Goal: Task Accomplishment & Management: Complete application form

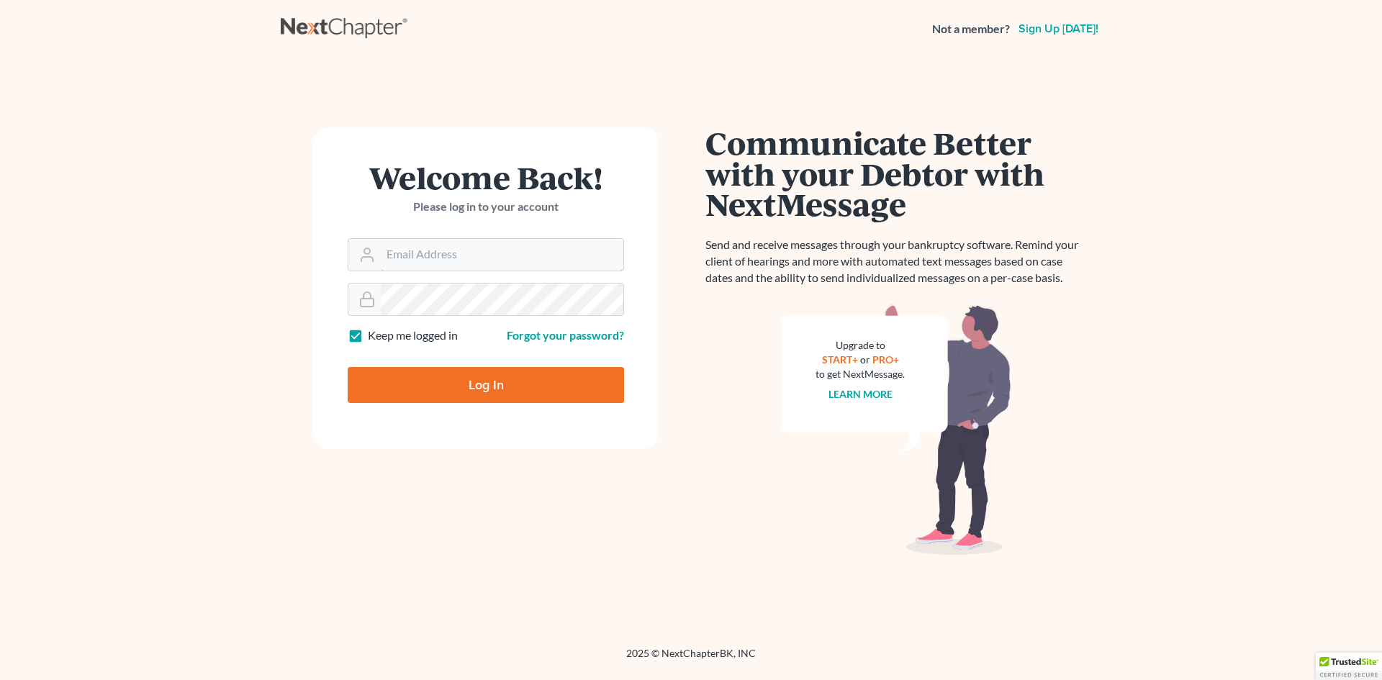
type input "[PERSON_NAME][EMAIL_ADDRESS][DOMAIN_NAME]"
click at [482, 384] on input "Log In" at bounding box center [486, 385] width 276 height 36
type input "Thinking..."
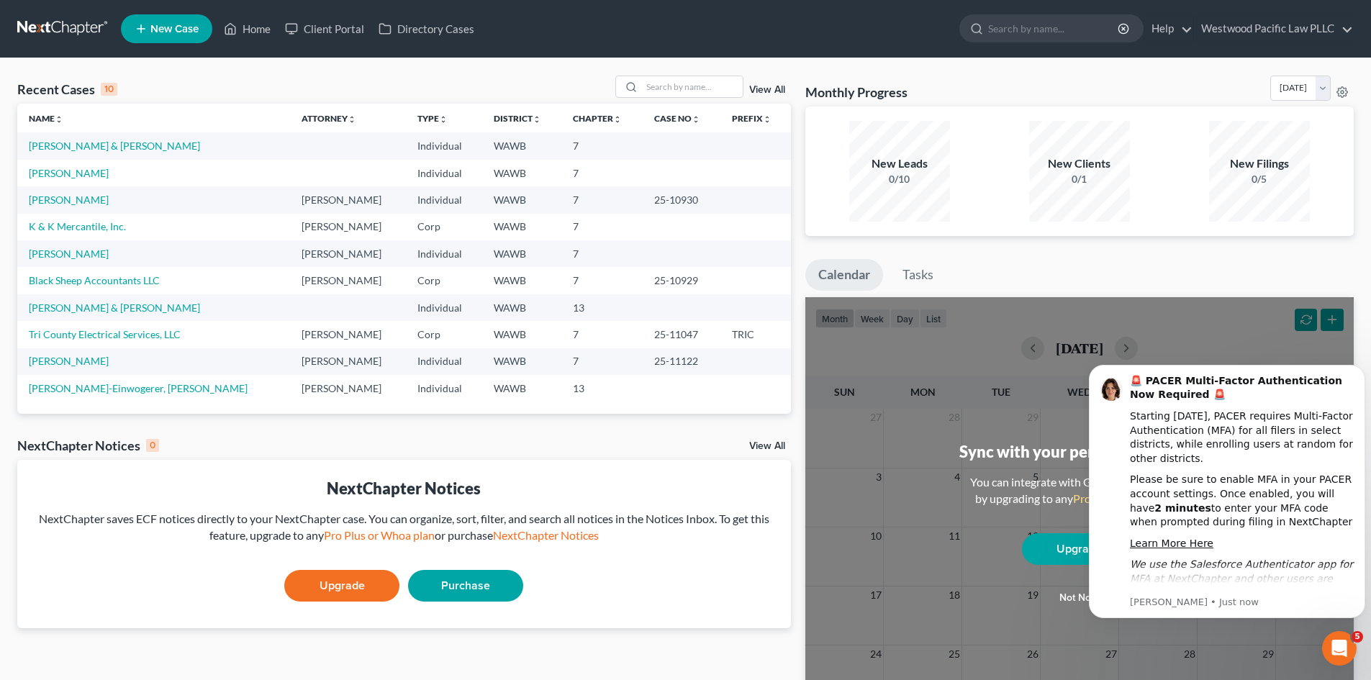
click at [166, 27] on span "New Case" at bounding box center [174, 29] width 48 height 11
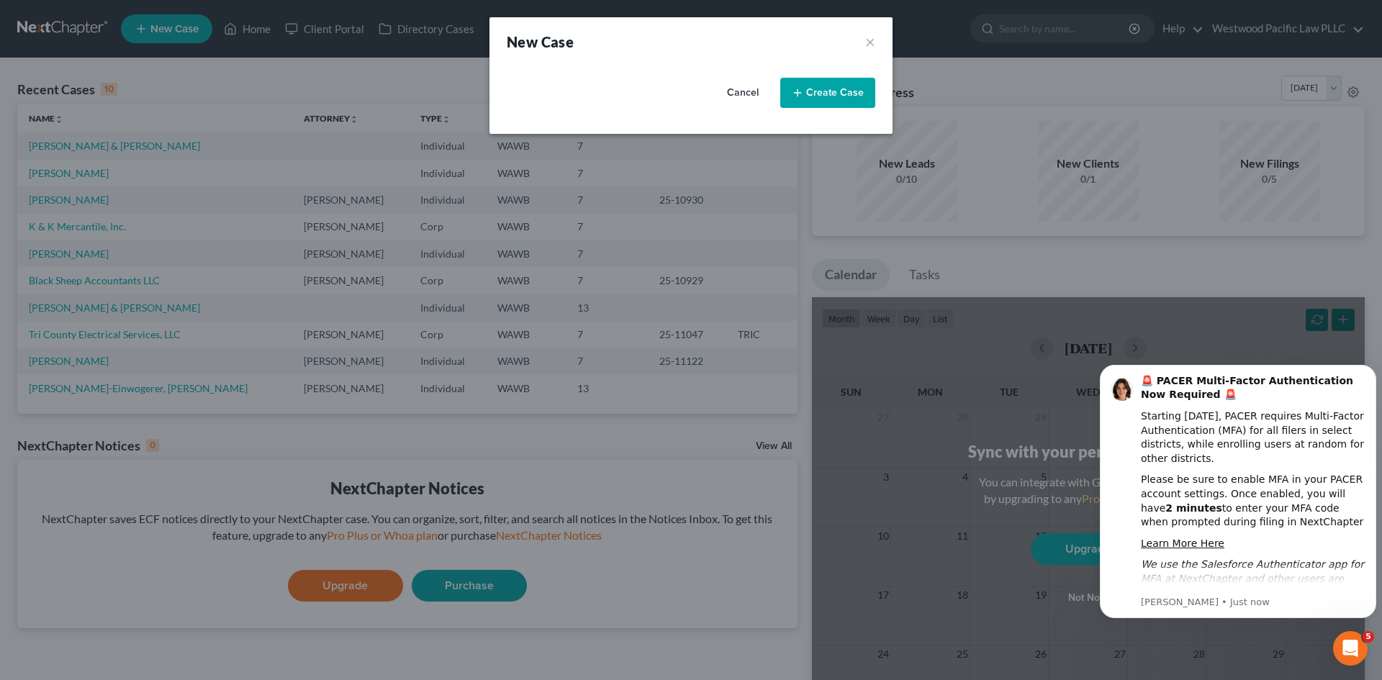
select select "87"
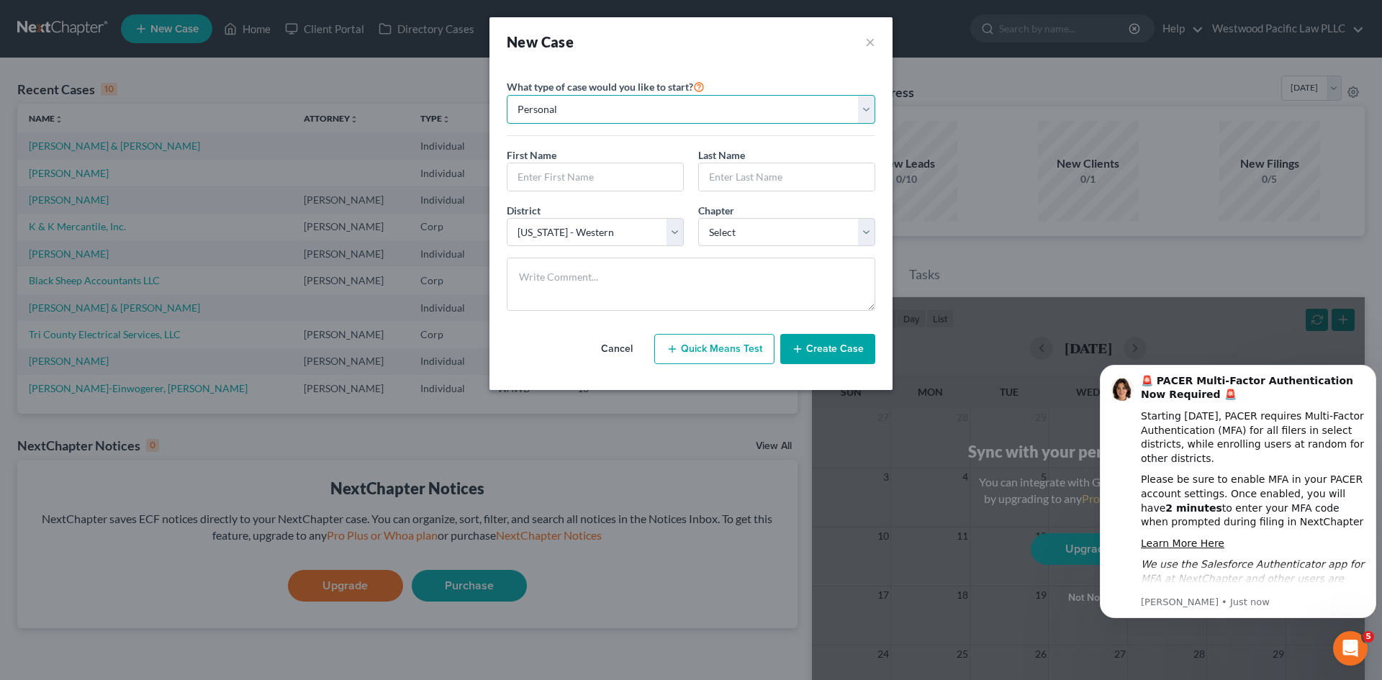
click at [869, 103] on select "Personal Business" at bounding box center [691, 109] width 369 height 29
click at [536, 178] on input "text" at bounding box center [595, 176] width 176 height 27
type input "Edward"
type input "Melillo"
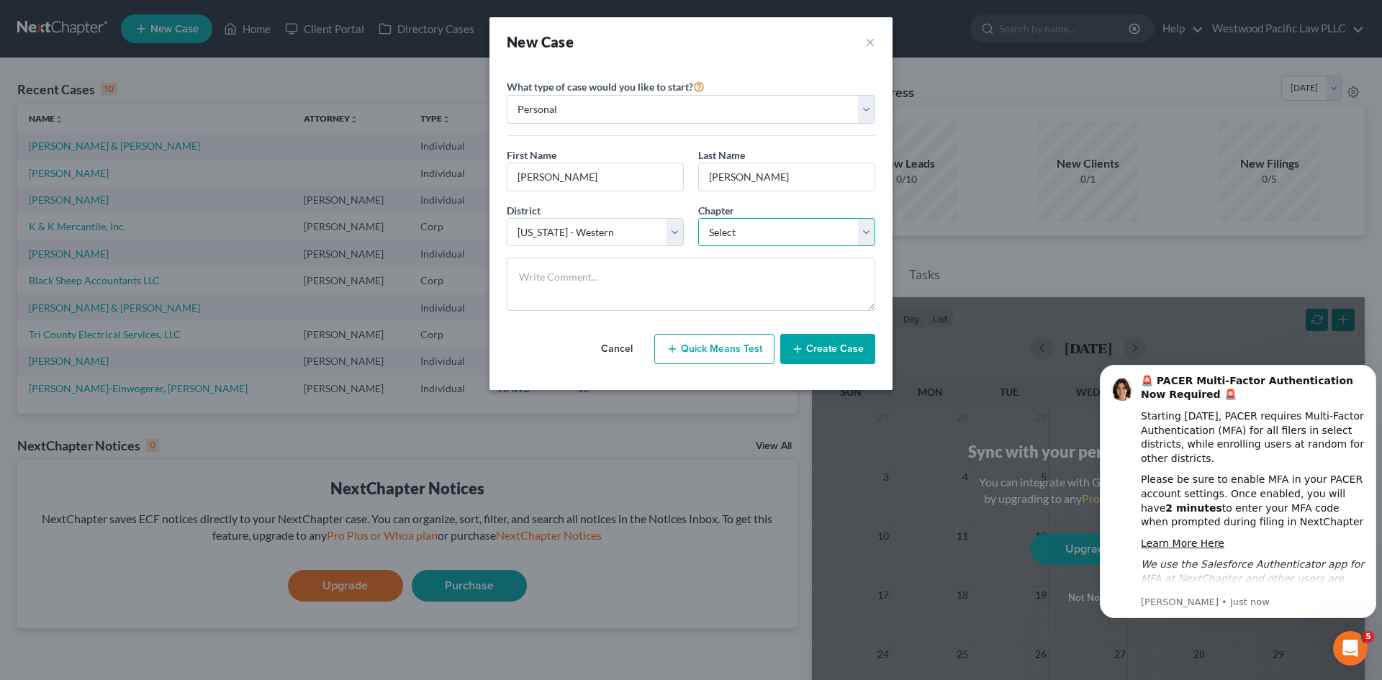
click at [865, 227] on select "Select 7 11 12 13" at bounding box center [786, 232] width 177 height 29
select select "0"
click at [698, 218] on select "Select 7 11 12 13" at bounding box center [786, 232] width 177 height 29
click at [1371, 369] on icon "Dismiss notification" at bounding box center [1371, 368] width 5 height 5
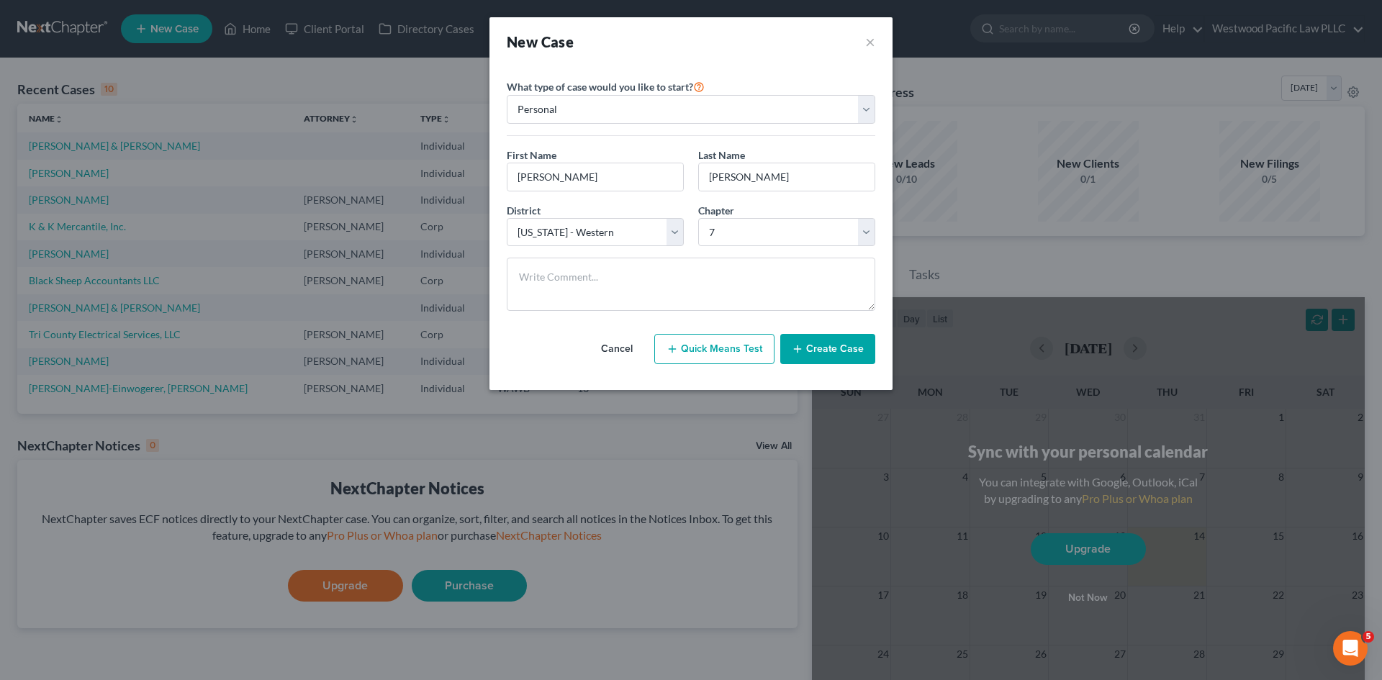
click at [1092, 597] on div "New Case × Please select case type * Bankruptcy Bankruptcy What type of case wo…" at bounding box center [691, 340] width 1382 height 680
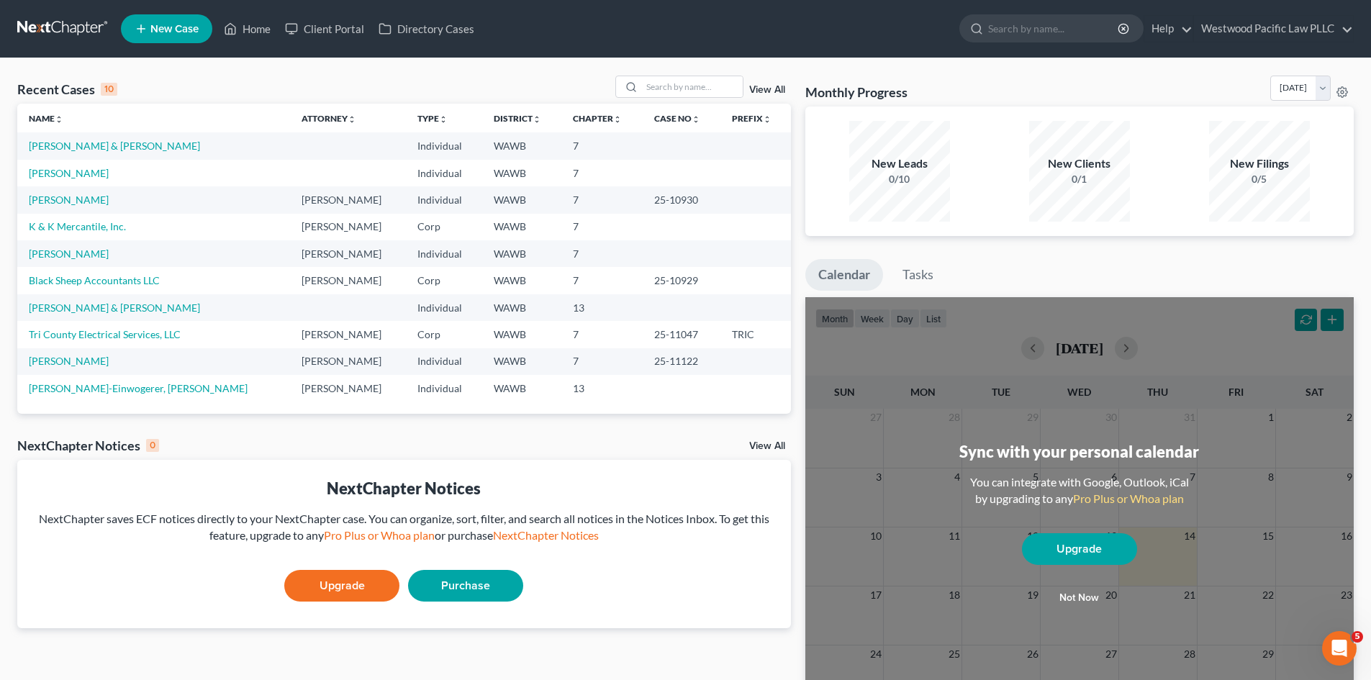
click at [1092, 597] on button "Not now" at bounding box center [1079, 598] width 115 height 29
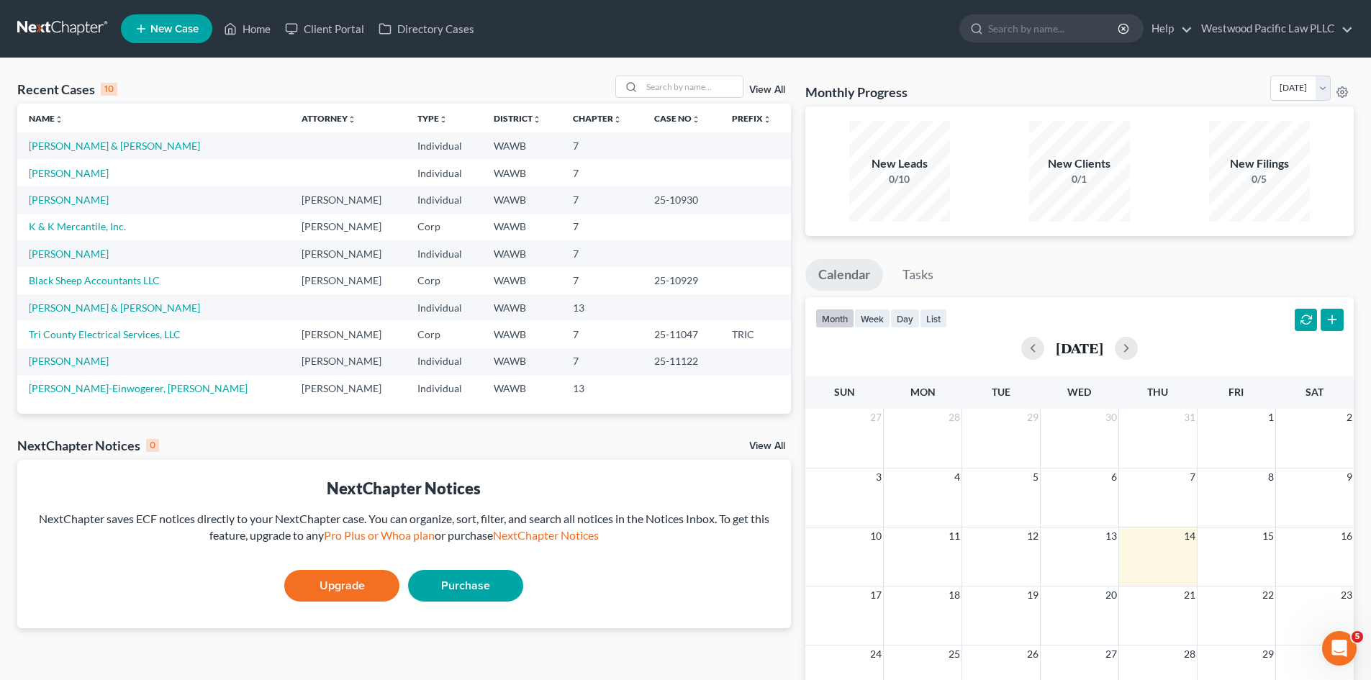
click at [157, 29] on span "New Case" at bounding box center [174, 29] width 48 height 11
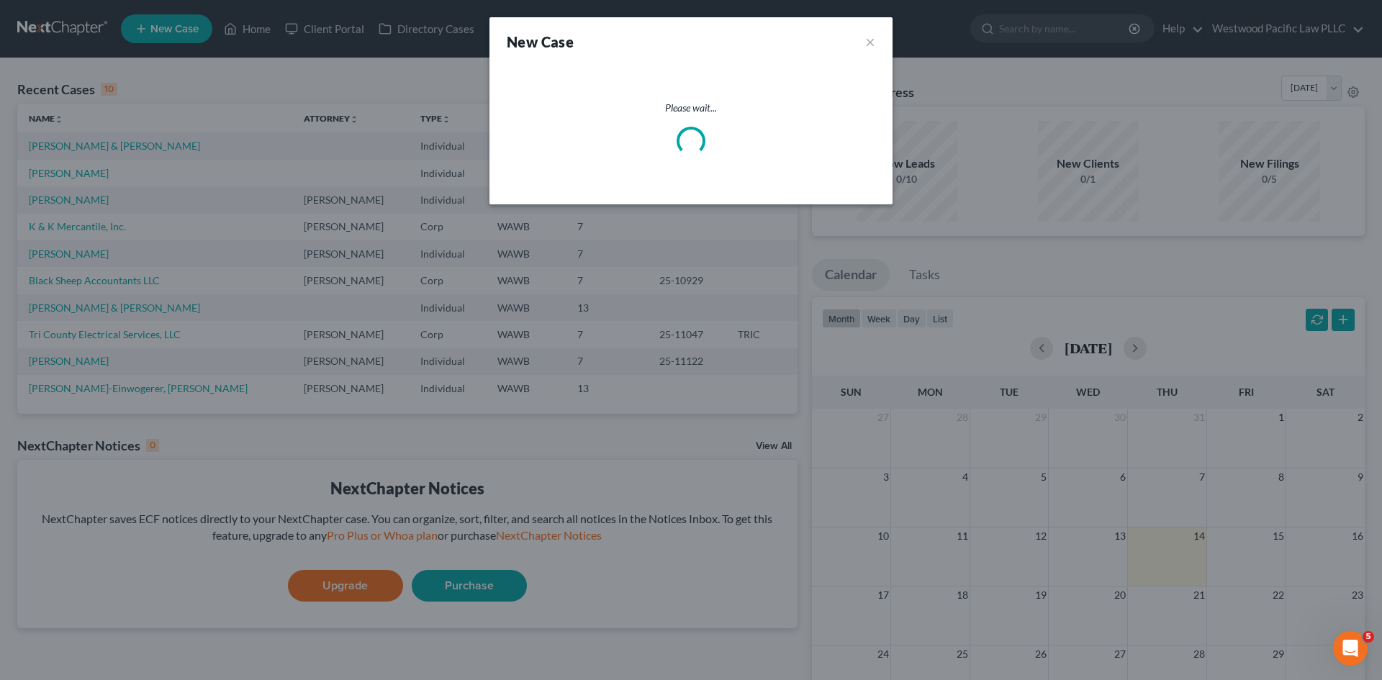
select select "87"
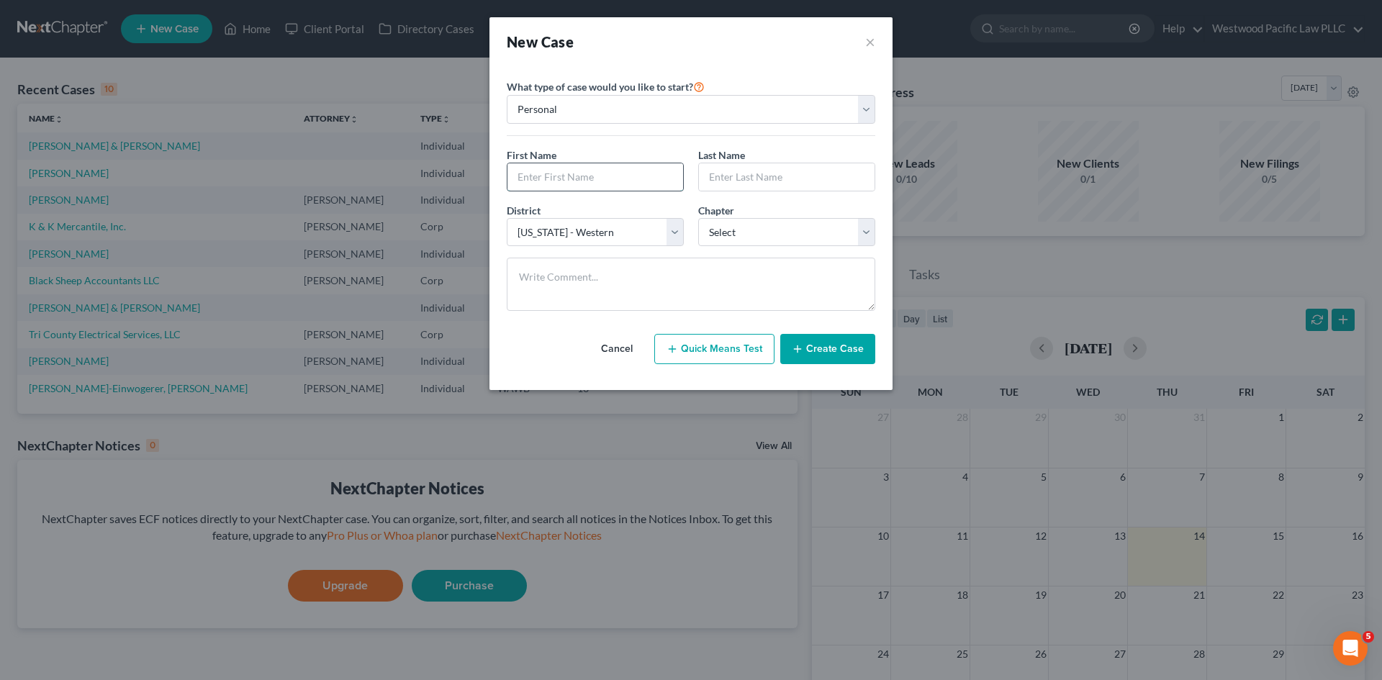
click at [544, 178] on input "text" at bounding box center [595, 176] width 176 height 27
type input "Edward"
type input "Melillo"
click at [869, 227] on select "Select 7 11 12 13" at bounding box center [786, 232] width 177 height 29
select select "0"
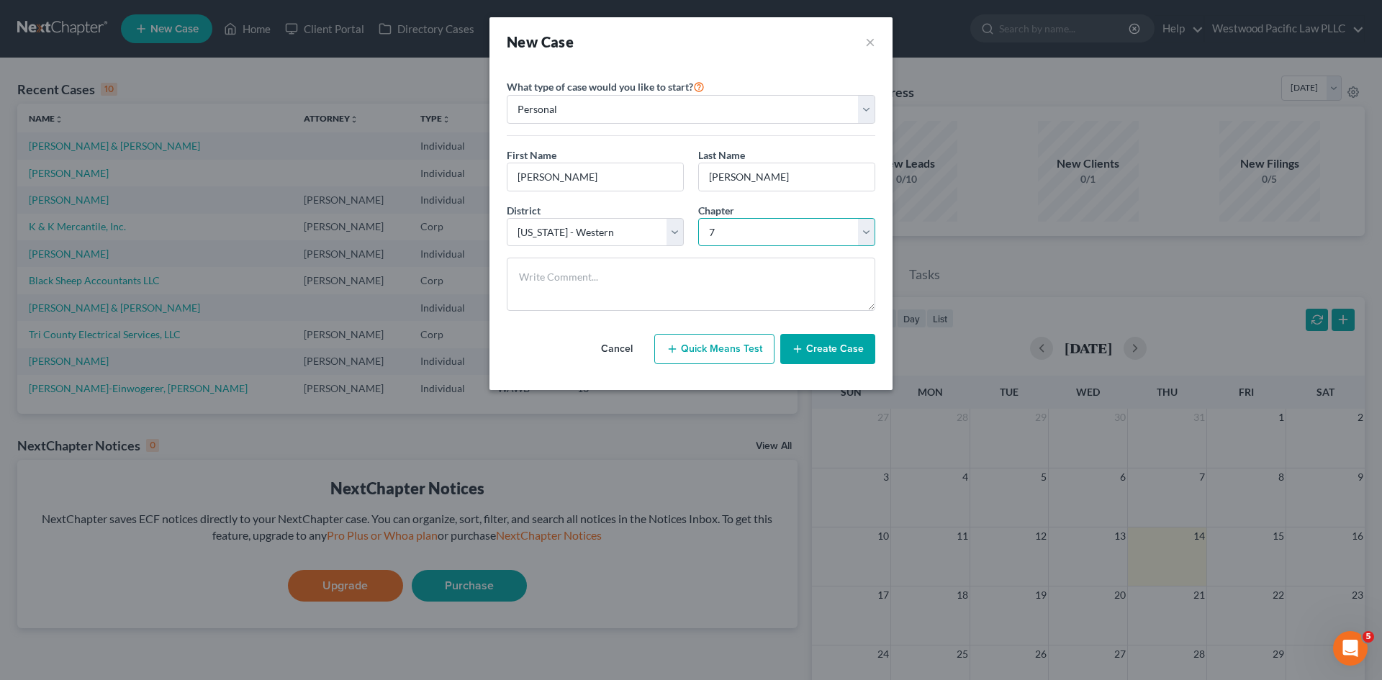
click at [698, 218] on select "Select 7 11 12 13" at bounding box center [786, 232] width 177 height 29
click at [617, 280] on textarea at bounding box center [691, 284] width 369 height 53
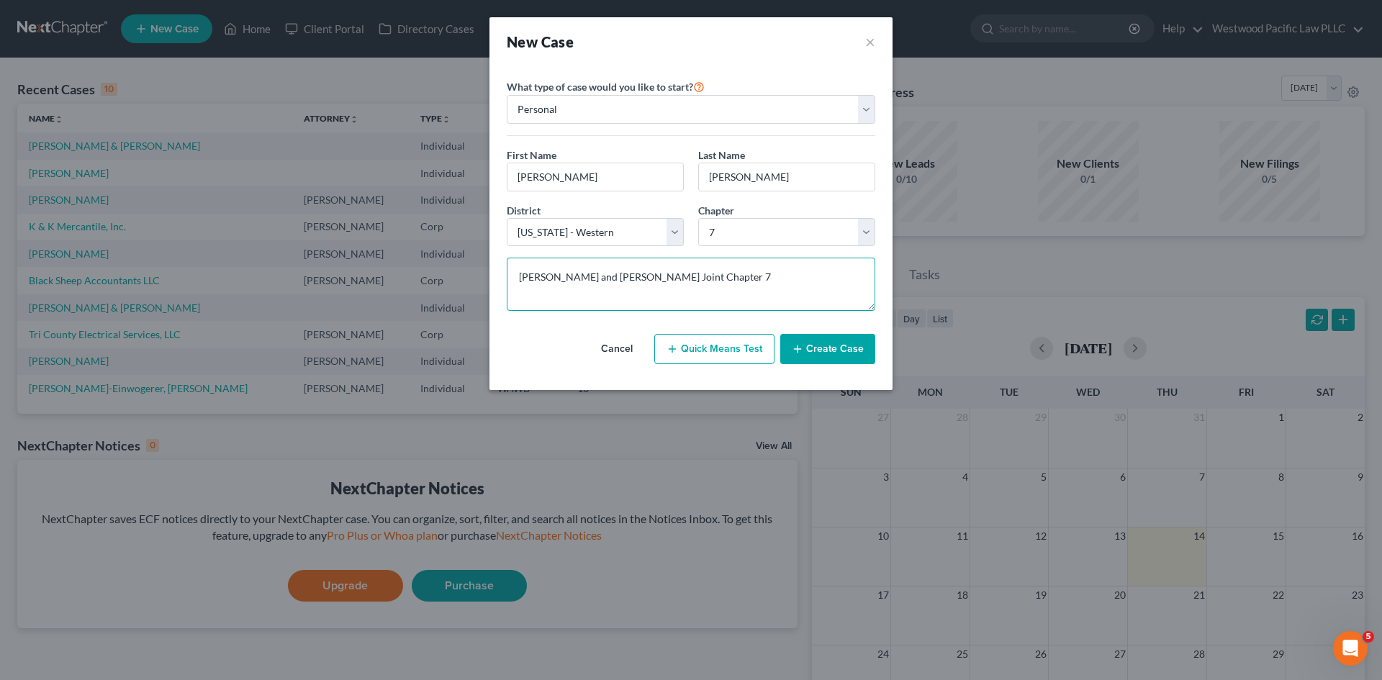
type textarea "Edward and Daphne Melillo Joint Chapter 7"
click at [824, 348] on button "Create Case" at bounding box center [827, 349] width 95 height 30
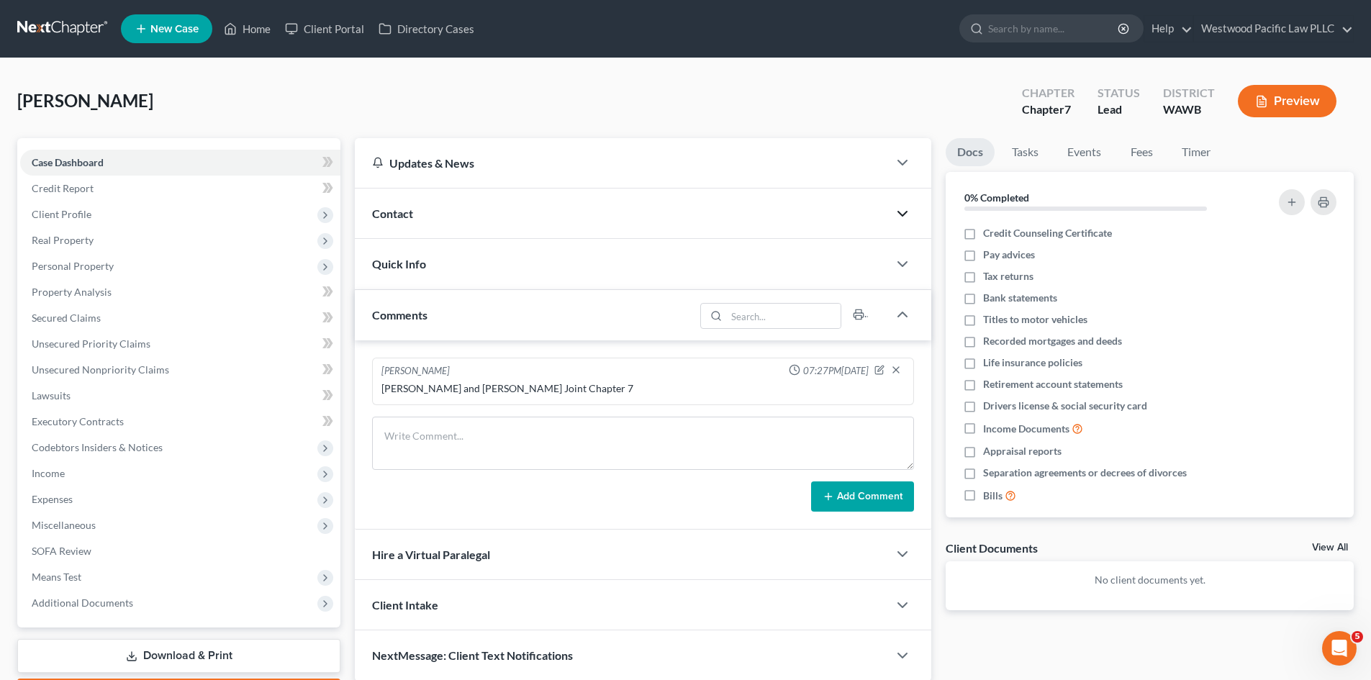
click at [900, 211] on icon "button" at bounding box center [902, 213] width 17 height 17
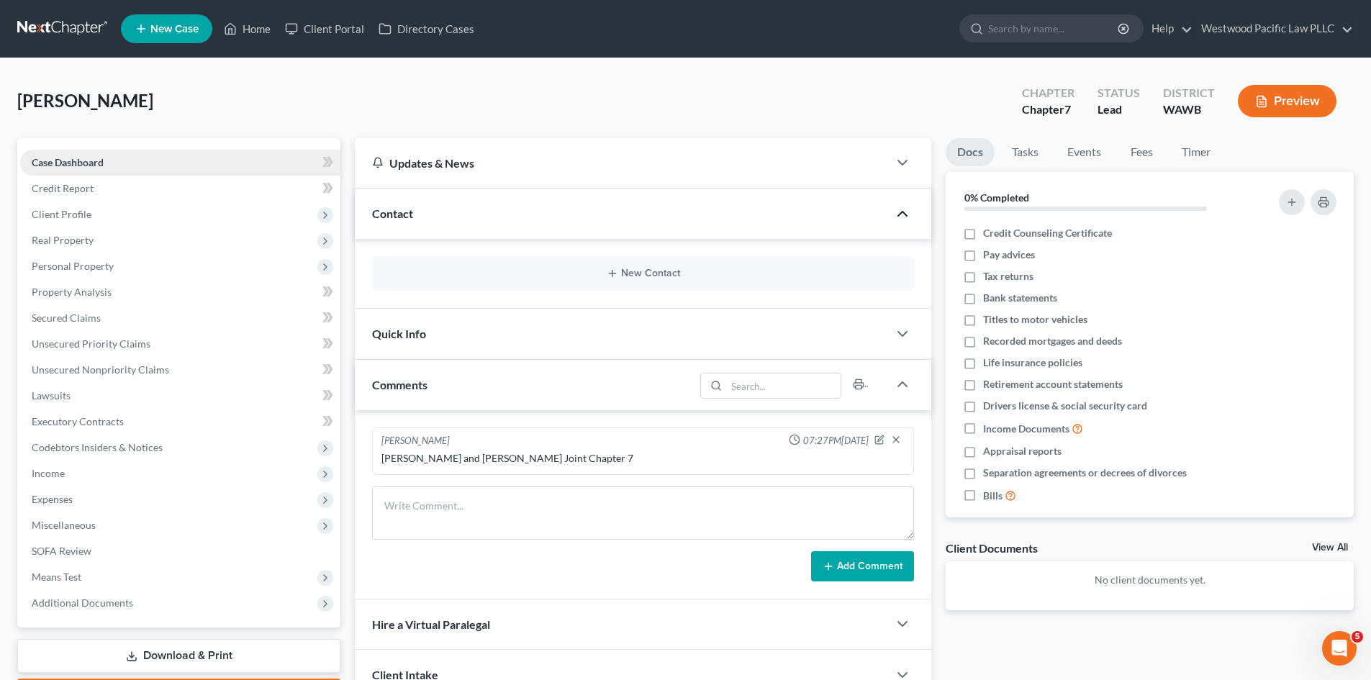
click at [206, 166] on link "Case Dashboard" at bounding box center [180, 163] width 320 height 26
click at [904, 215] on icon "button" at bounding box center [902, 213] width 17 height 17
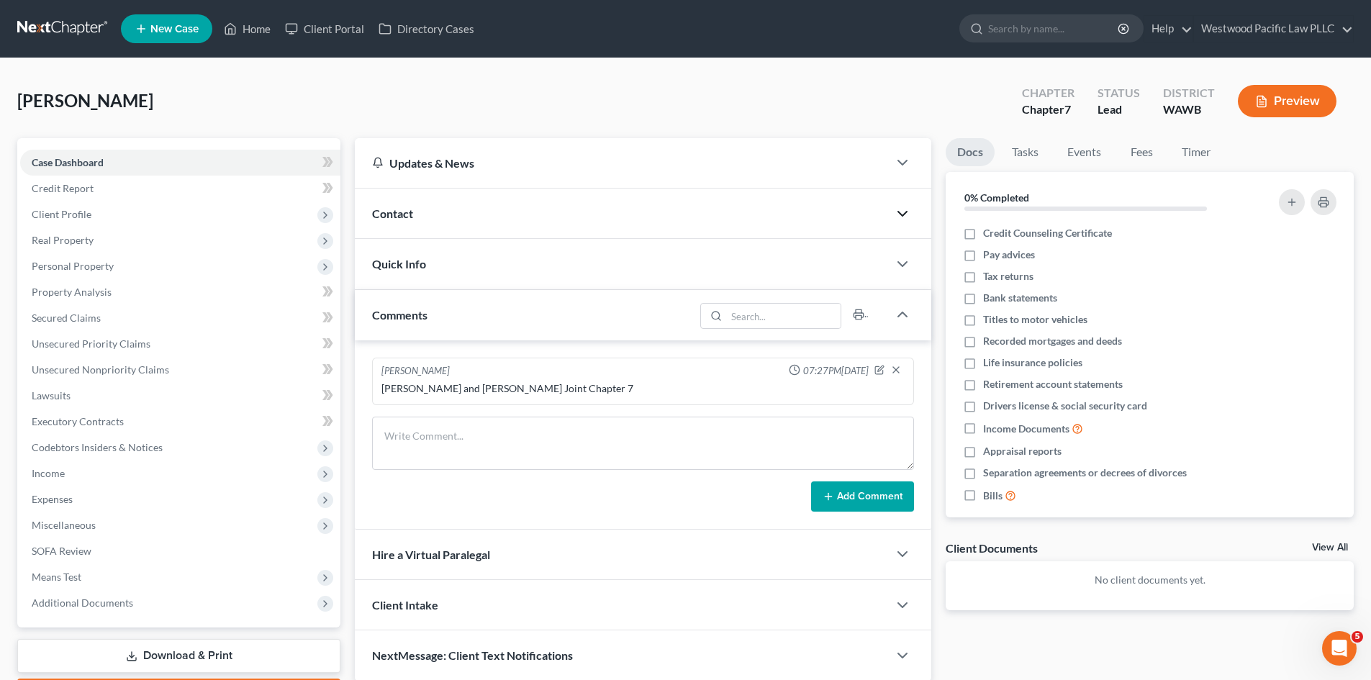
click at [899, 212] on polyline "button" at bounding box center [902, 214] width 9 height 4
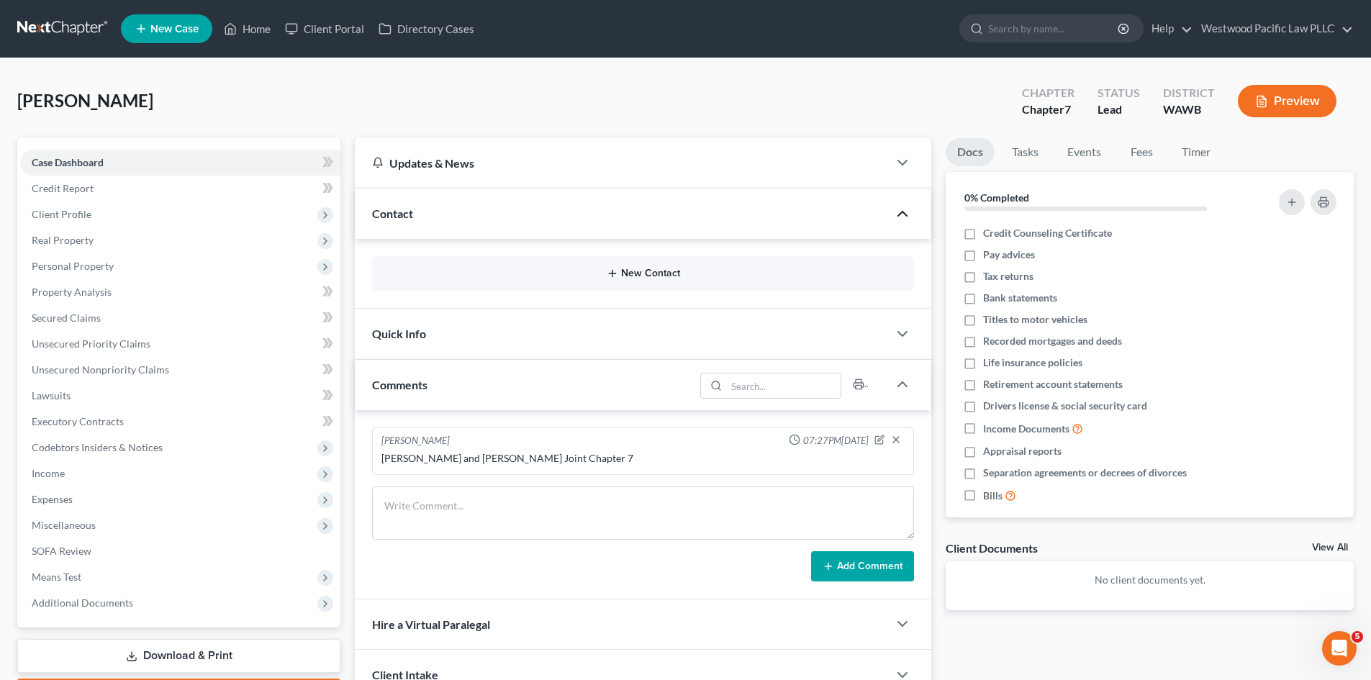
click at [700, 278] on button "New Contact" at bounding box center [643, 274] width 519 height 12
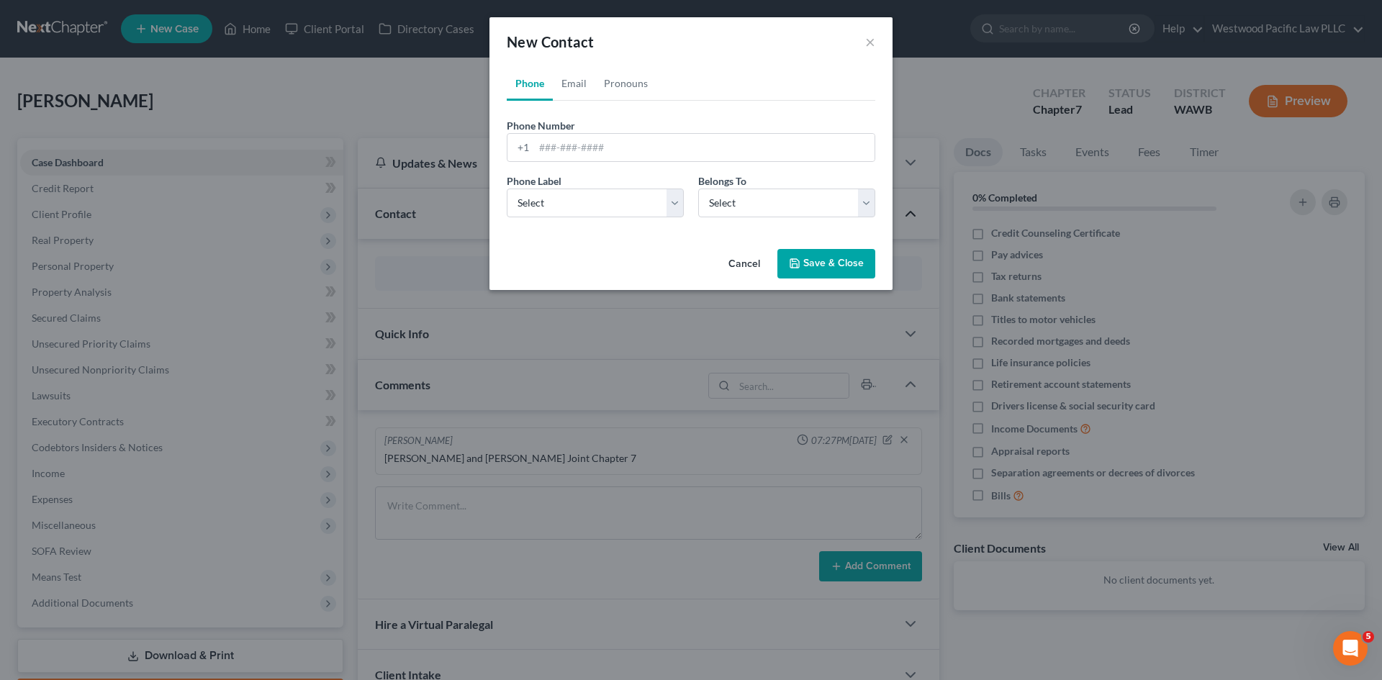
click at [743, 263] on button "Cancel" at bounding box center [744, 264] width 55 height 29
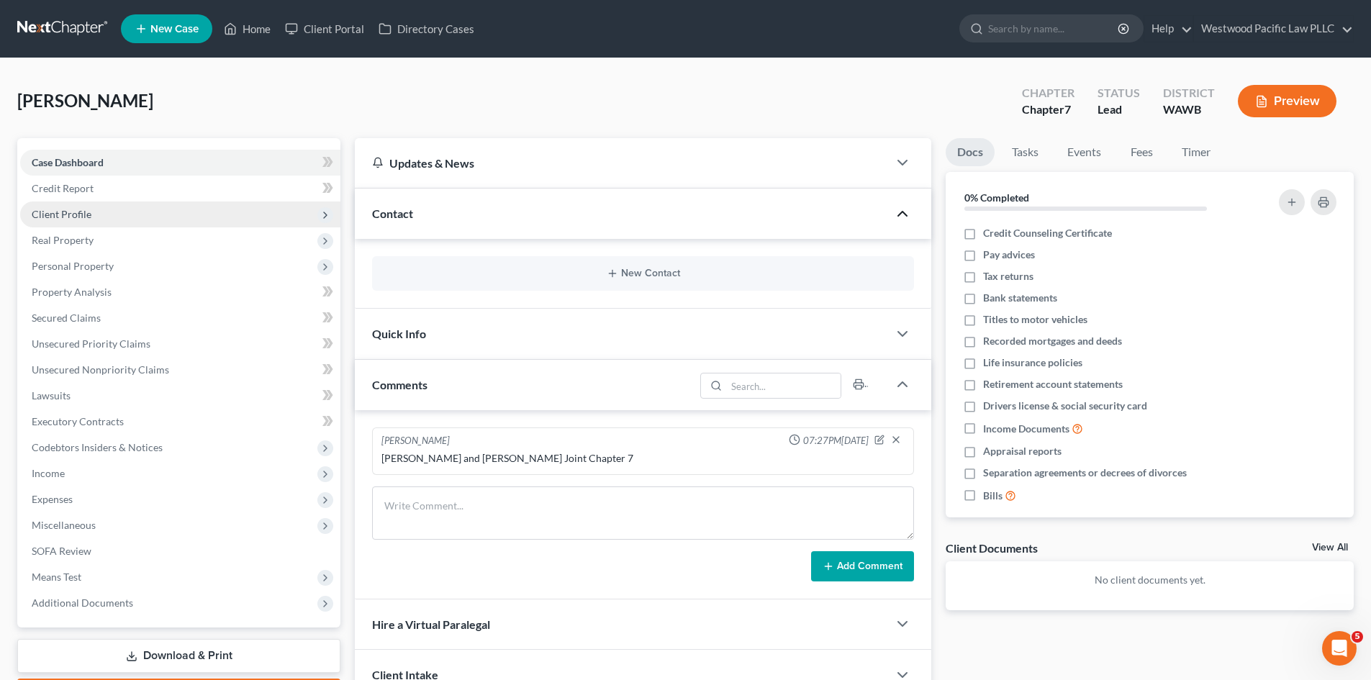
click at [73, 212] on span "Client Profile" at bounding box center [62, 214] width 60 height 12
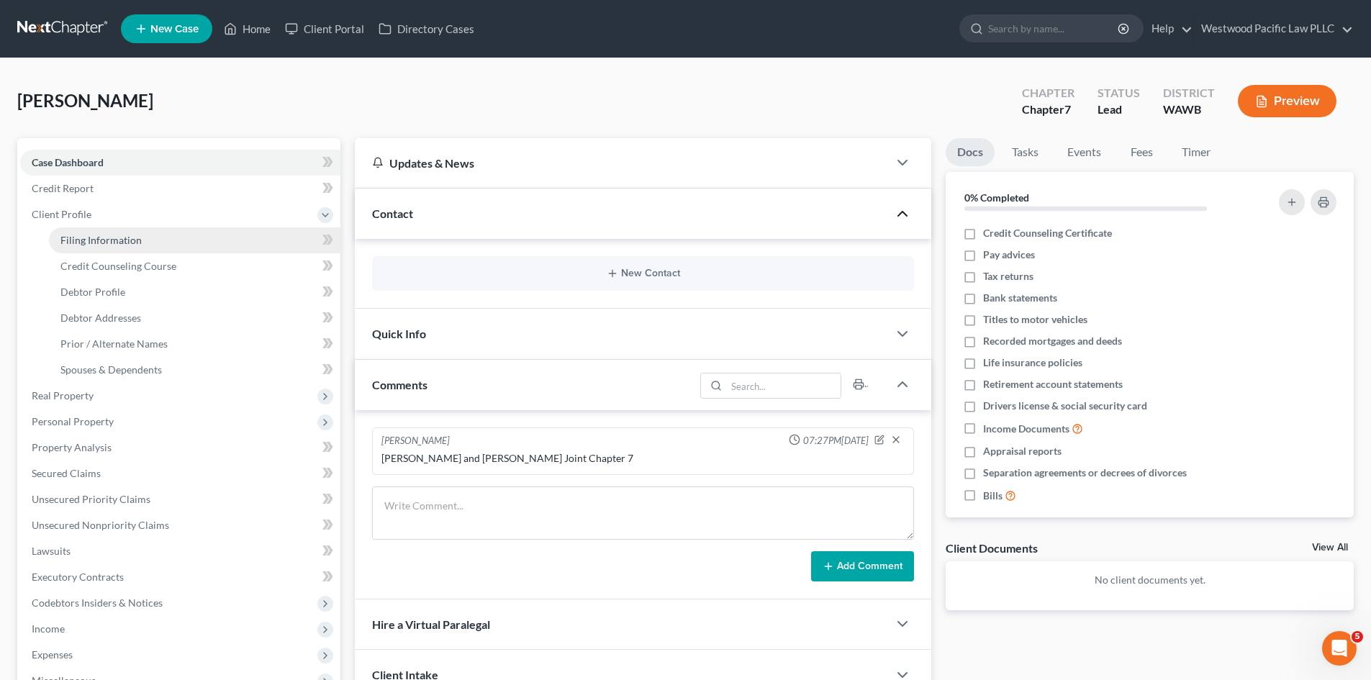
click at [125, 234] on span "Filing Information" at bounding box center [100, 240] width 81 height 12
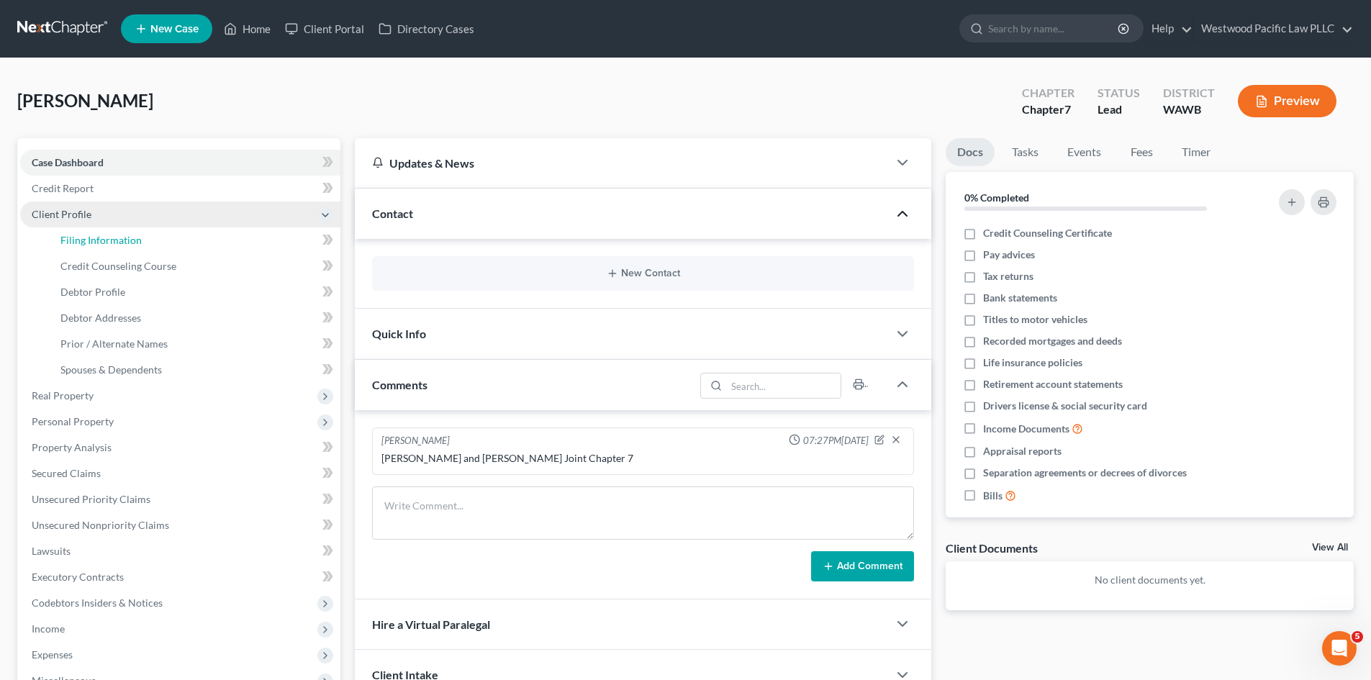
select select "1"
select select "0"
select select "87"
select select "50"
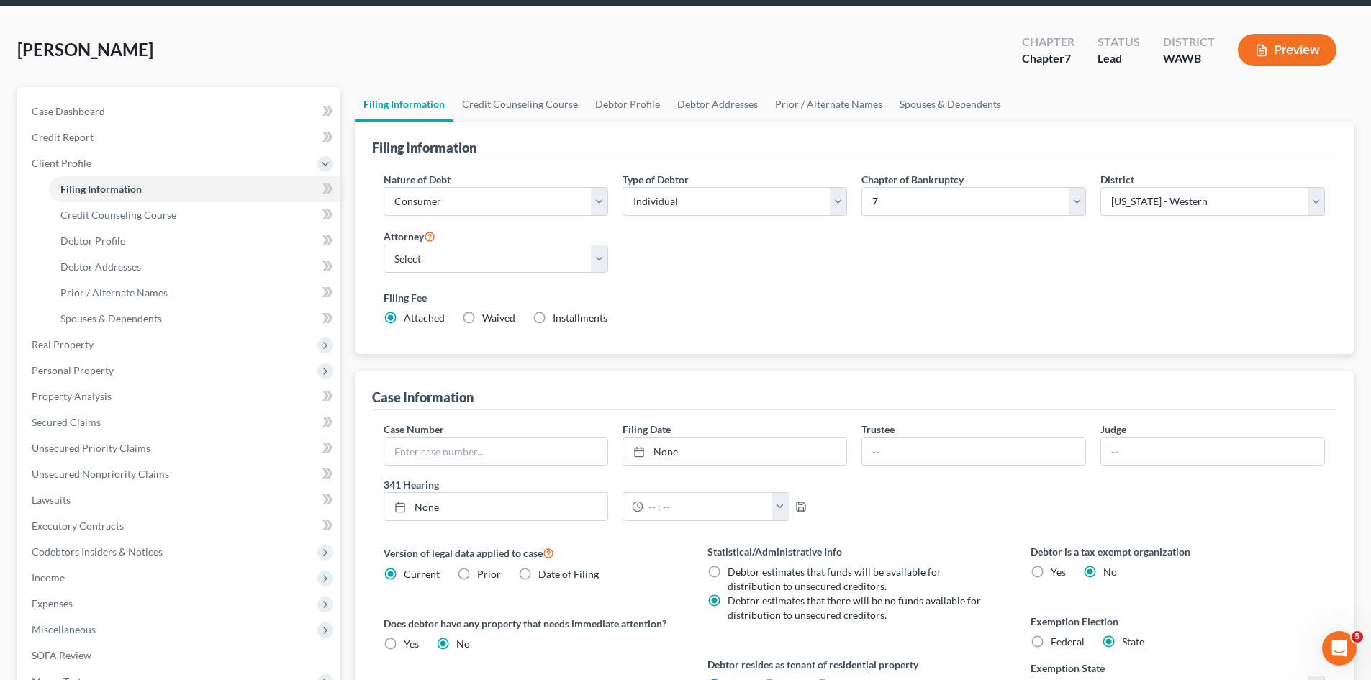
scroll to position [49, 0]
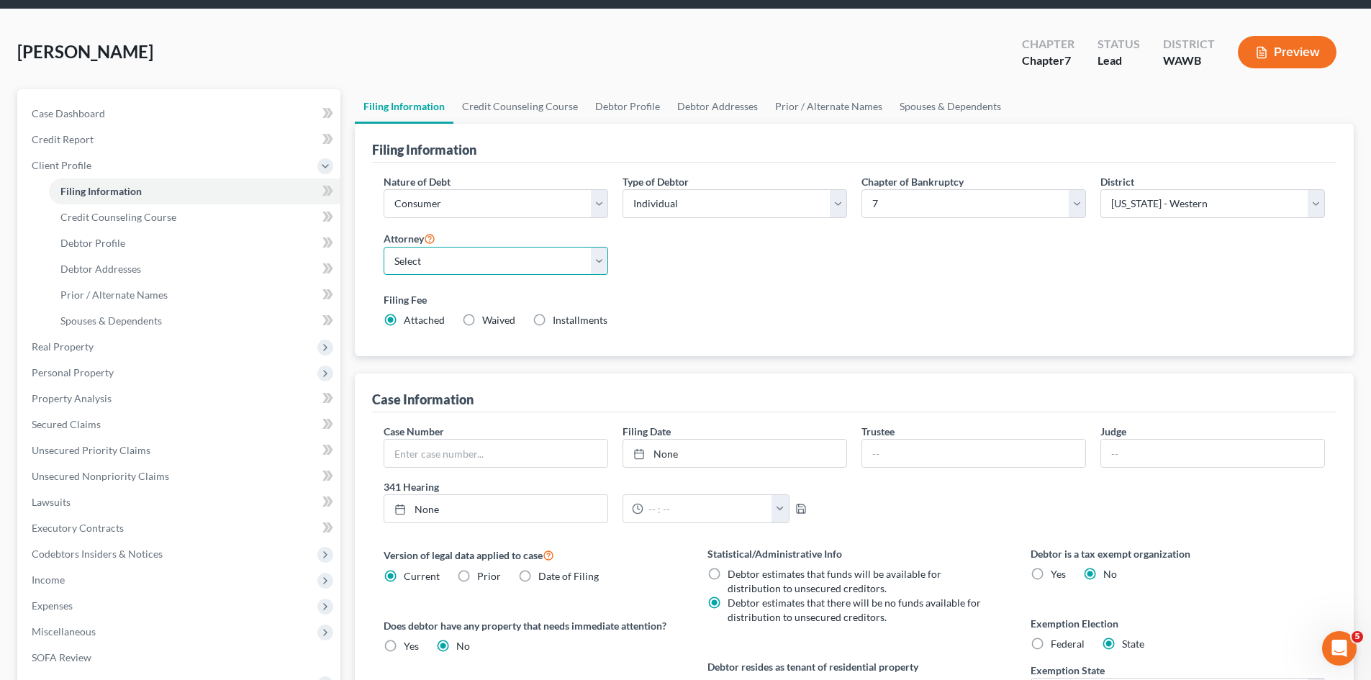
click at [603, 256] on select "Select Jeffrey Smoot - WAWB Jeffrey Smoot - WAWB" at bounding box center [496, 261] width 225 height 29
select select "0"
click at [384, 247] on select "Select Jeffrey Smoot - WAWB Jeffrey Smoot - WAWB" at bounding box center [496, 261] width 225 height 29
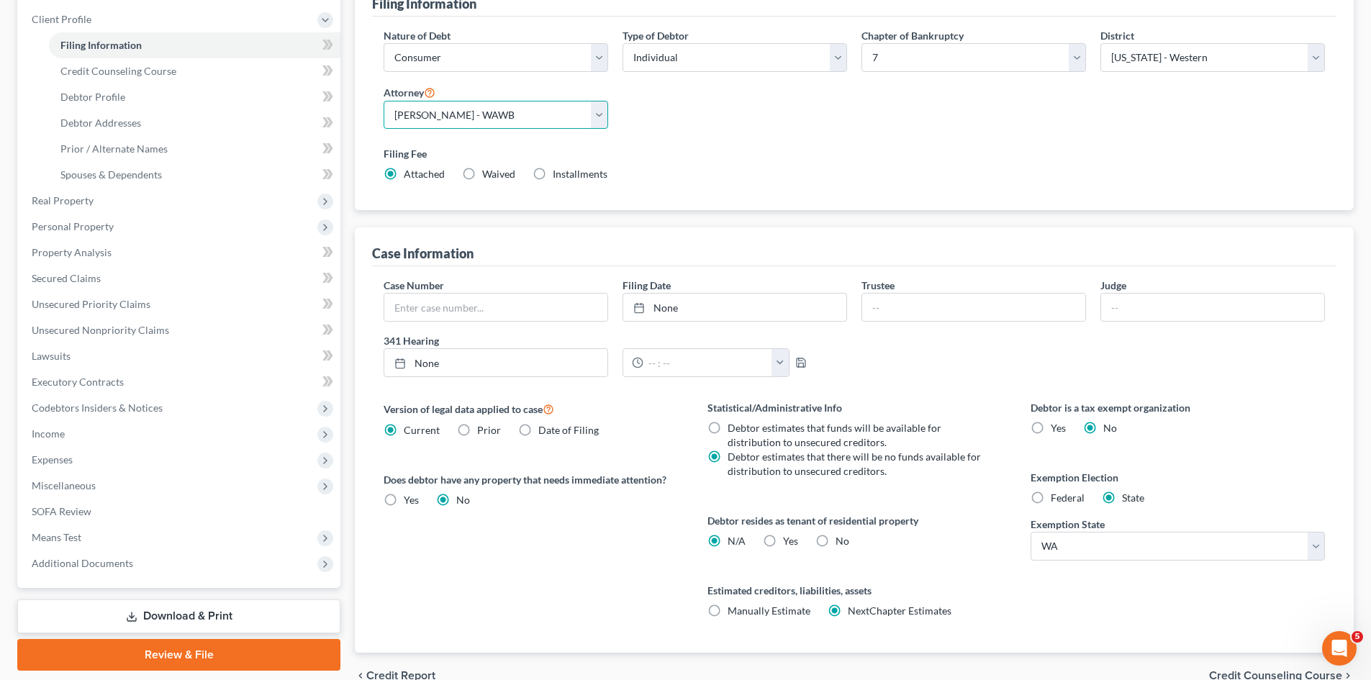
scroll to position [213, 0]
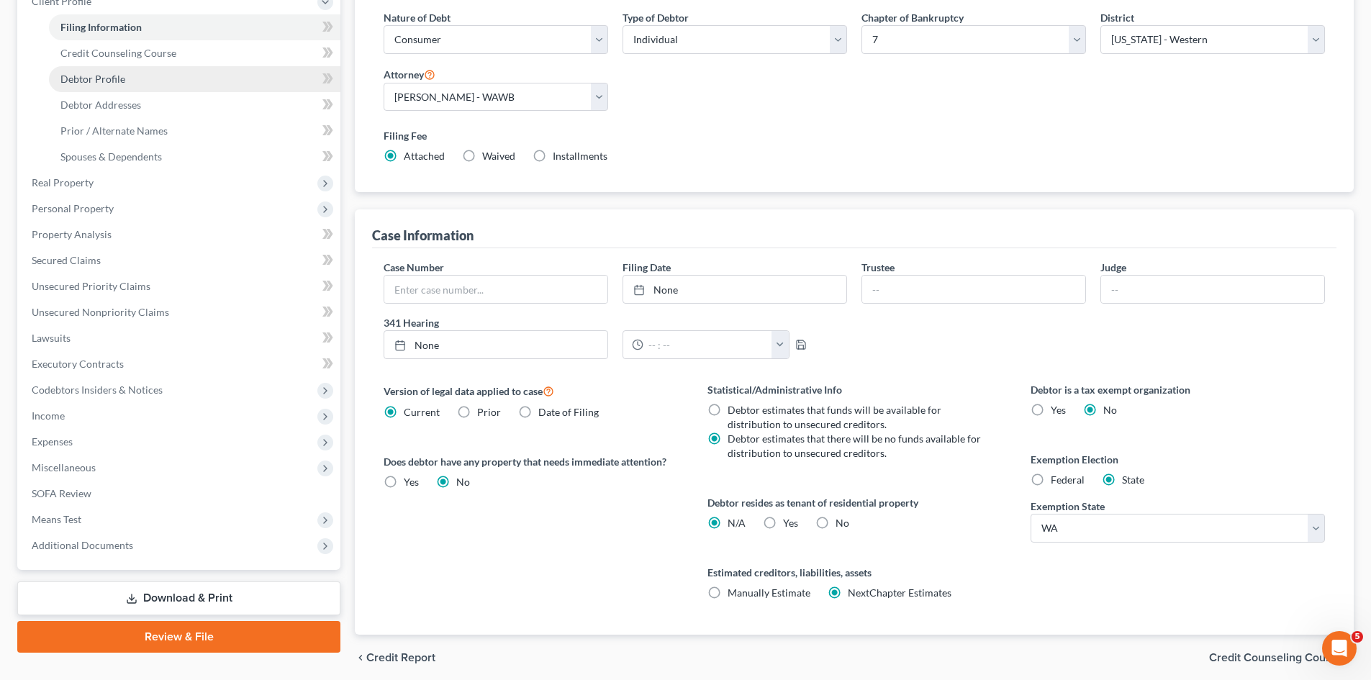
click at [106, 77] on span "Debtor Profile" at bounding box center [92, 79] width 65 height 12
select select "0"
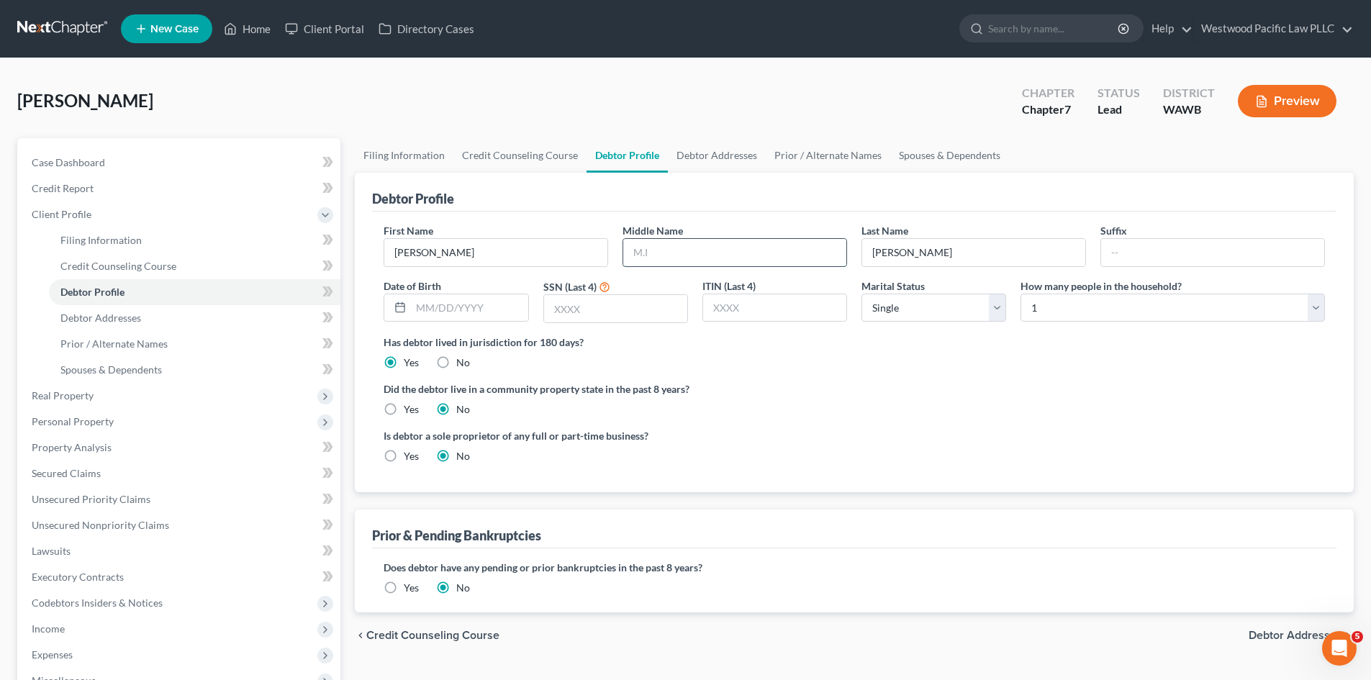
click at [680, 255] on input "text" at bounding box center [734, 252] width 223 height 27
type input "M."
click at [1313, 302] on select "Select 1 2 3 4 5 6 7 8 9 10 11 12 13 14 15 16 17 18 19 20" at bounding box center [1173, 308] width 304 height 29
select select "1"
click at [1021, 294] on select "Select 1 2 3 4 5 6 7 8 9 10 11 12 13 14 15 16 17 18 19 20" at bounding box center [1173, 308] width 304 height 29
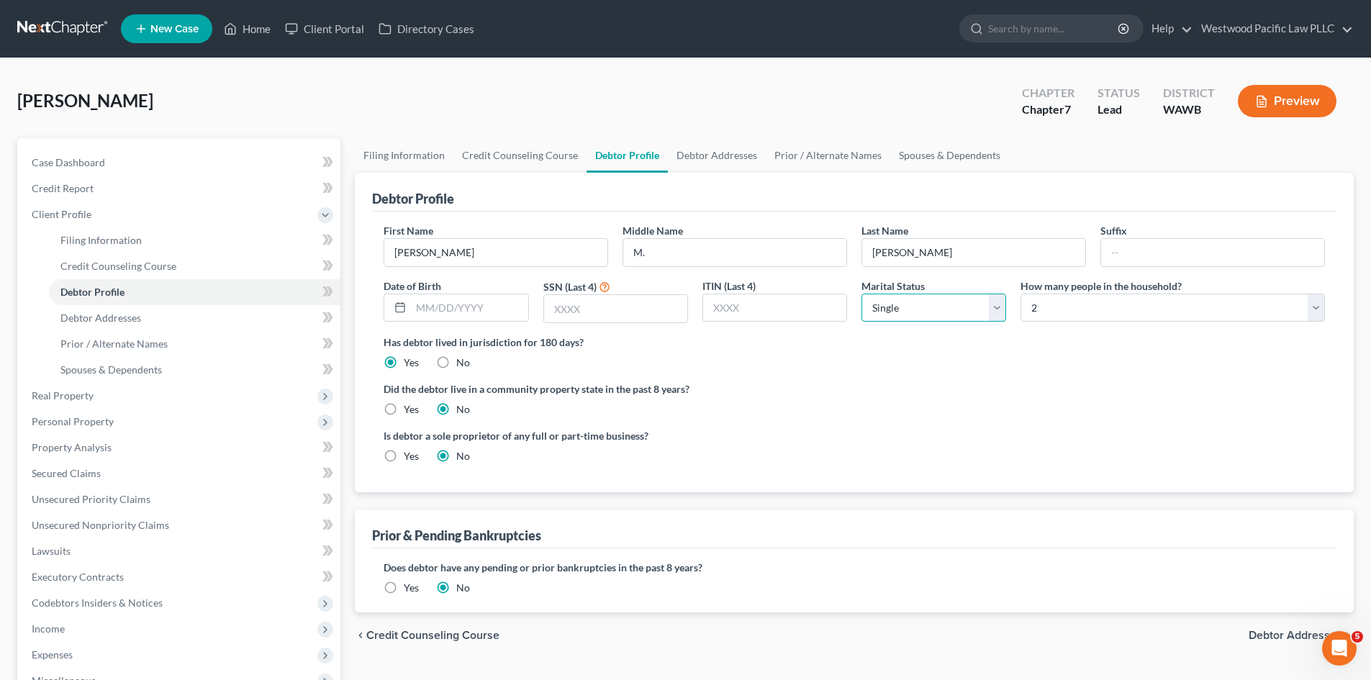
click at [1000, 299] on select "Select Single Married Separated Divorced Widowed" at bounding box center [934, 308] width 145 height 29
select select "1"
click at [862, 294] on select "Select Single Married Separated Divorced Widowed" at bounding box center [934, 308] width 145 height 29
click at [404, 407] on label "Yes" at bounding box center [411, 409] width 15 height 14
click at [410, 407] on input "Yes" at bounding box center [414, 406] width 9 height 9
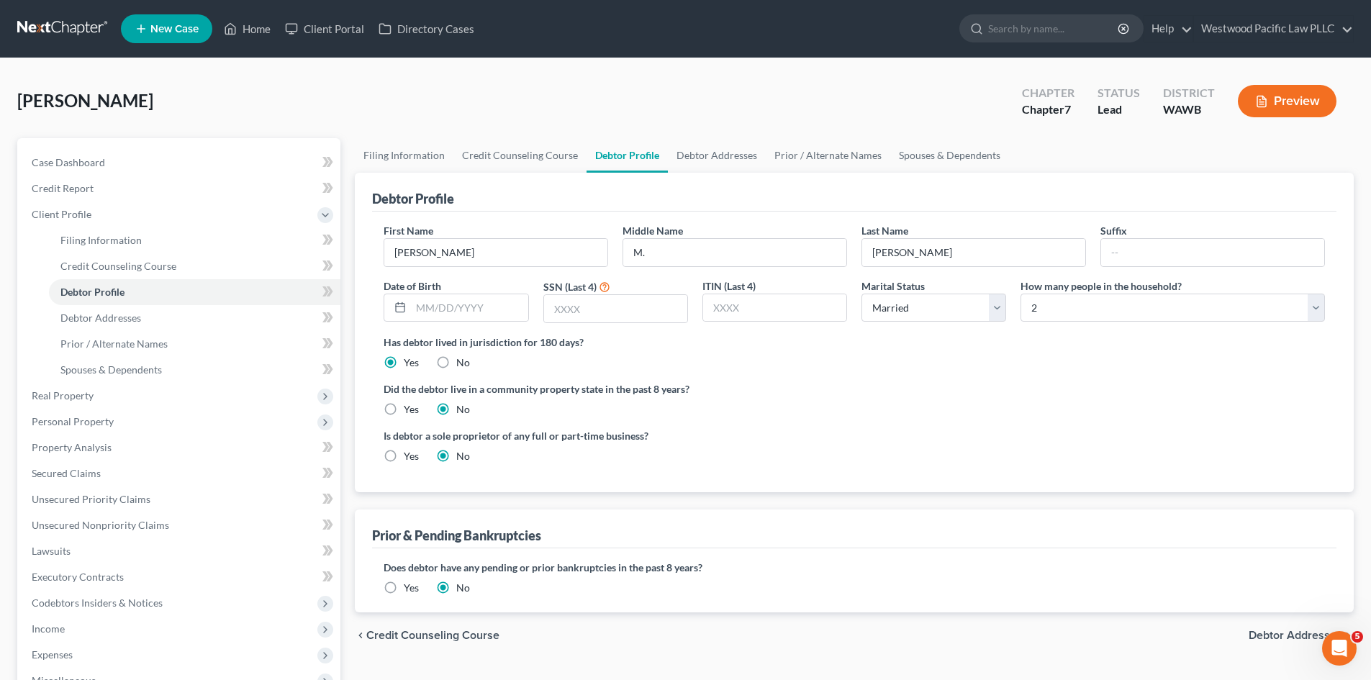
radio input "true"
radio input "false"
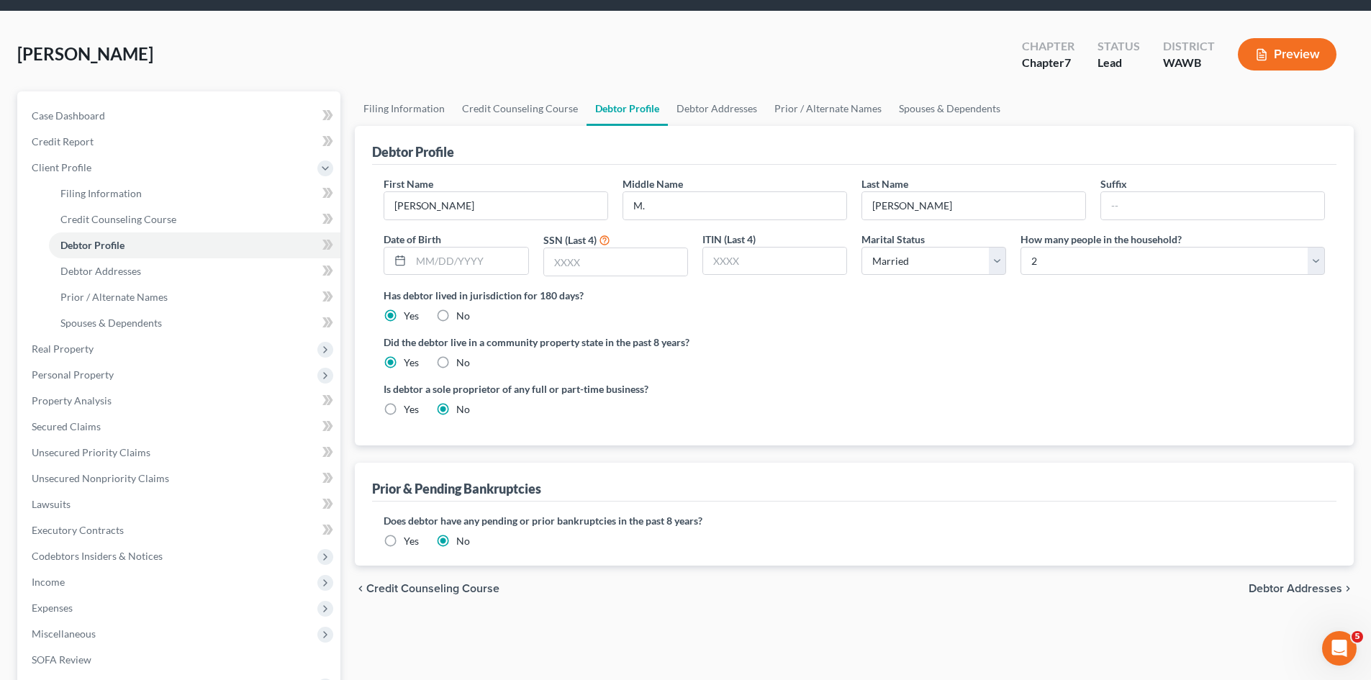
scroll to position [17, 0]
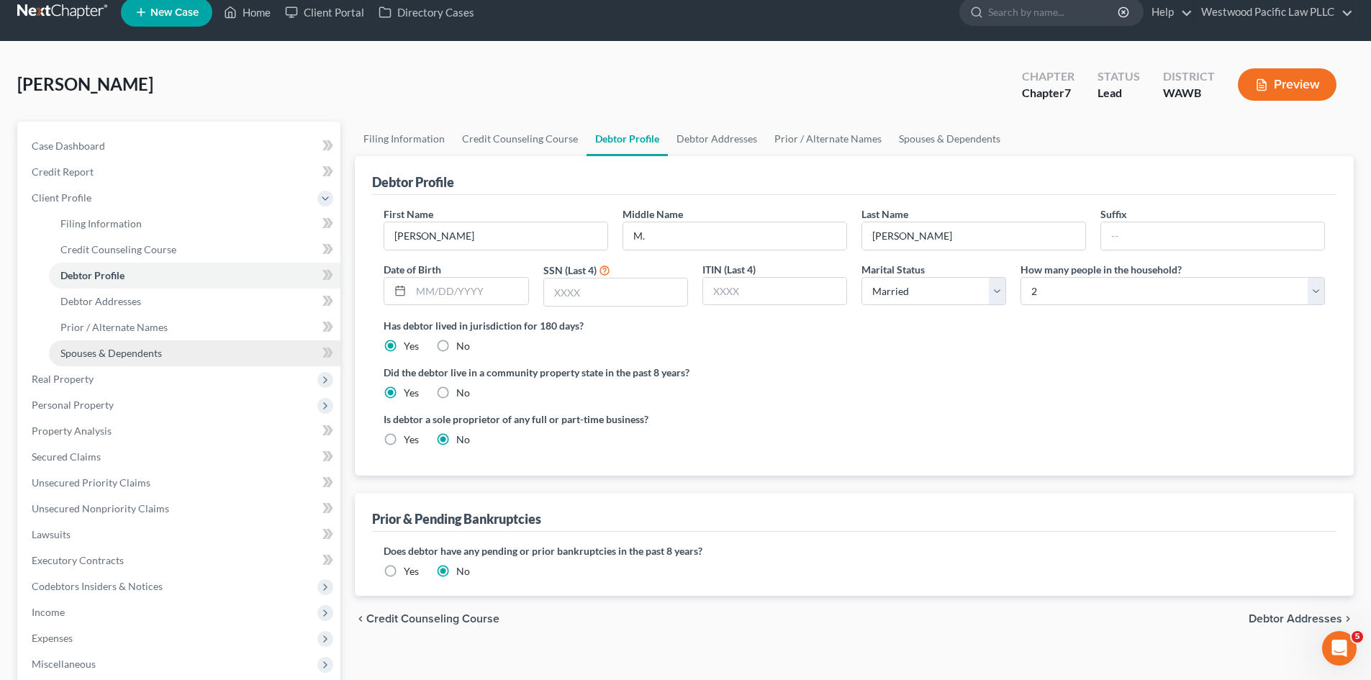
click at [151, 351] on span "Spouses & Dependents" at bounding box center [110, 353] width 101 height 12
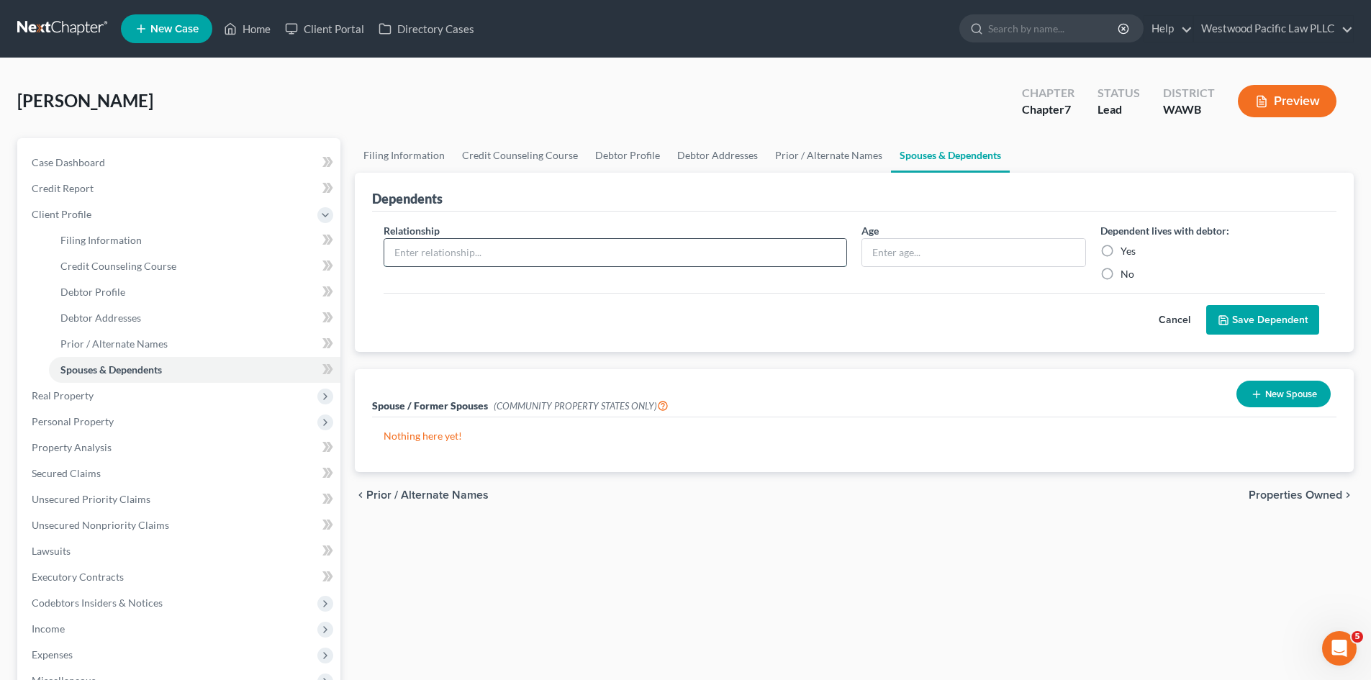
click at [725, 255] on input "text" at bounding box center [615, 252] width 462 height 27
click at [1121, 250] on label "Yes" at bounding box center [1128, 251] width 15 height 14
click at [1126, 250] on input "Yes" at bounding box center [1130, 248] width 9 height 9
radio input "true"
click at [1121, 250] on label "Yes" at bounding box center [1128, 251] width 15 height 14
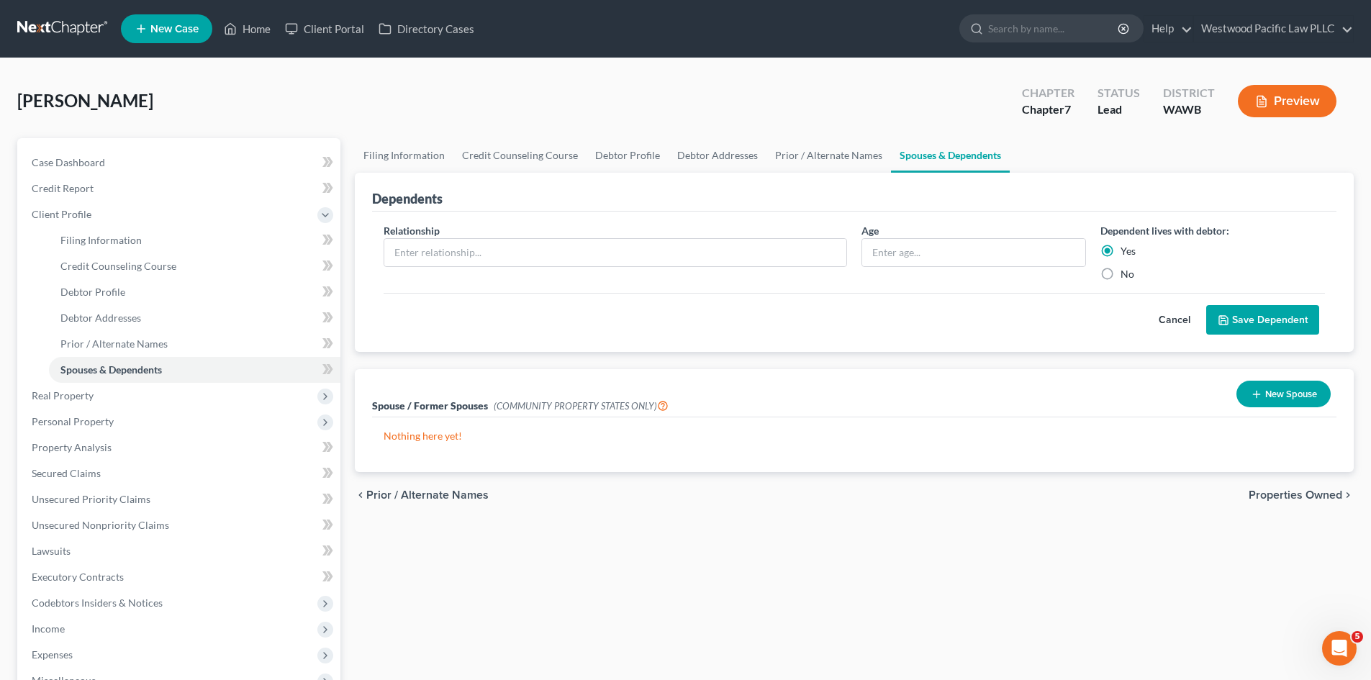
click at [1126, 250] on input "Yes" at bounding box center [1130, 248] width 9 height 9
click at [97, 240] on span "Filing Information" at bounding box center [100, 240] width 81 height 12
select select "1"
select select "0"
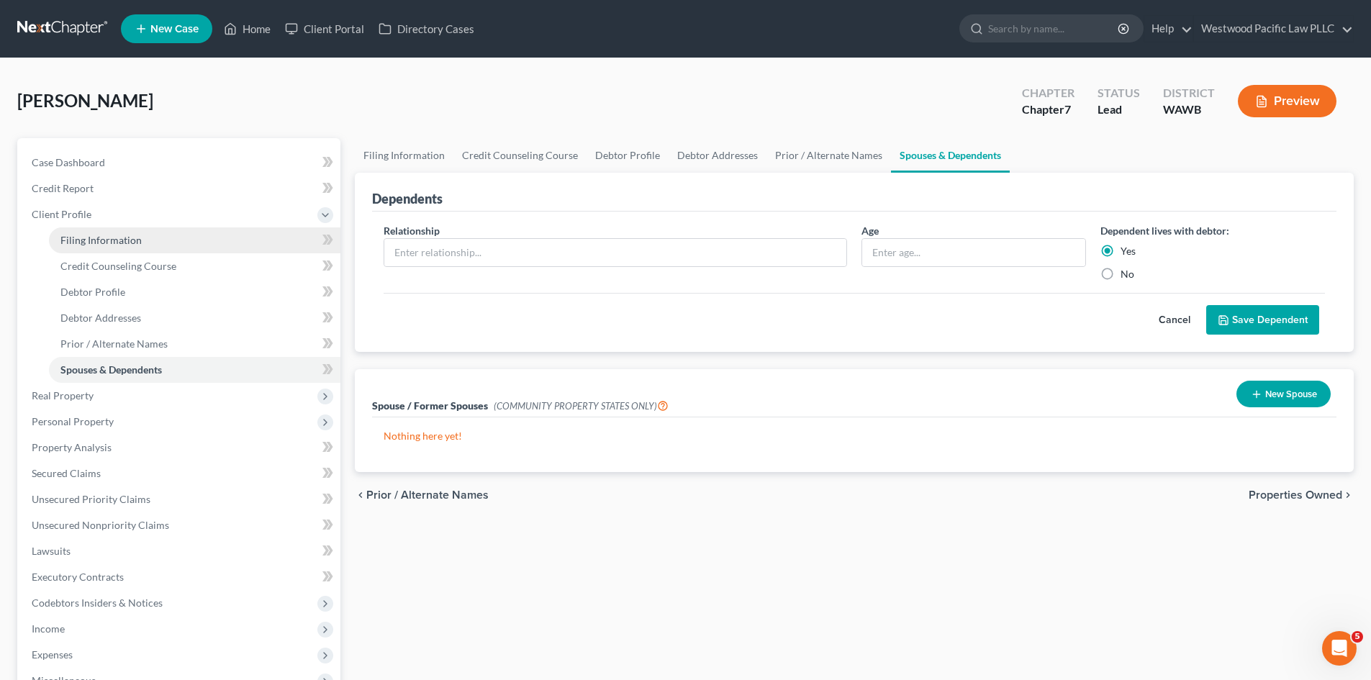
select select "87"
select select "0"
select select "50"
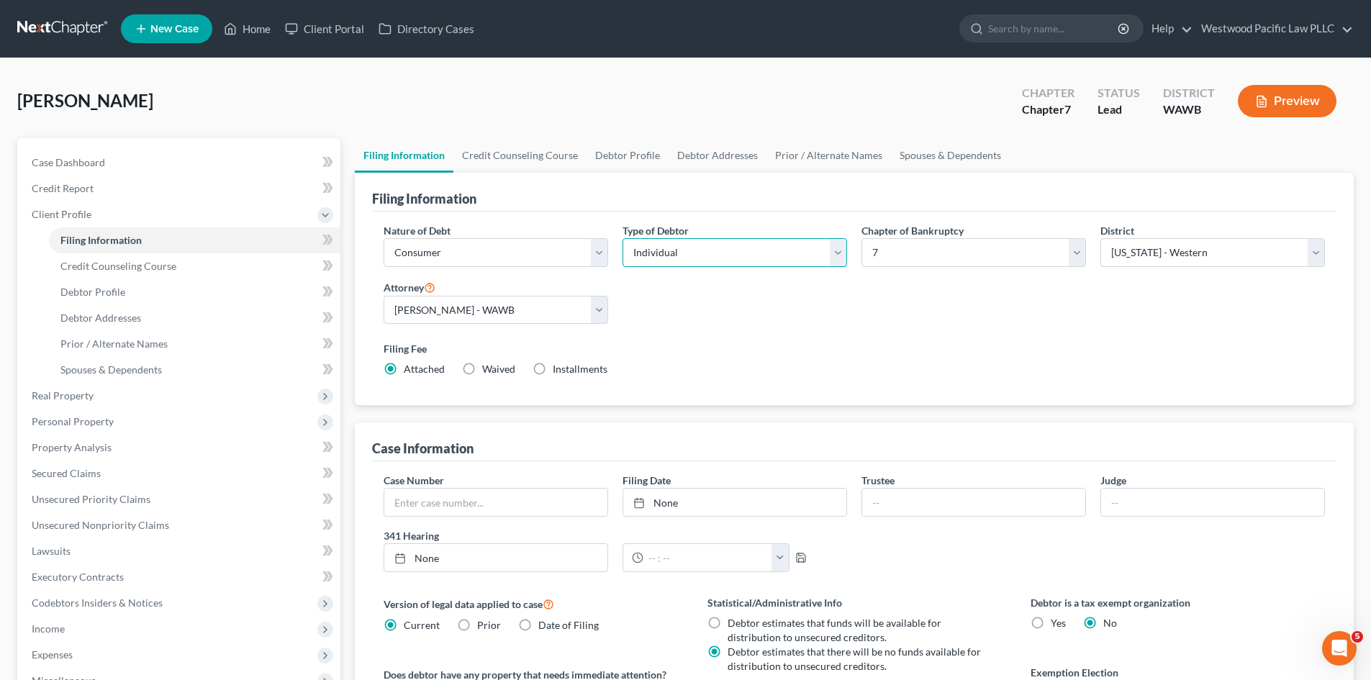
click at [835, 256] on select "Select Individual Joint" at bounding box center [735, 252] width 225 height 29
select select "1"
click at [623, 238] on select "Select Individual Joint" at bounding box center [735, 252] width 225 height 29
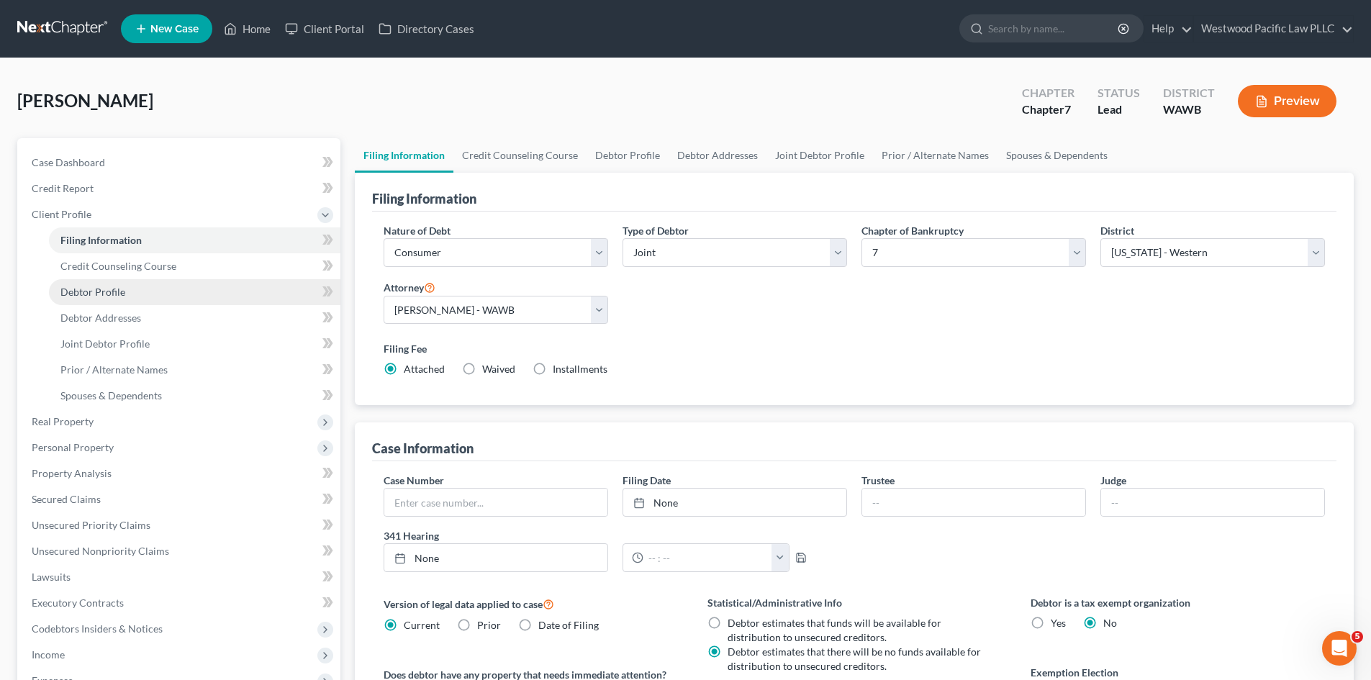
click at [107, 288] on span "Debtor Profile" at bounding box center [92, 292] width 65 height 12
select select "1"
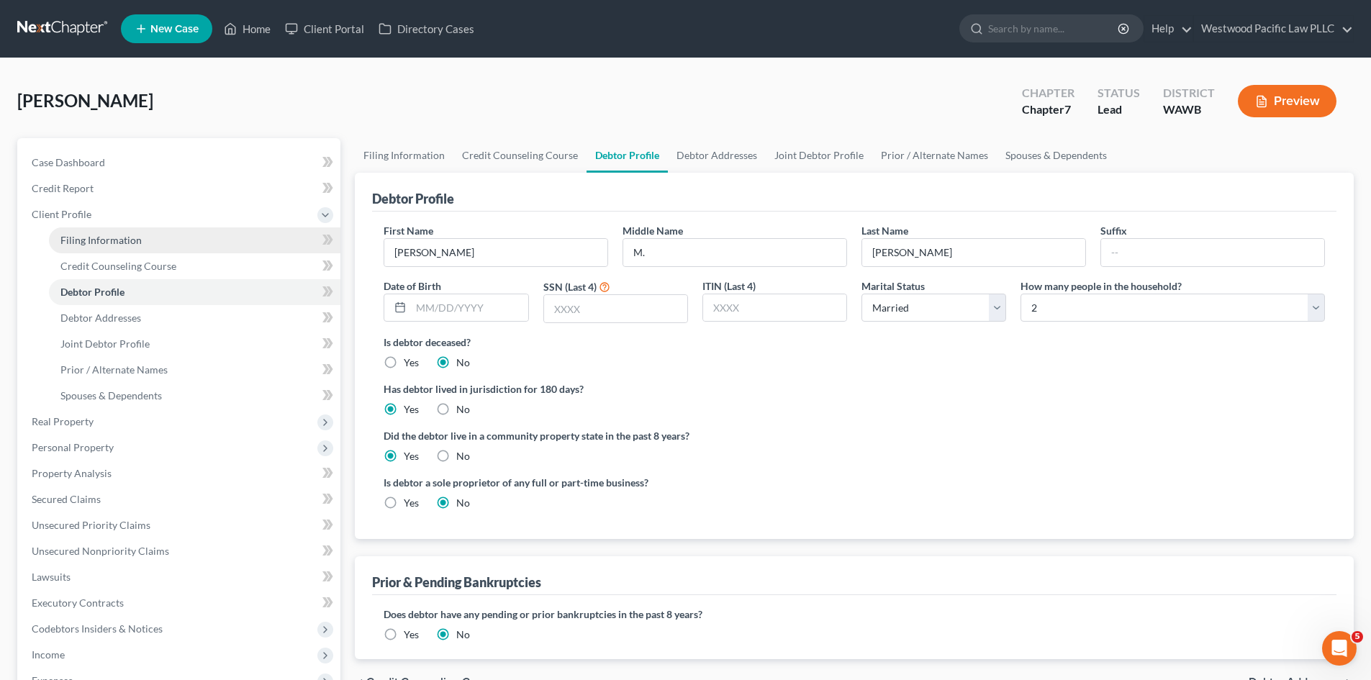
click at [100, 237] on span "Filing Information" at bounding box center [100, 240] width 81 height 12
select select "1"
select select "0"
select select "87"
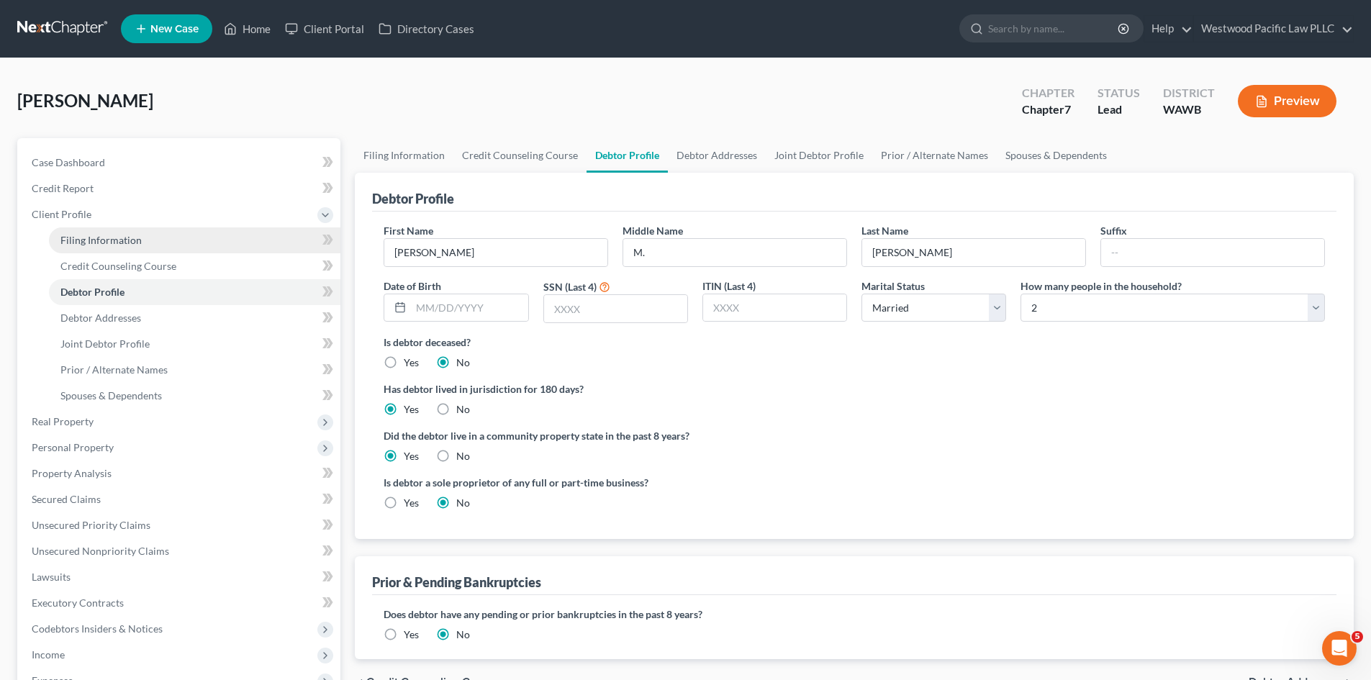
select select "0"
select select "50"
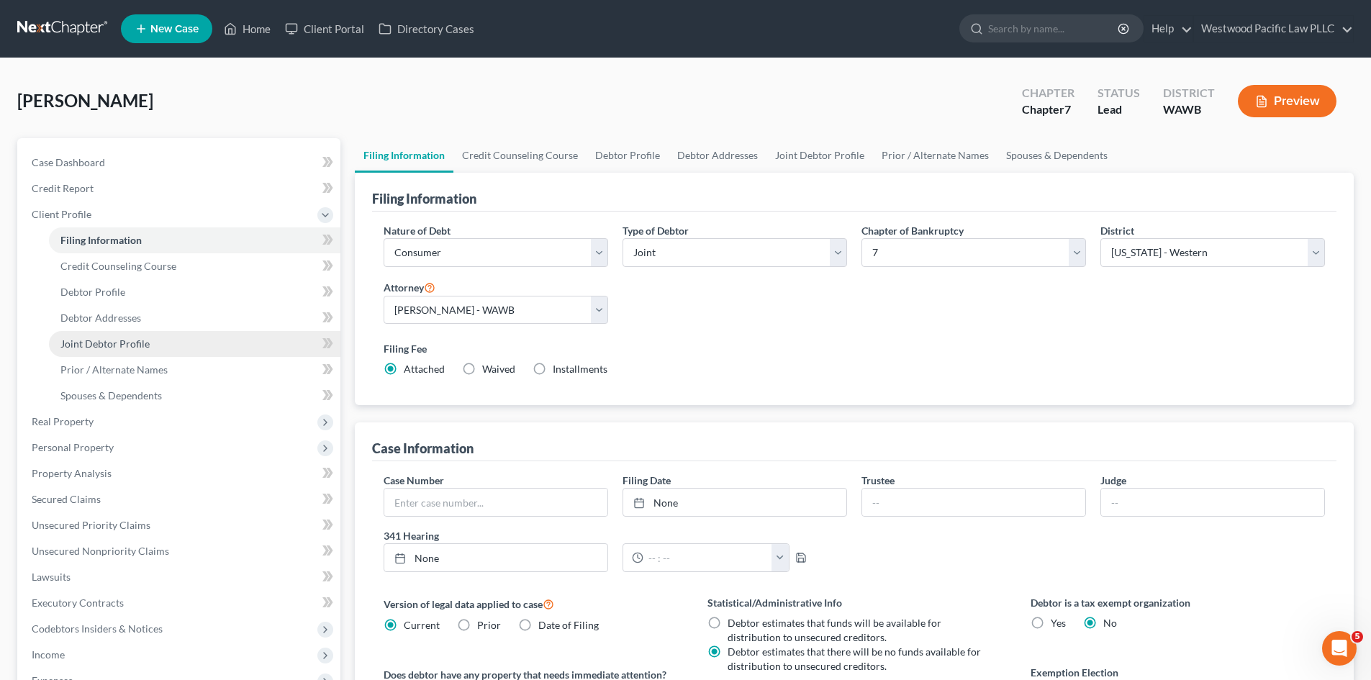
click at [126, 343] on span "Joint Debtor Profile" at bounding box center [104, 344] width 89 height 12
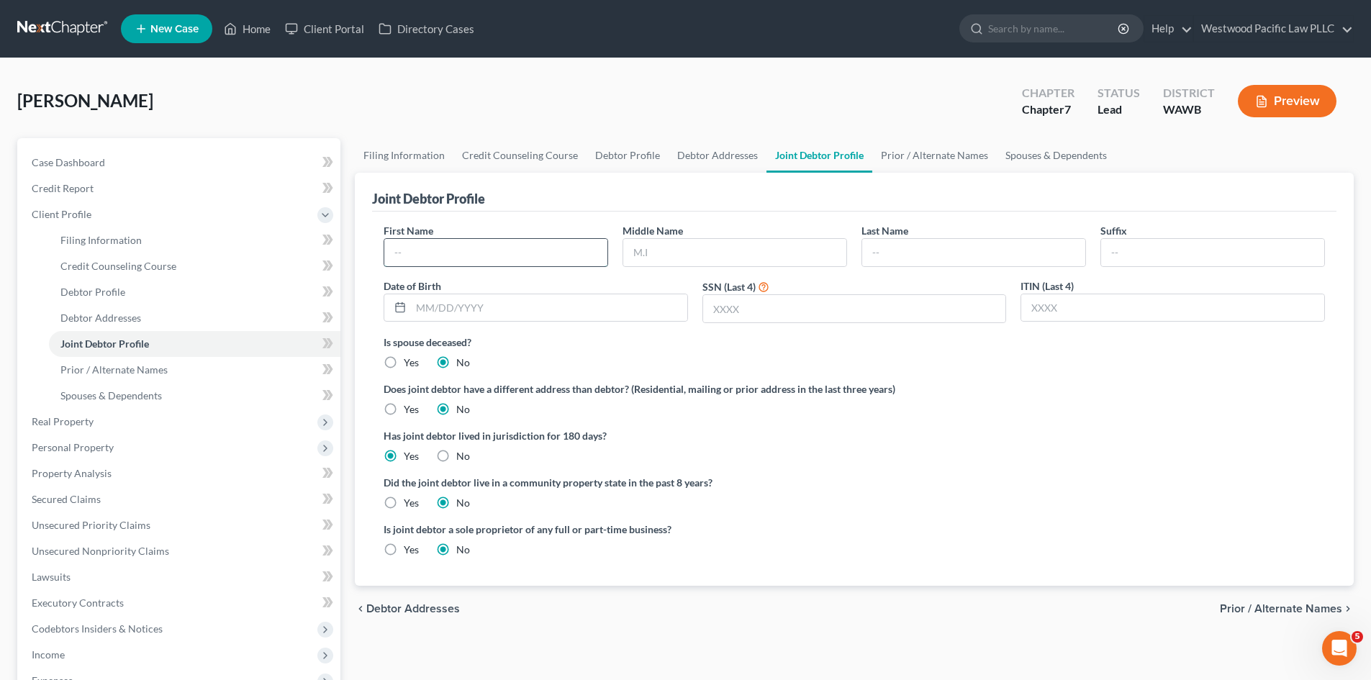
click at [439, 258] on input "text" at bounding box center [495, 252] width 223 height 27
type input "Daphne"
type input "L."
type input "Melillo"
click at [404, 499] on label "Yes" at bounding box center [411, 503] width 15 height 14
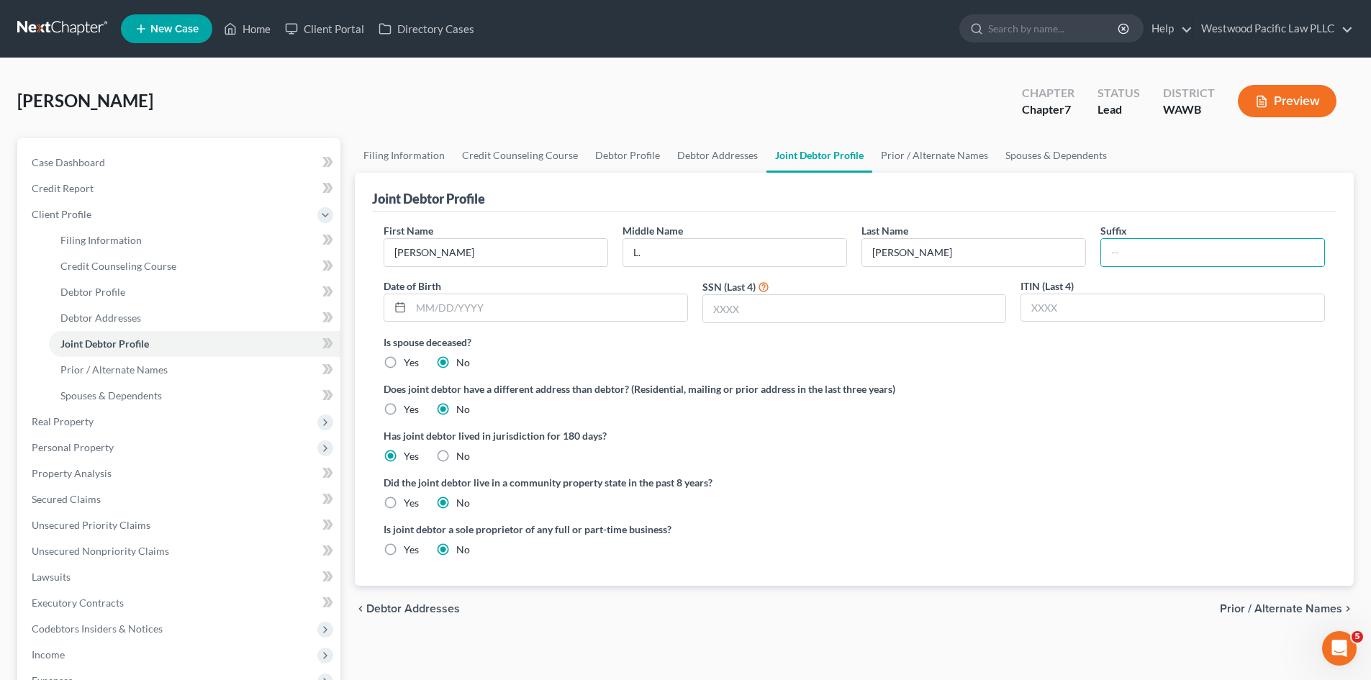
click at [410, 499] on input "Yes" at bounding box center [414, 500] width 9 height 9
radio input "true"
radio input "false"
click at [131, 371] on span "Prior / Alternate Names" at bounding box center [113, 369] width 107 height 12
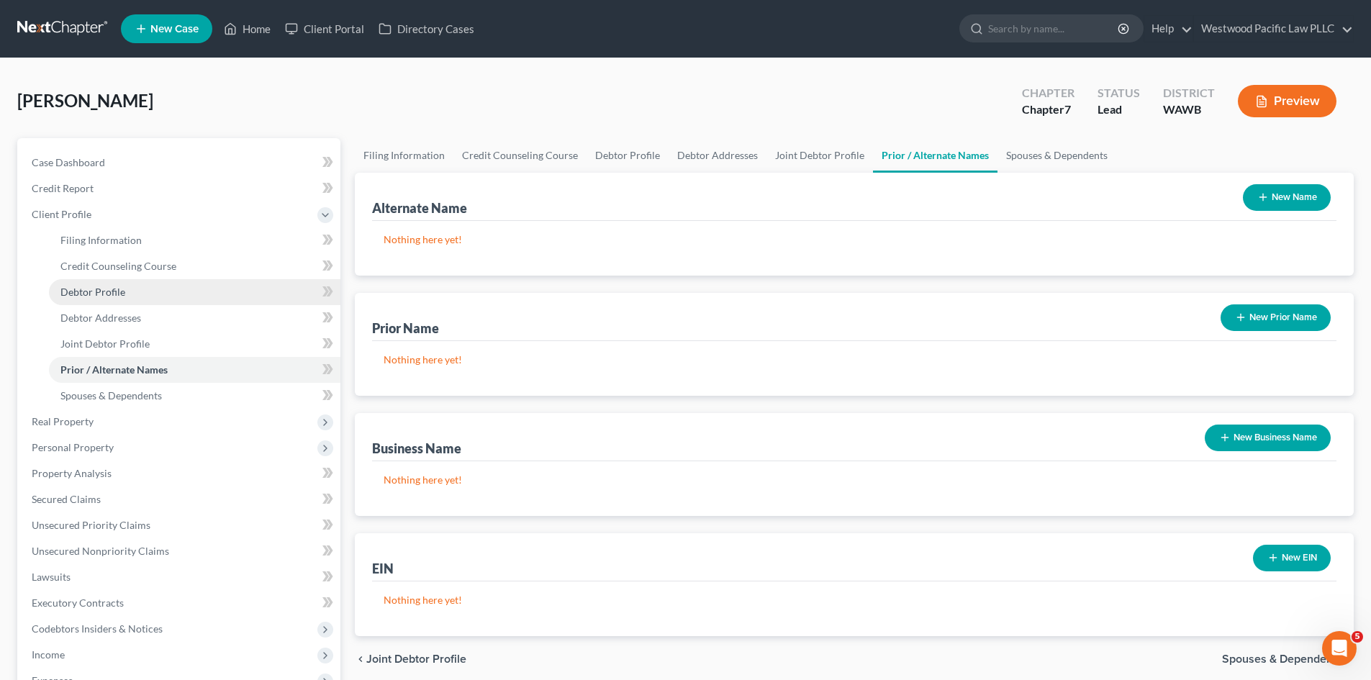
click at [108, 291] on span "Debtor Profile" at bounding box center [92, 292] width 65 height 12
select select "1"
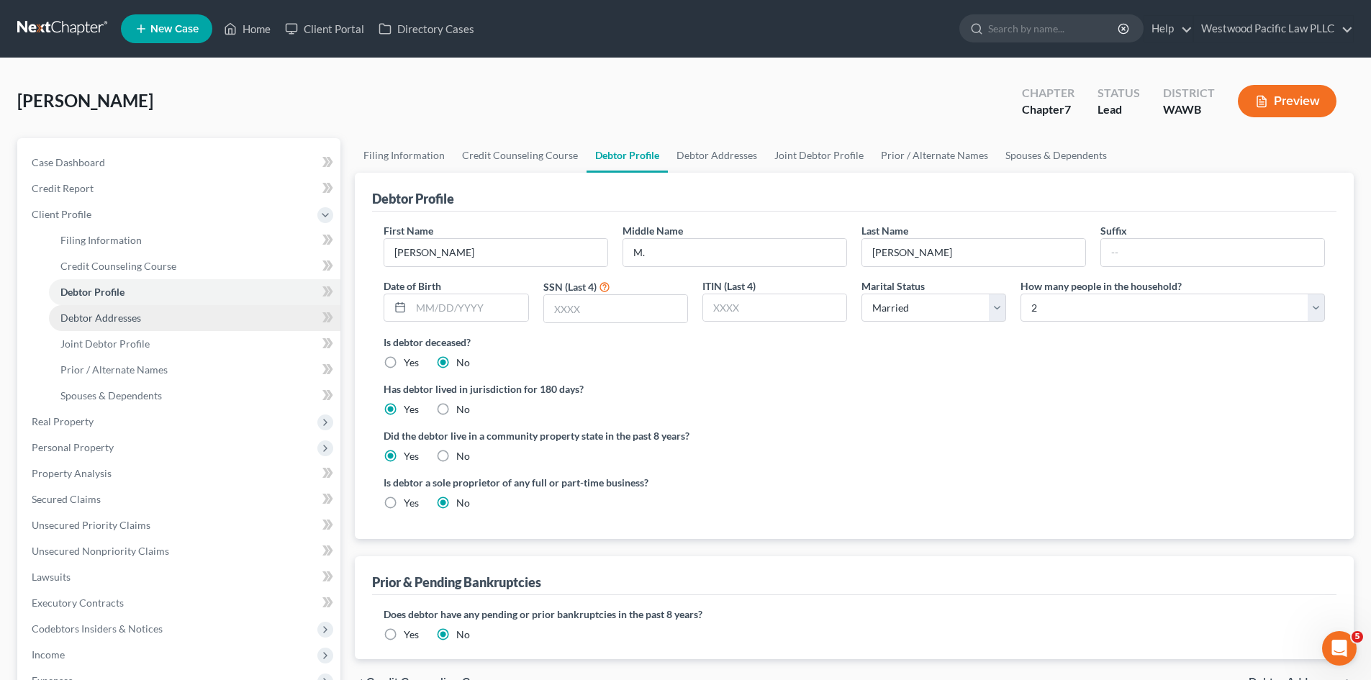
drag, startPoint x: 115, startPoint y: 316, endPoint x: 148, endPoint y: 308, distance: 33.3
click at [116, 316] on span "Debtor Addresses" at bounding box center [100, 318] width 81 height 12
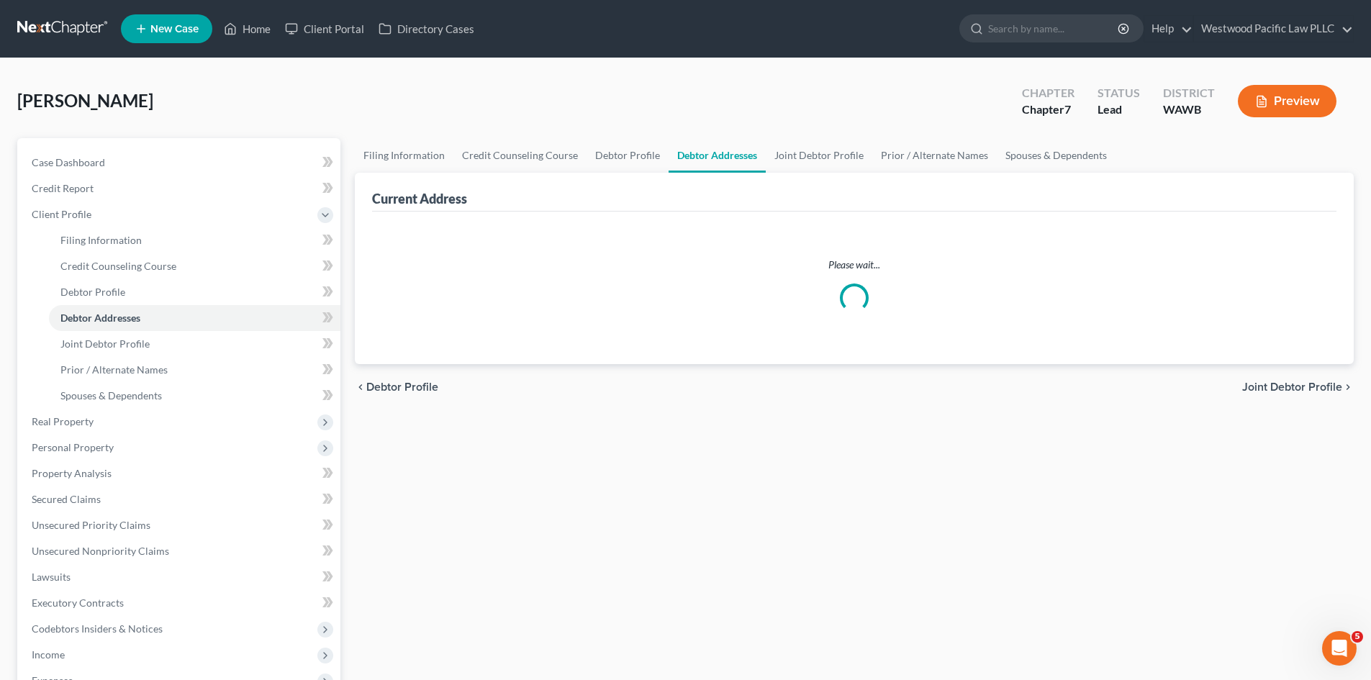
select select "0"
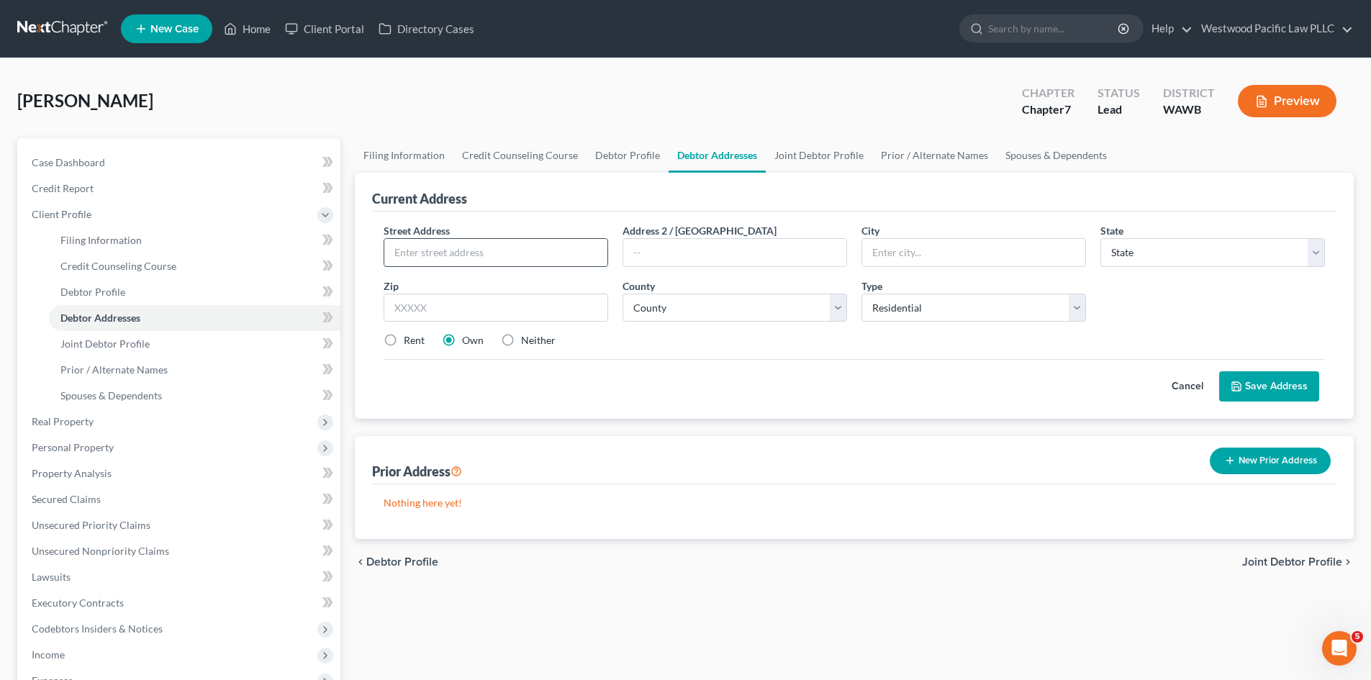
paste input "5521 Coniston Rd NE, Seattle, WA 98105"
type input "5521 Coniston Rd NE, Seattle, WA 98105"
drag, startPoint x: 890, startPoint y: 253, endPoint x: 899, endPoint y: 249, distance: 10.3
click at [890, 253] on input "text" at bounding box center [973, 252] width 223 height 27
click at [872, 254] on input "s" at bounding box center [973, 252] width 223 height 27
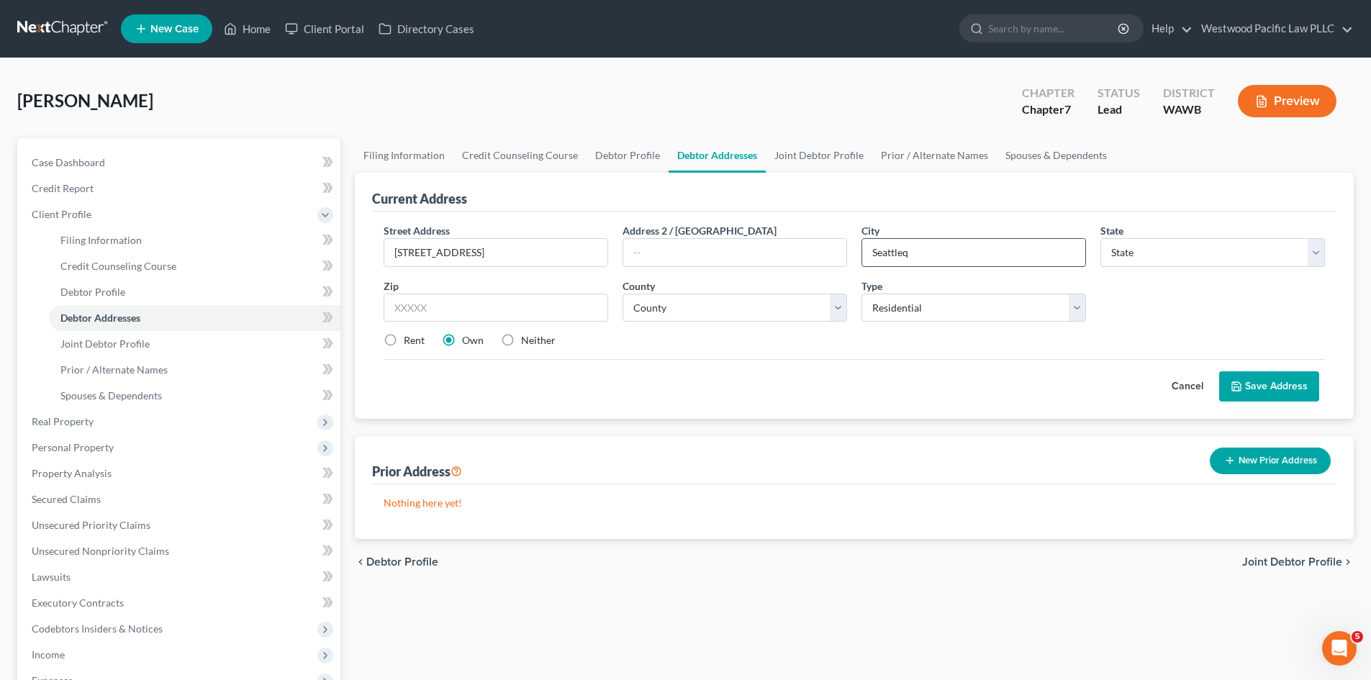
click at [930, 250] on input "Seattleq" at bounding box center [973, 252] width 223 height 27
type input "Seattle"
select select "50"
type input "98105"
select select "16"
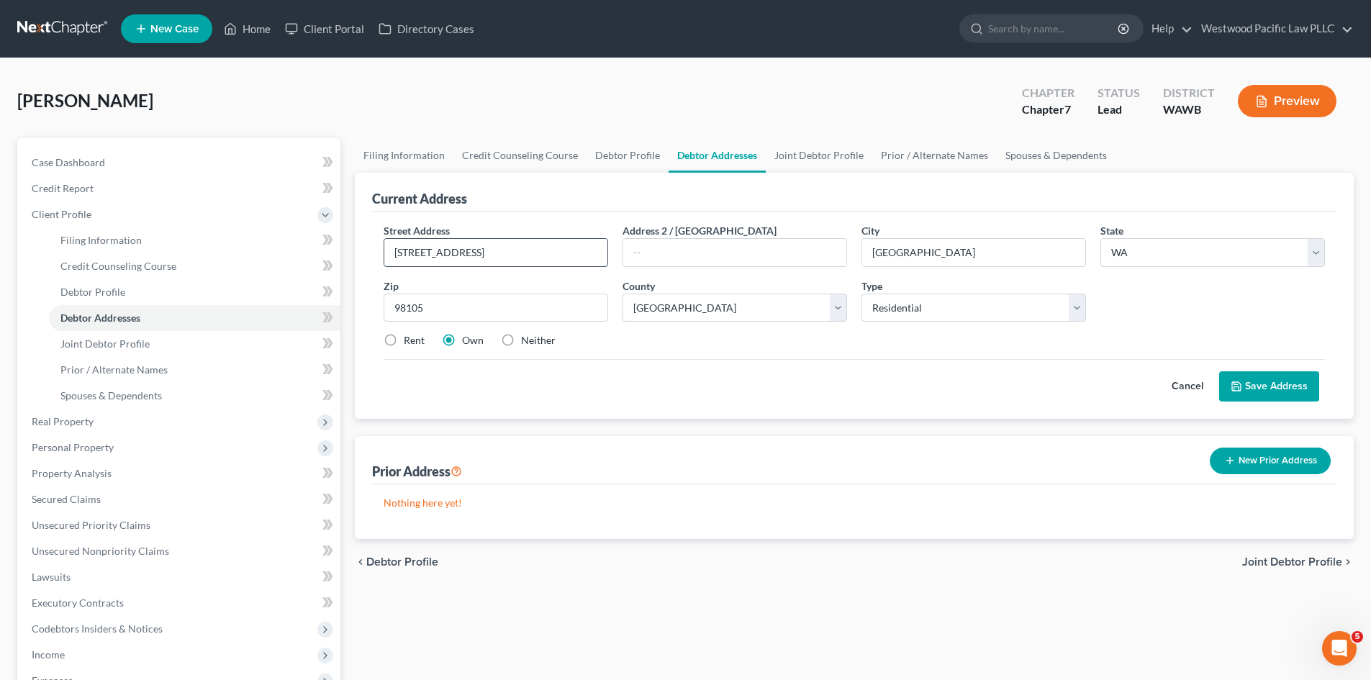
drag, startPoint x: 489, startPoint y: 257, endPoint x: 578, endPoint y: 252, distance: 89.4
click at [578, 252] on input "5521 Coniston Rd NE, Seattle, WA 98105" at bounding box center [495, 252] width 223 height 27
type input "5521 Coniston Rd NE"
click at [1275, 381] on button "Save Address" at bounding box center [1269, 386] width 100 height 30
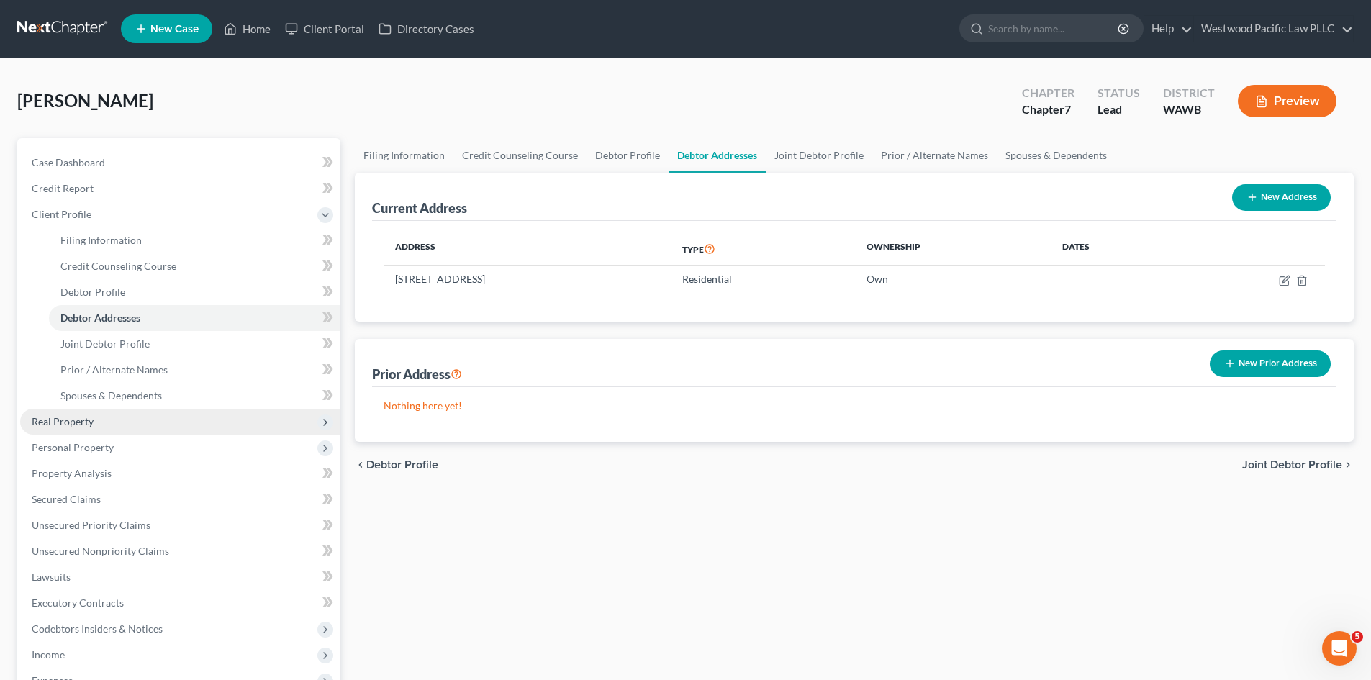
click at [109, 417] on span "Real Property" at bounding box center [180, 422] width 320 height 26
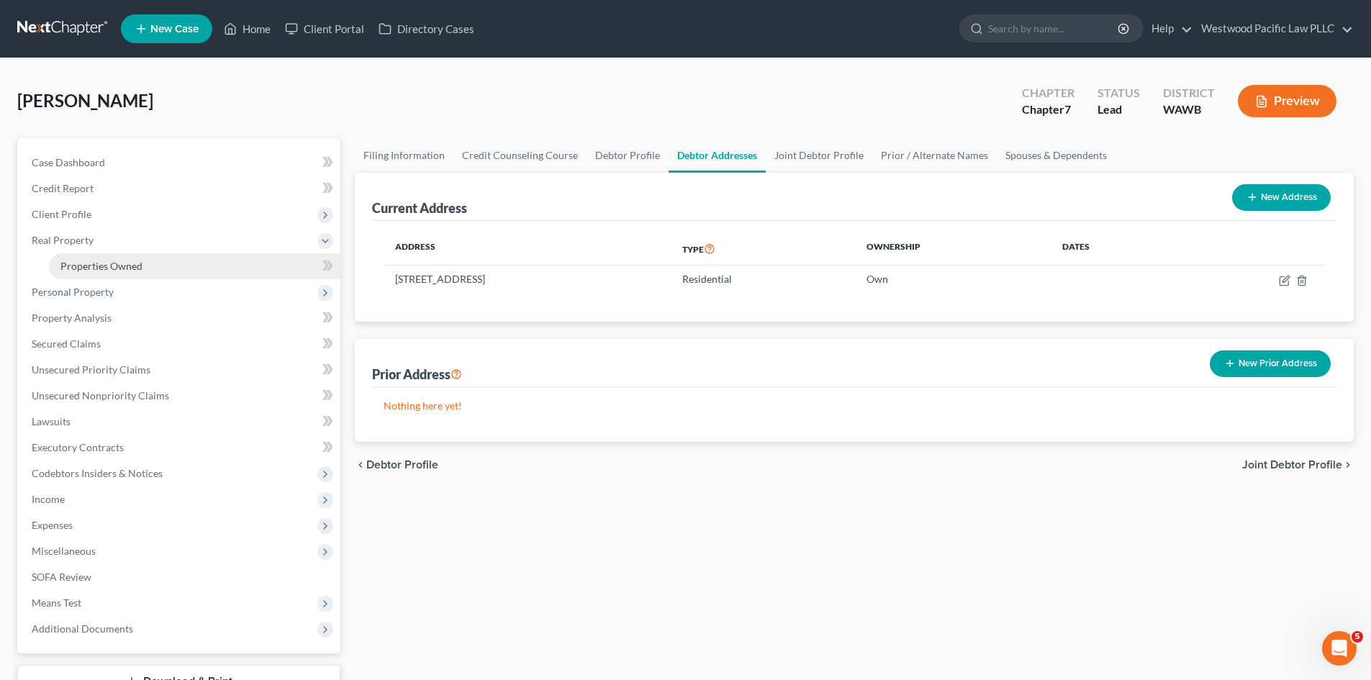
click at [88, 267] on span "Properties Owned" at bounding box center [101, 266] width 82 height 12
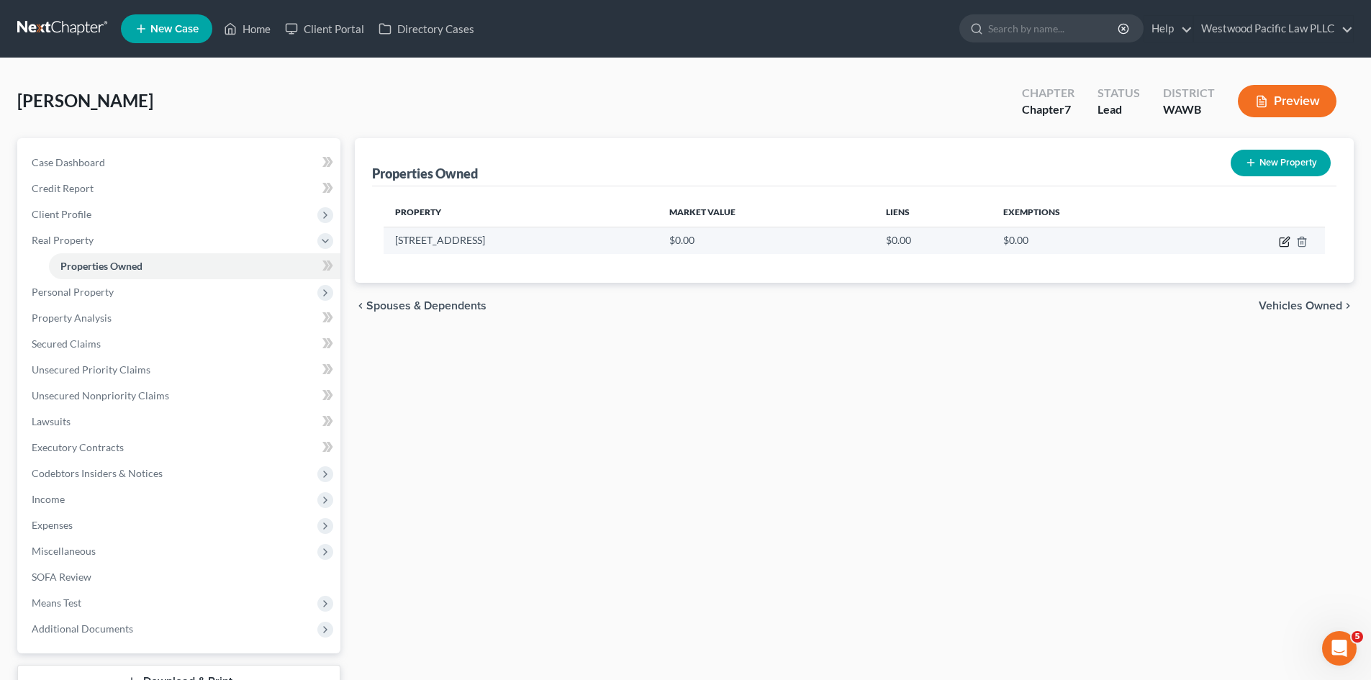
click at [1285, 240] on icon "button" at bounding box center [1285, 242] width 12 height 12
select select "50"
select select "16"
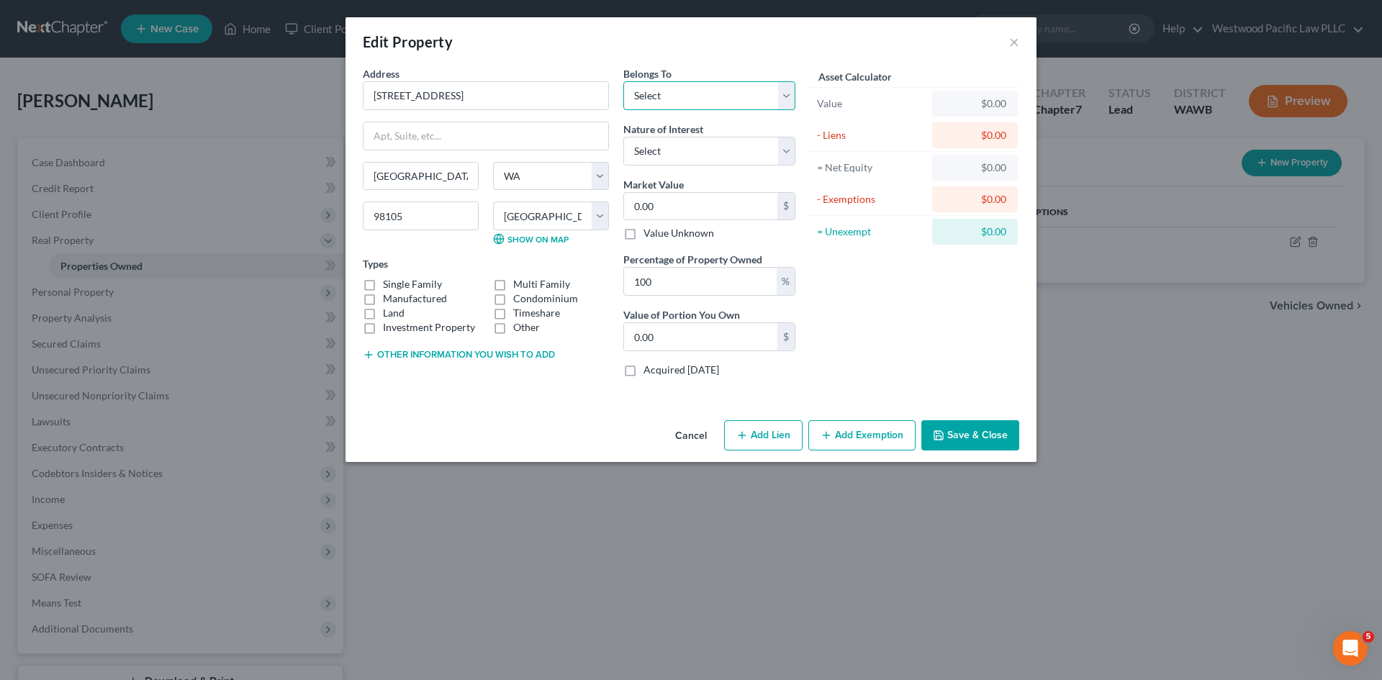
click at [782, 92] on select "Select Debtor 1 Only Debtor 2 Only Debtor 1 And Debtor 2 Only At Least One Of T…" at bounding box center [709, 95] width 172 height 29
select select "2"
click at [623, 81] on select "Select Debtor 1 Only Debtor 2 Only Debtor 1 And Debtor 2 Only At Least One Of T…" at bounding box center [709, 95] width 172 height 29
click at [786, 148] on select "Select Fee Simple Joint Tenant Life Estate Equitable Interest Future Interest T…" at bounding box center [709, 151] width 172 height 29
click at [623, 137] on select "Select Fee Simple Joint Tenant Life Estate Equitable Interest Future Interest T…" at bounding box center [709, 151] width 172 height 29
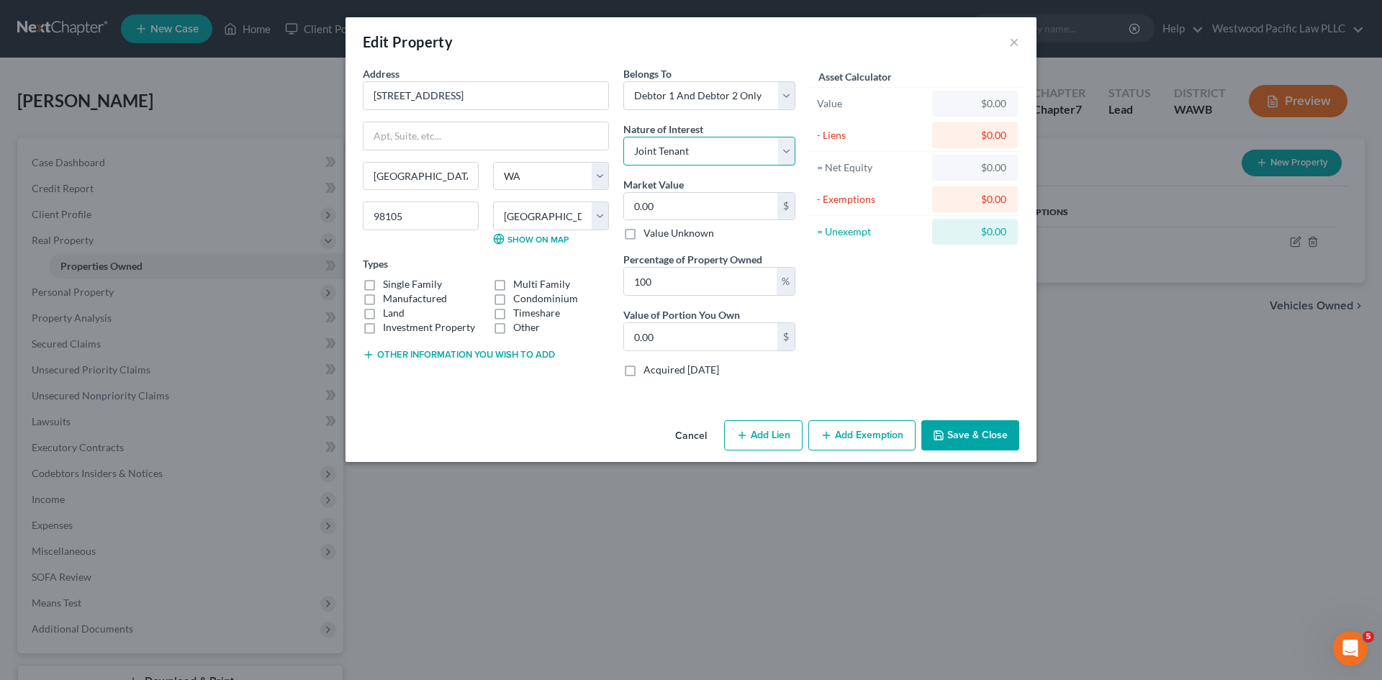
click at [787, 140] on select "Select Fee Simple Joint Tenant Life Estate Equitable Interest Future Interest T…" at bounding box center [709, 151] width 172 height 29
select select "0"
click at [623, 137] on select "Select Fee Simple Joint Tenant Life Estate Equitable Interest Future Interest T…" at bounding box center [709, 151] width 172 height 29
click at [696, 202] on input "0.00" at bounding box center [700, 206] width 153 height 27
type input "1"
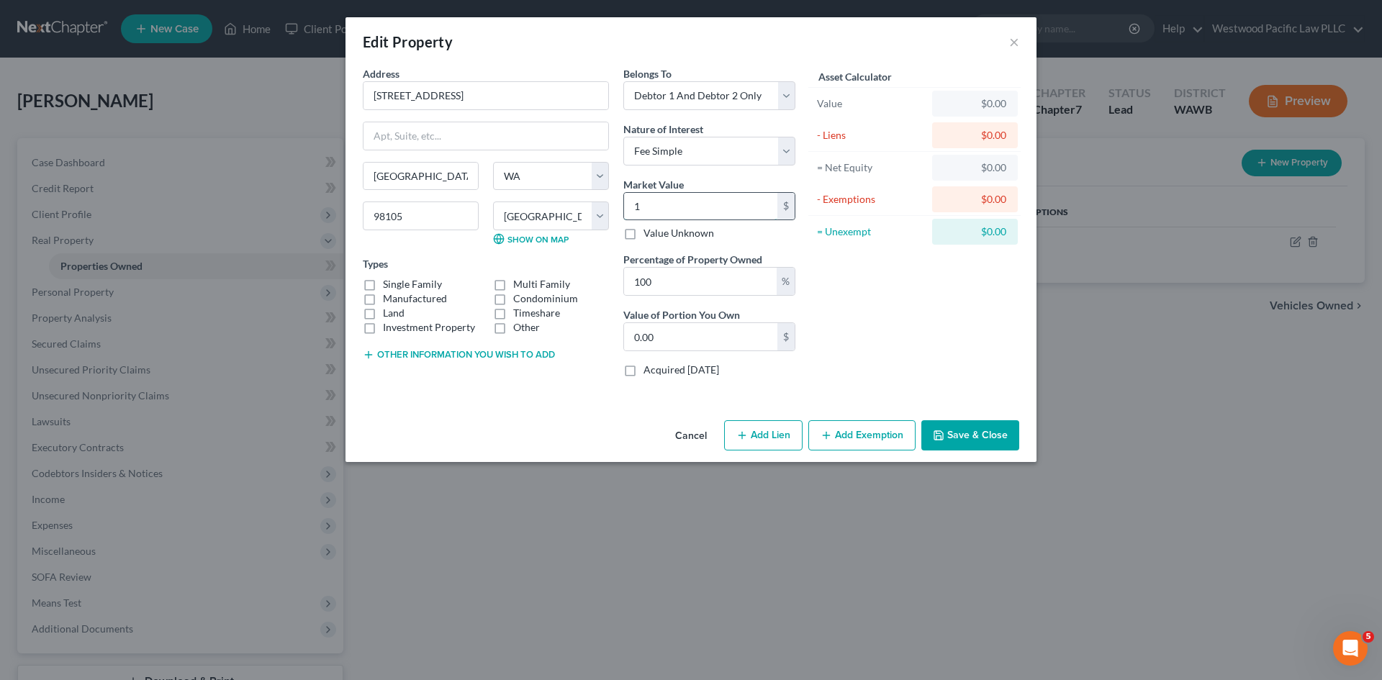
type input "1.00"
type input "16"
type input "16.00"
type input "168"
type input "168.00"
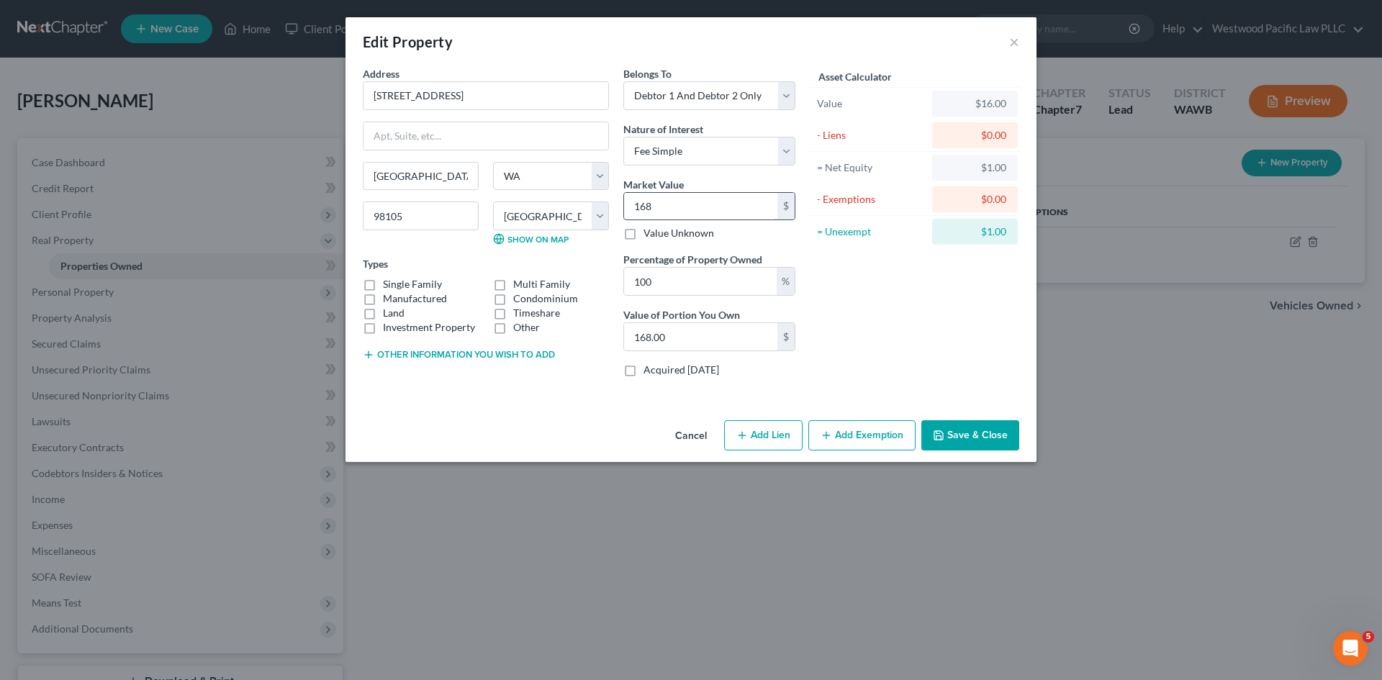
type input "1687"
type input "1,687.00"
type input "1,6870"
type input "16,870.00"
type input "16,8700"
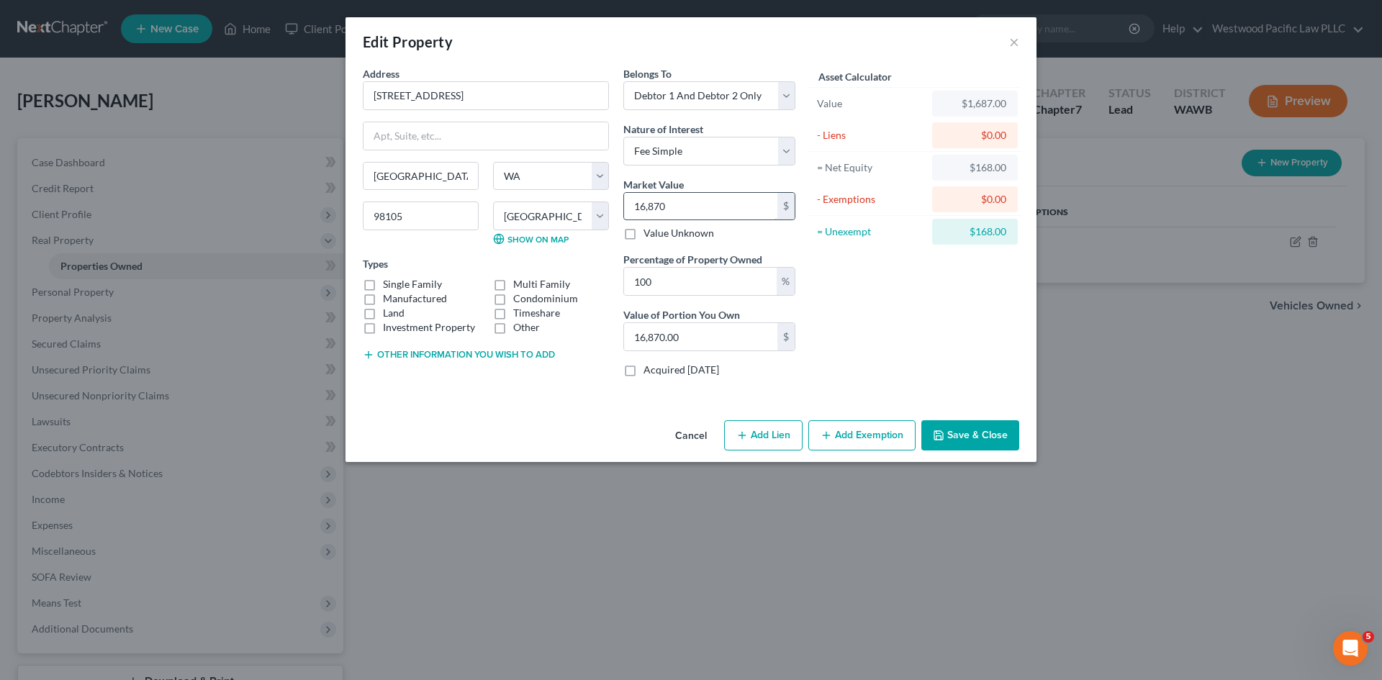
type input "168,700.00"
type input "168,7000"
type input "1,687,000.00"
type input "1,687,000"
click at [383, 282] on label "Single Family" at bounding box center [412, 284] width 59 height 14
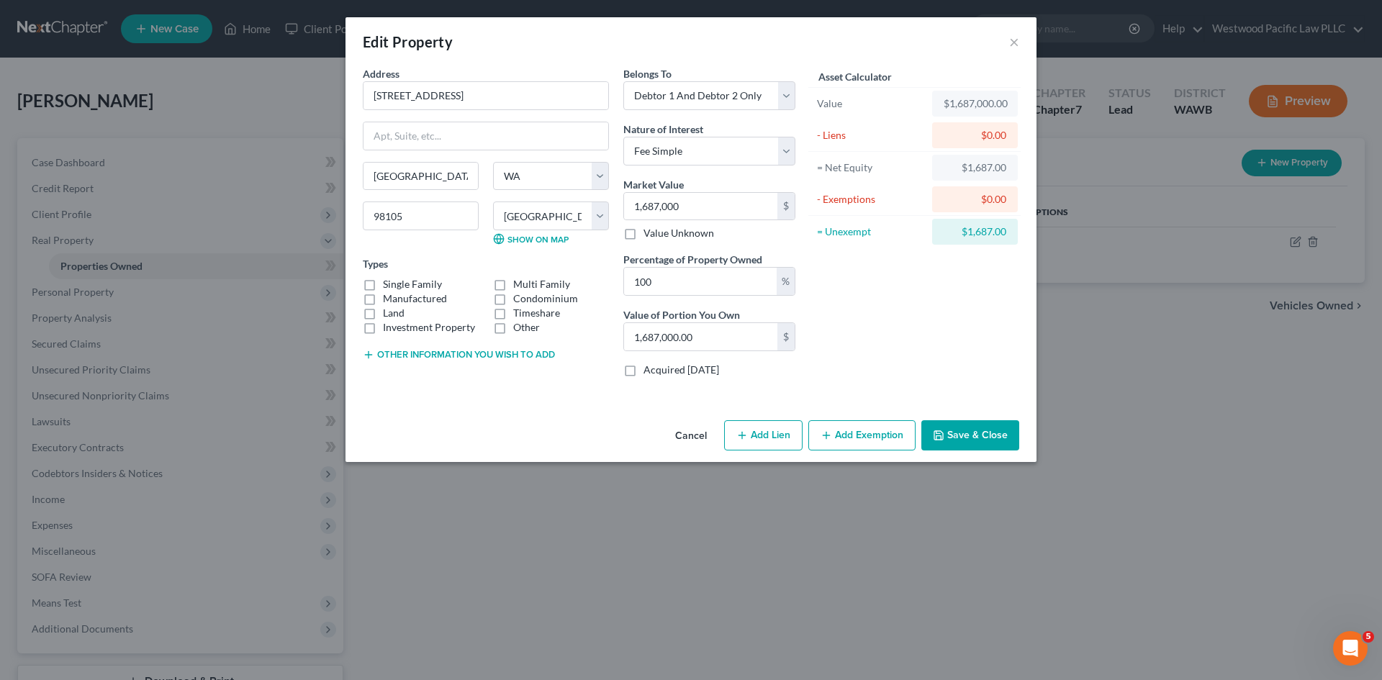
click at [389, 282] on input "Single Family" at bounding box center [393, 281] width 9 height 9
checkbox input "true"
click at [970, 431] on button "Save & Close" at bounding box center [970, 435] width 98 height 30
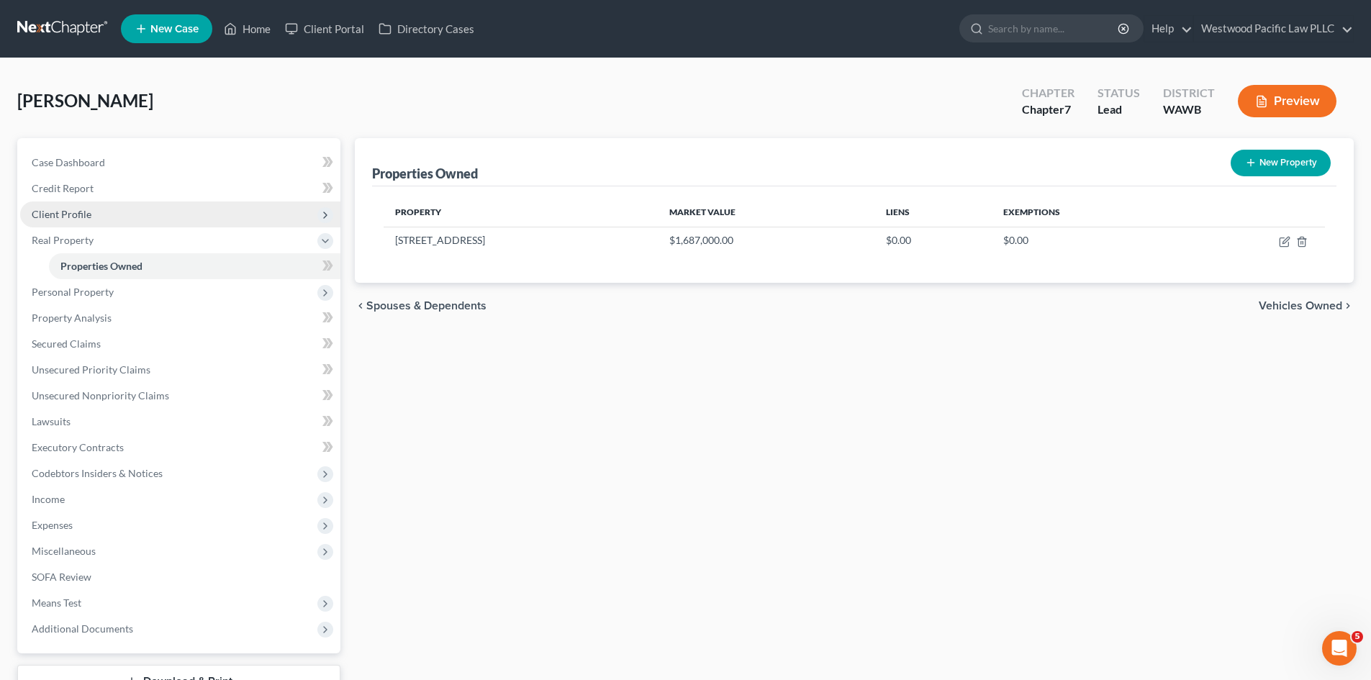
click at [68, 214] on span "Client Profile" at bounding box center [62, 214] width 60 height 12
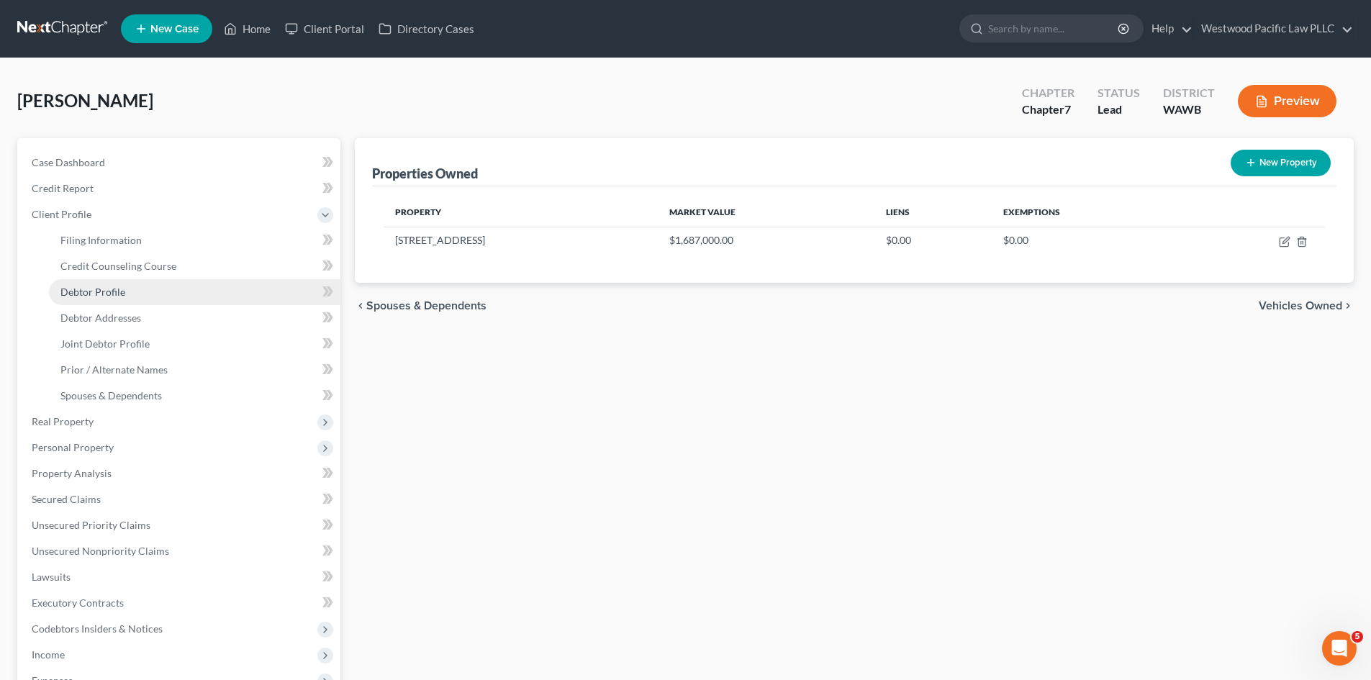
click at [115, 288] on span "Debtor Profile" at bounding box center [92, 292] width 65 height 12
select select "1"
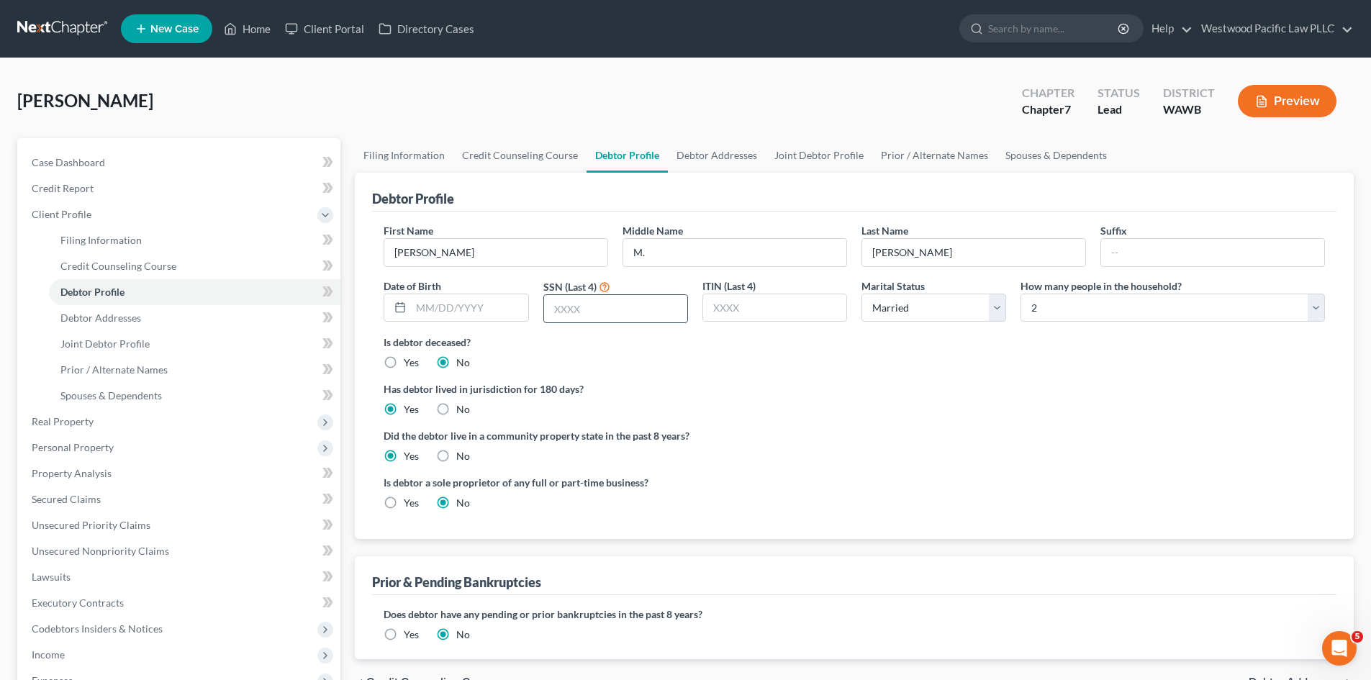
click at [576, 307] on input "text" at bounding box center [615, 308] width 143 height 27
type input "7495"
click at [844, 404] on div "Has debtor lived in jurisdiction for 180 days? Yes No Debtor must reside in jur…" at bounding box center [854, 398] width 941 height 35
click at [112, 343] on span "Joint Debtor Profile" at bounding box center [104, 344] width 89 height 12
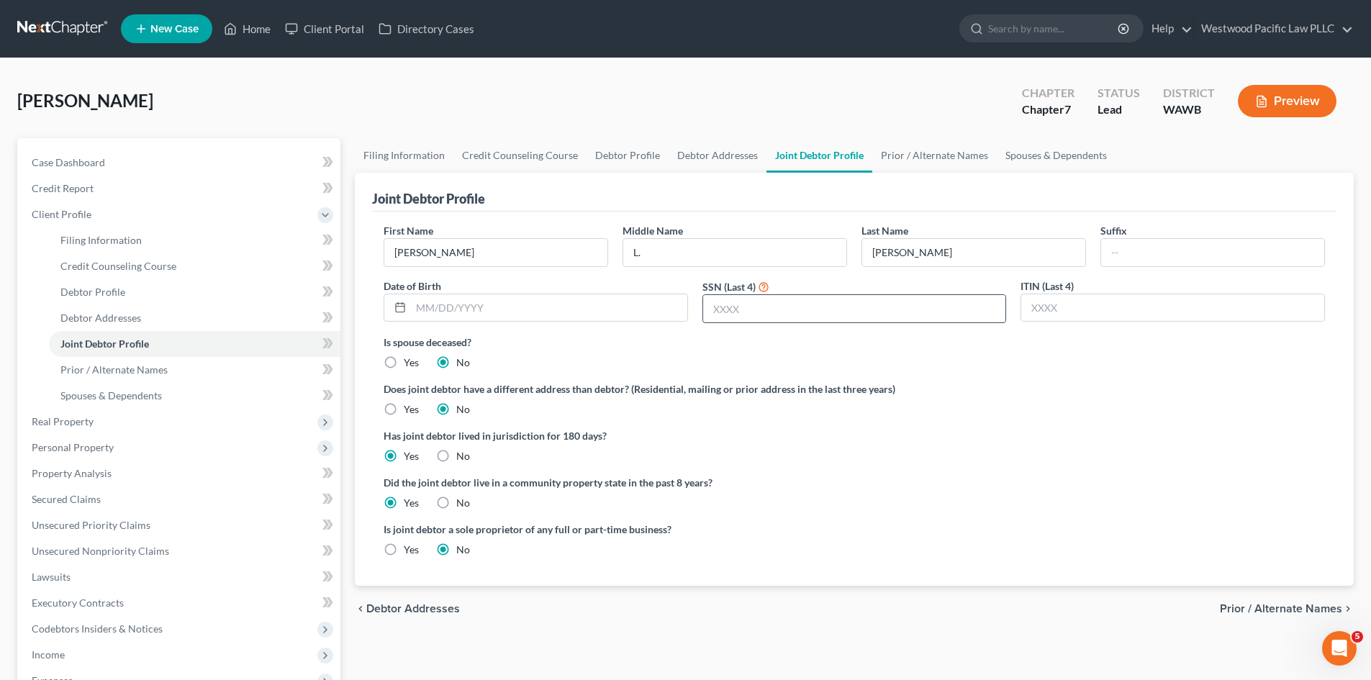
click at [718, 308] on input "text" at bounding box center [854, 308] width 303 height 27
type input "3977"
click at [115, 421] on span "Real Property" at bounding box center [180, 422] width 320 height 26
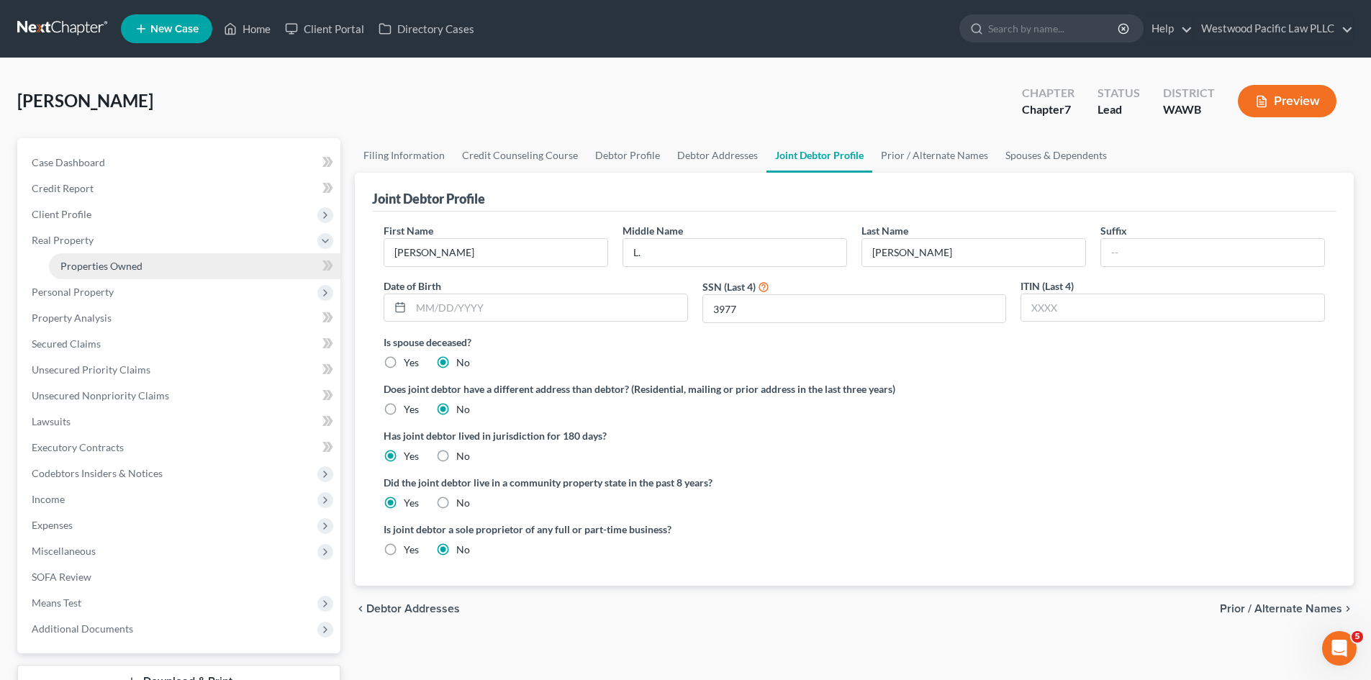
click at [107, 269] on span "Properties Owned" at bounding box center [101, 266] width 82 height 12
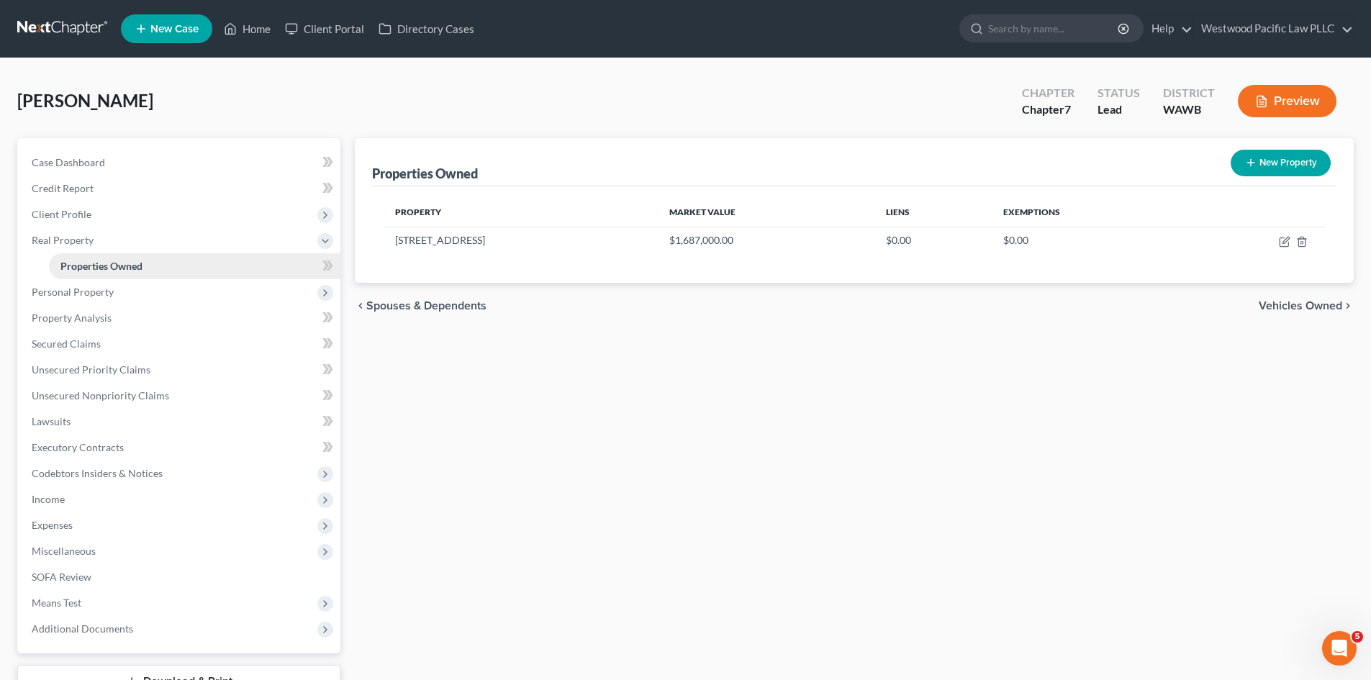
click at [92, 266] on span "Properties Owned" at bounding box center [101, 266] width 82 height 12
click at [1284, 243] on icon "button" at bounding box center [1286, 240] width 6 height 6
select select "50"
select select "16"
select select "2"
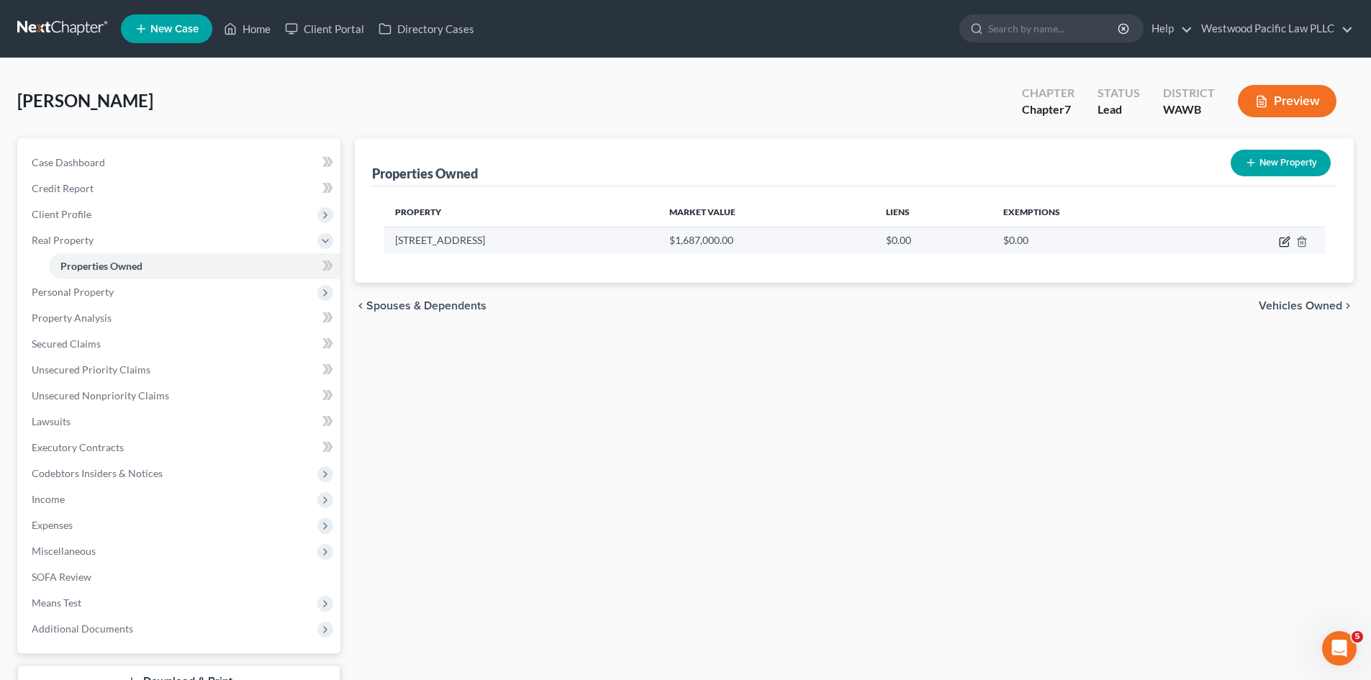
select select "0"
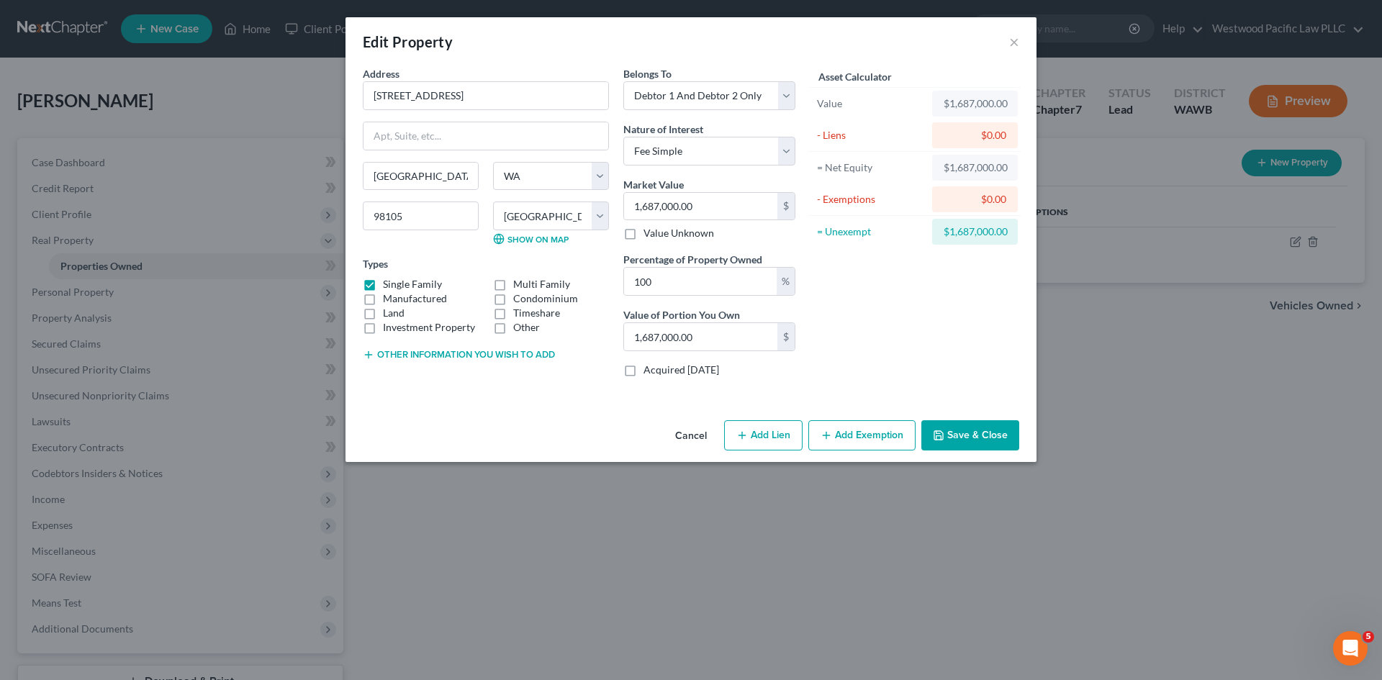
click at [773, 435] on button "Add Lien" at bounding box center [763, 435] width 78 height 30
select select "2"
select select "0"
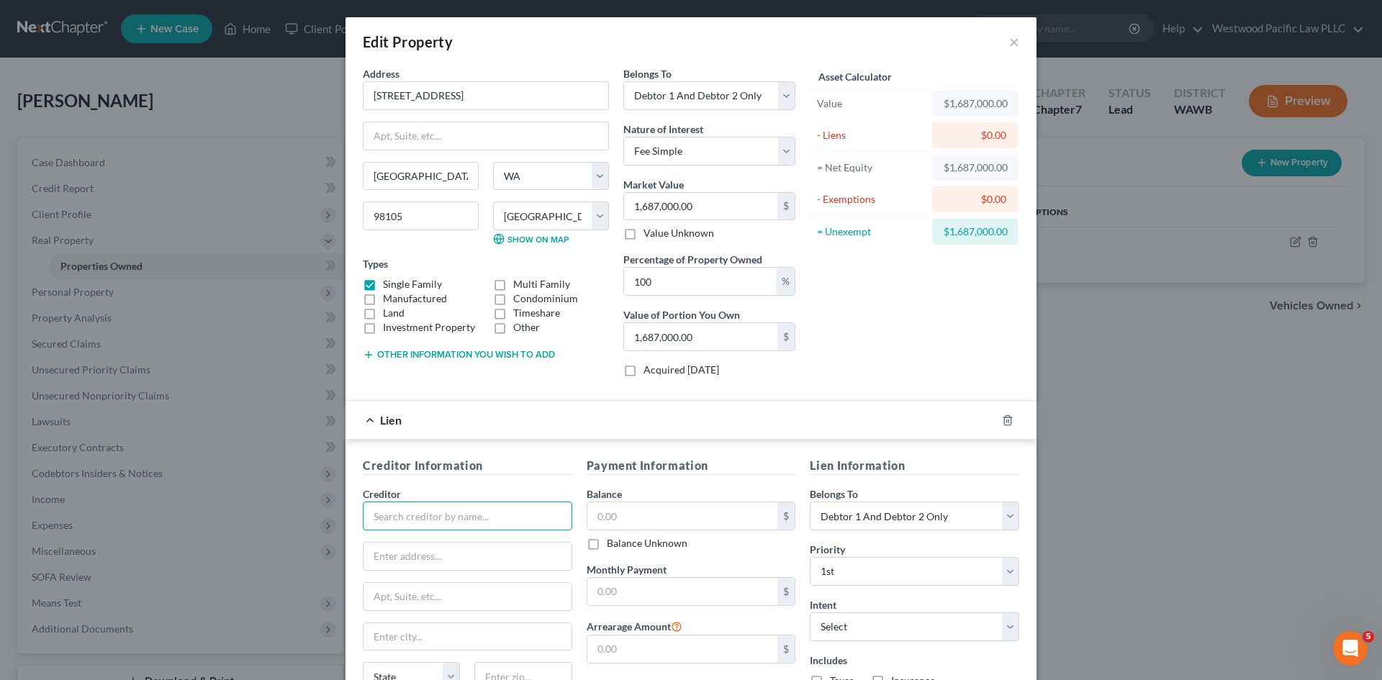
click at [435, 515] on input "text" at bounding box center [467, 516] width 209 height 29
type input "Homestreet Bank"
click at [599, 525] on input "text" at bounding box center [682, 515] width 191 height 27
type input "765,000"
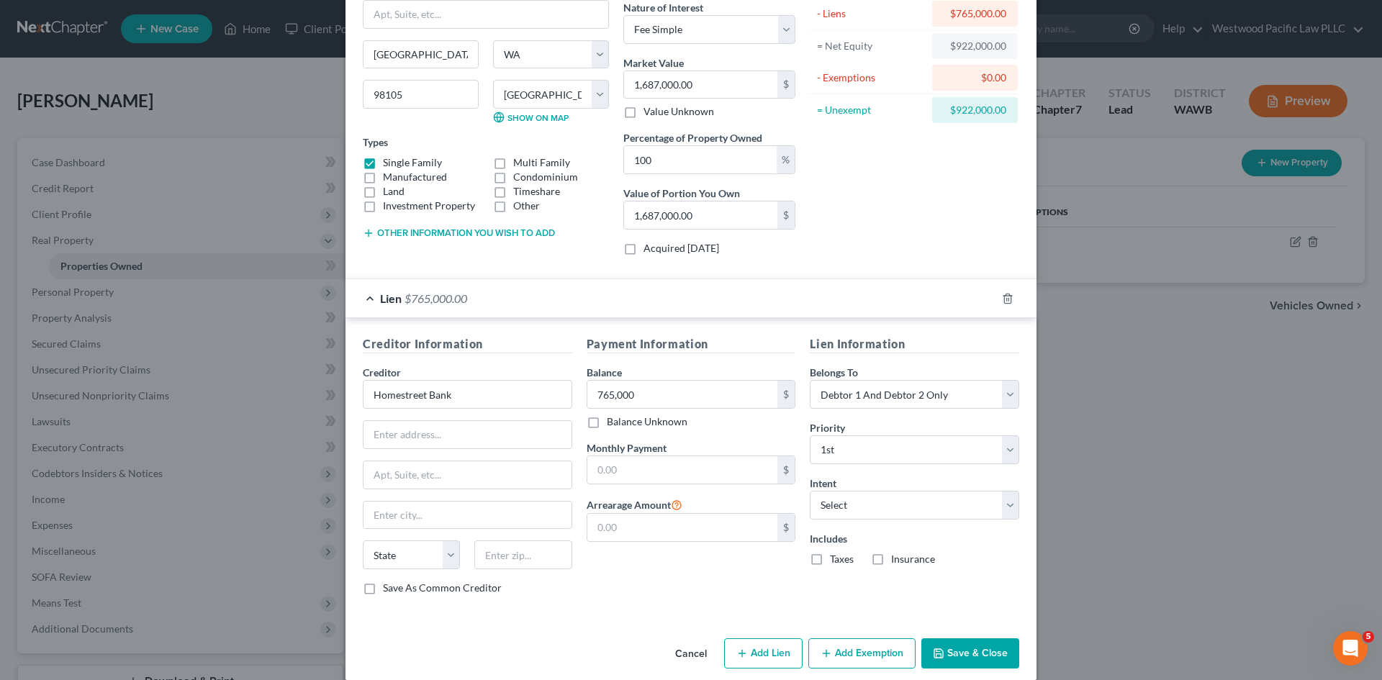
scroll to position [139, 0]
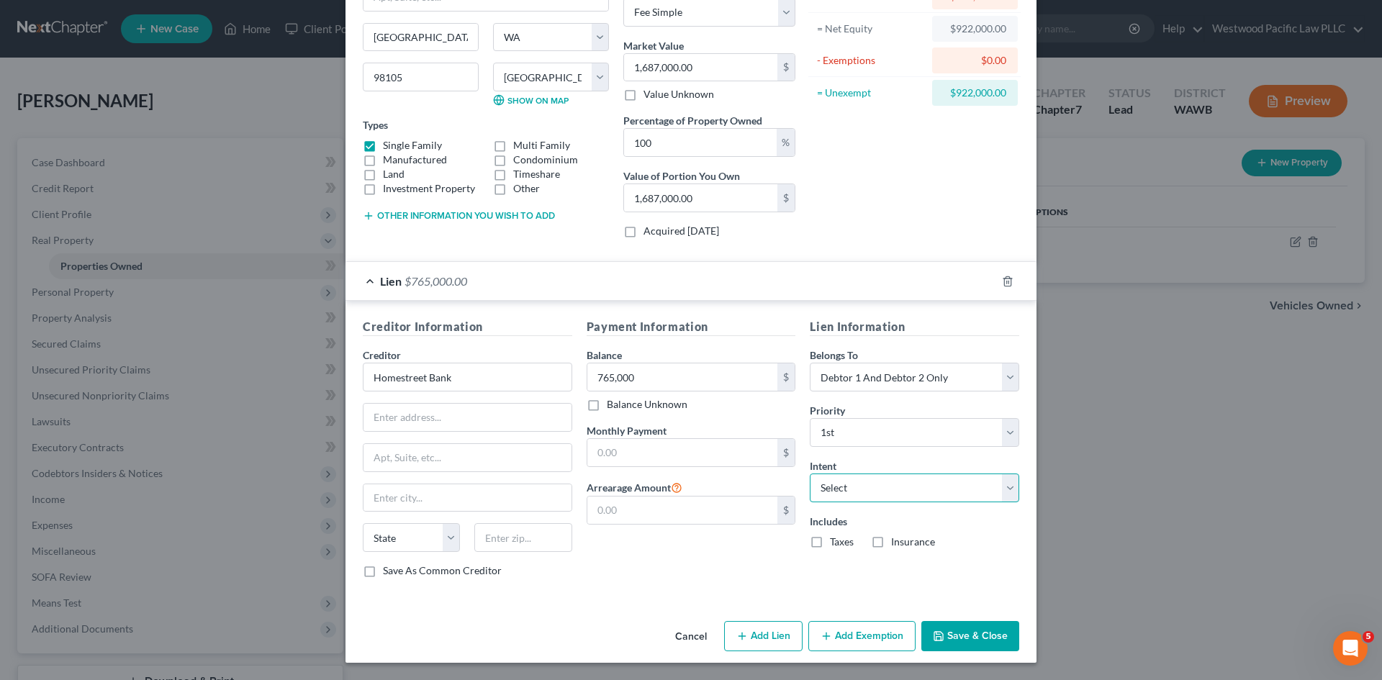
click at [1007, 486] on select "Select Surrender Redeem Reaffirm Avoid Other" at bounding box center [914, 488] width 209 height 29
select select "2"
click at [810, 474] on select "Select Surrender Redeem Reaffirm Avoid Other" at bounding box center [914, 488] width 209 height 29
click at [666, 459] on input "text" at bounding box center [682, 452] width 191 height 27
type input "6,424.44"
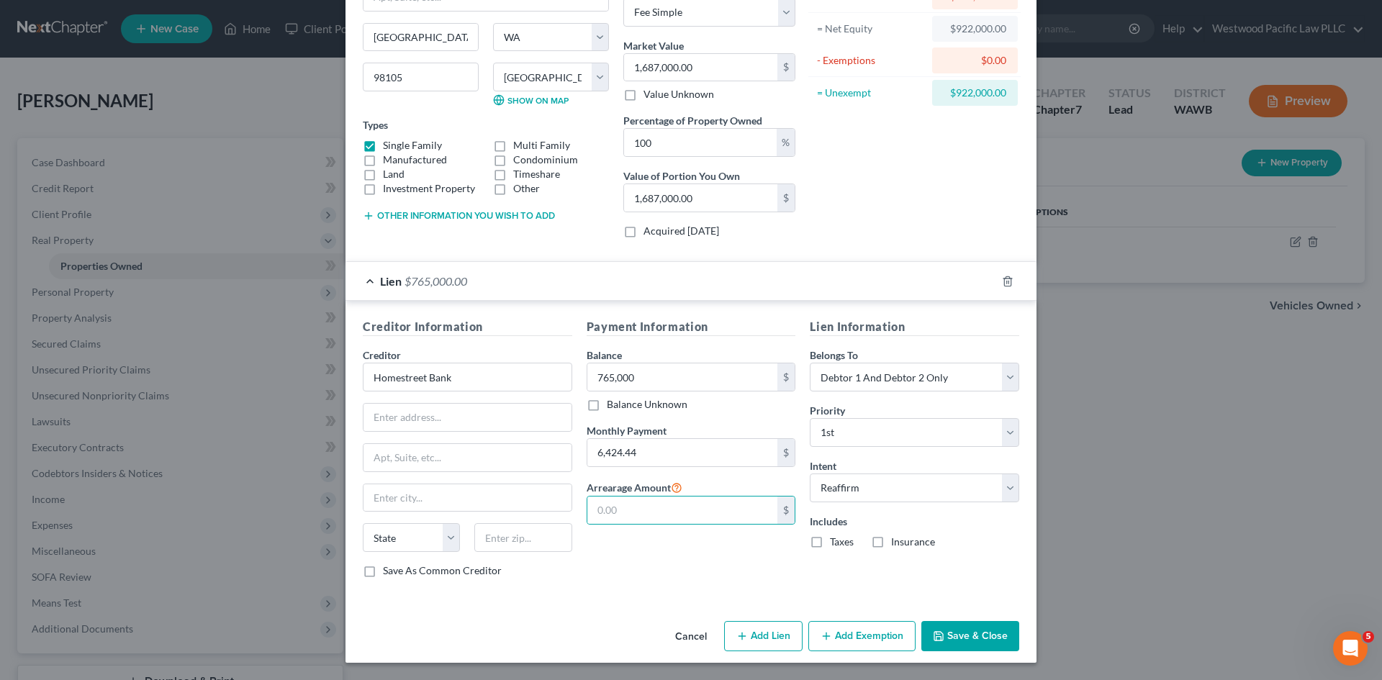
click at [975, 635] on button "Save & Close" at bounding box center [970, 636] width 98 height 30
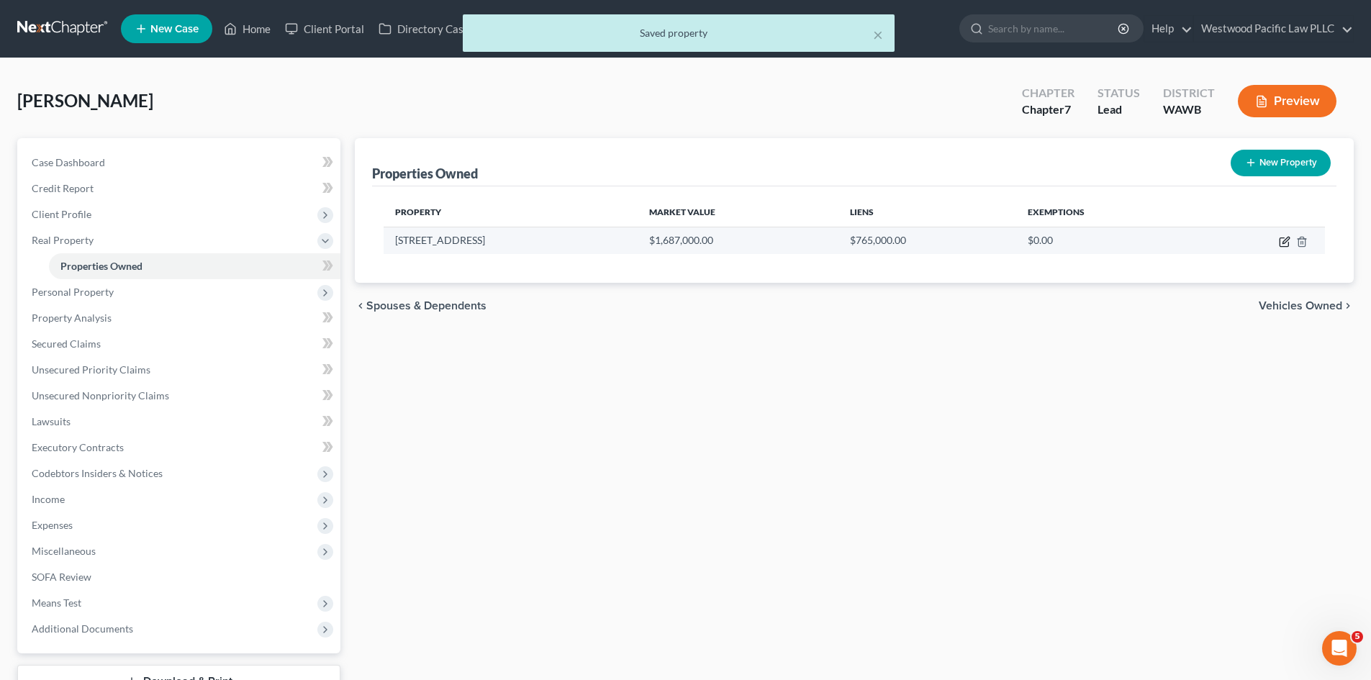
click at [1282, 240] on icon "button" at bounding box center [1285, 242] width 12 height 12
select select "50"
select select "16"
select select "2"
select select "0"
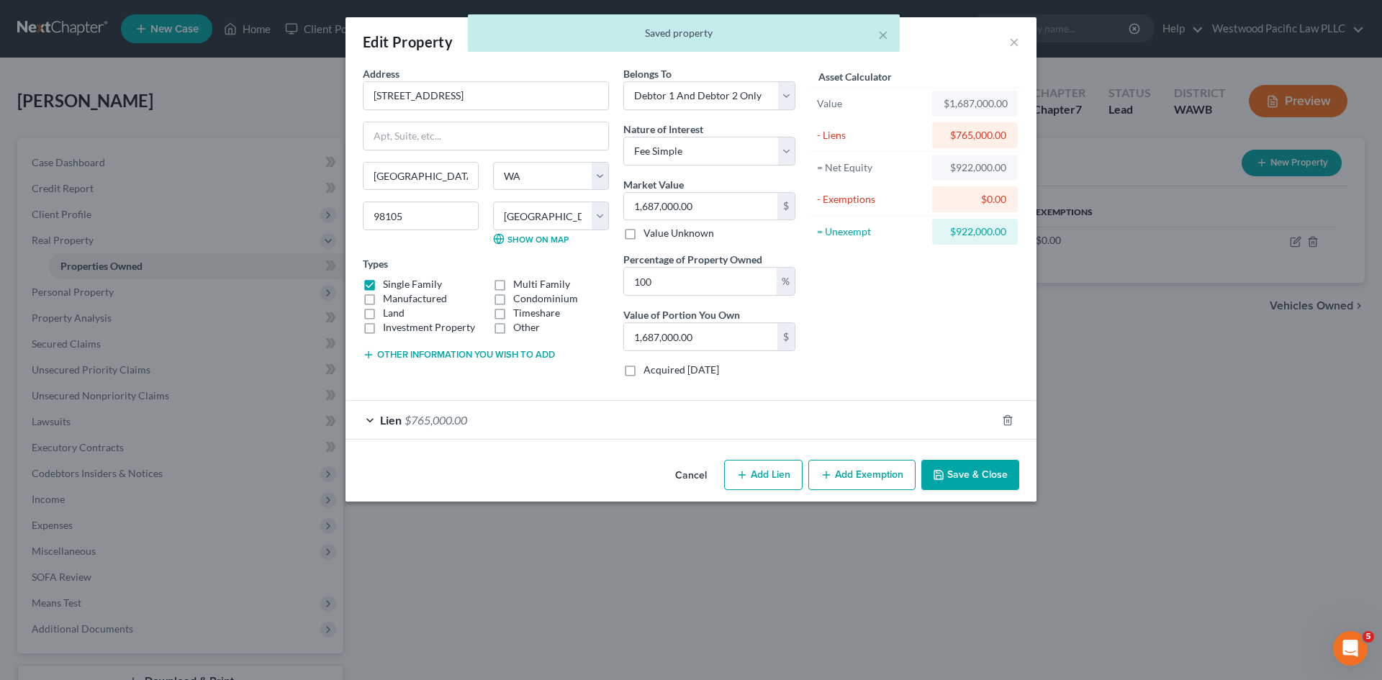
click at [870, 468] on button "Add Exemption" at bounding box center [861, 475] width 107 height 30
select select "2"
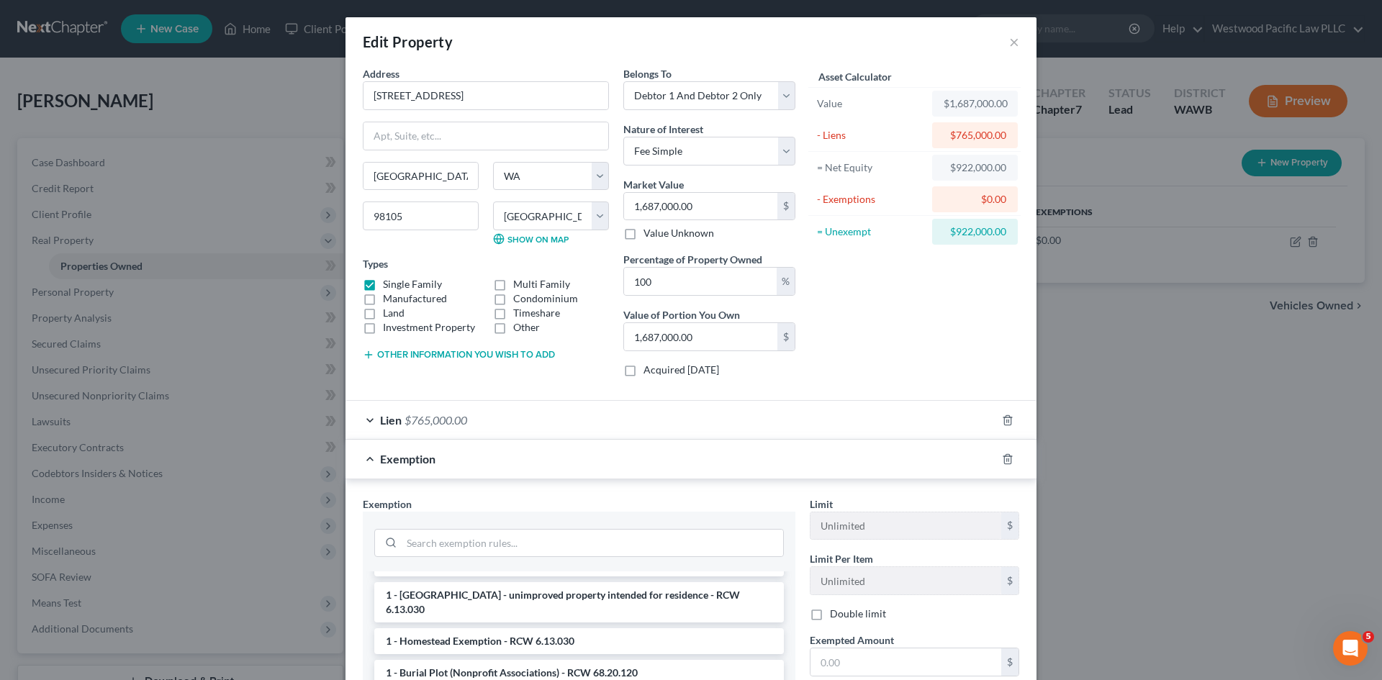
scroll to position [58, 0]
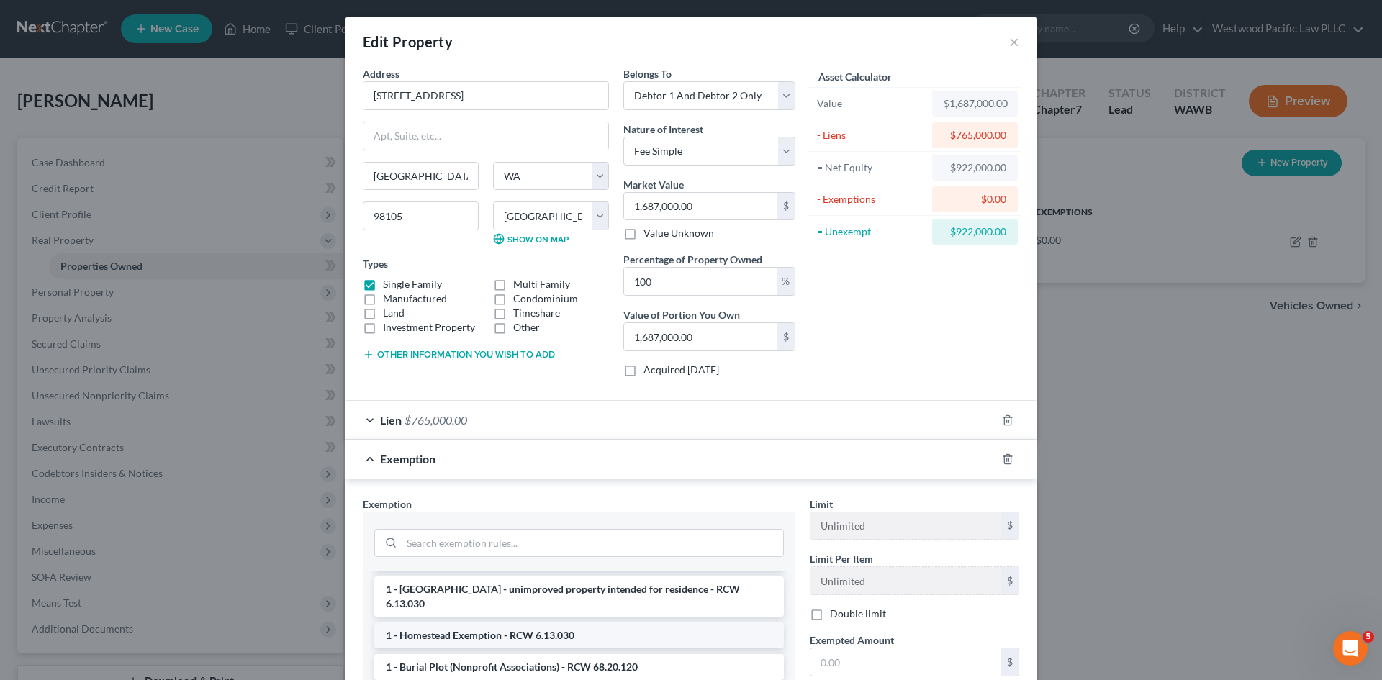
click at [523, 623] on li "1 - Homestead Exemption - RCW 6.13.030" at bounding box center [579, 636] width 410 height 26
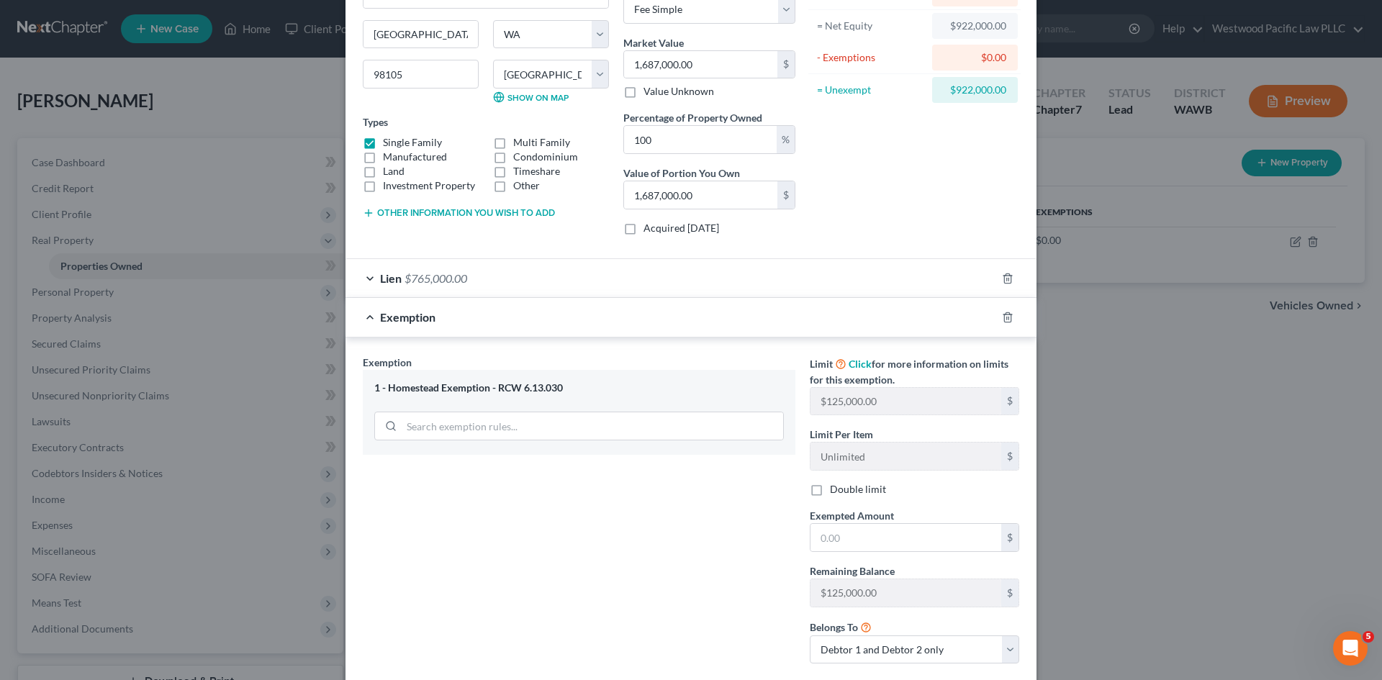
scroll to position [146, 0]
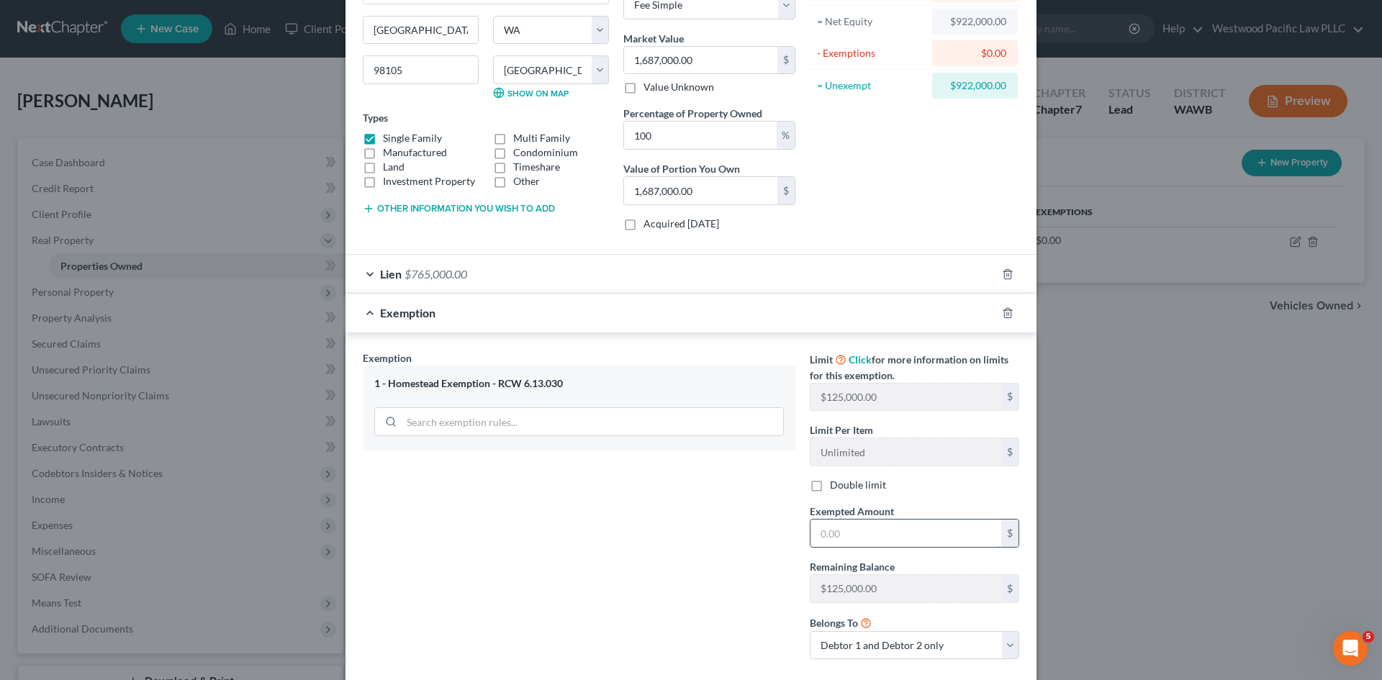
click at [885, 530] on input "text" at bounding box center [905, 533] width 191 height 27
type input "968,300"
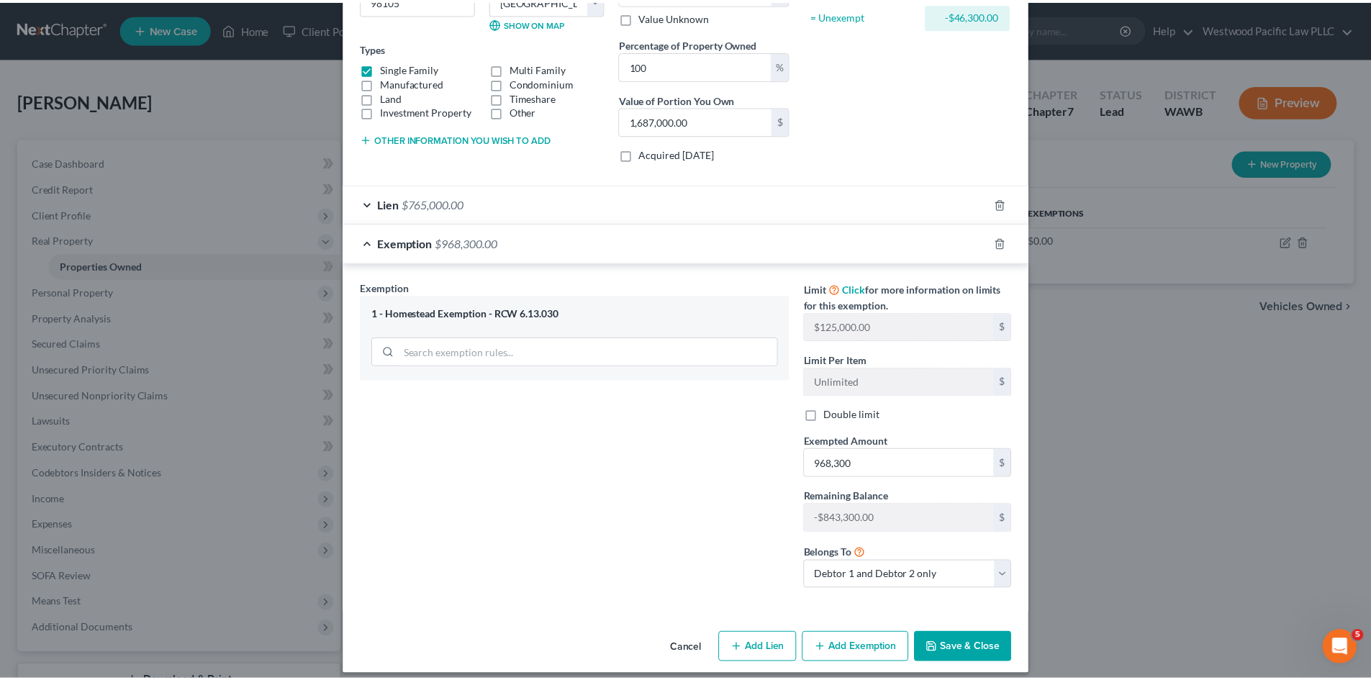
scroll to position [228, 0]
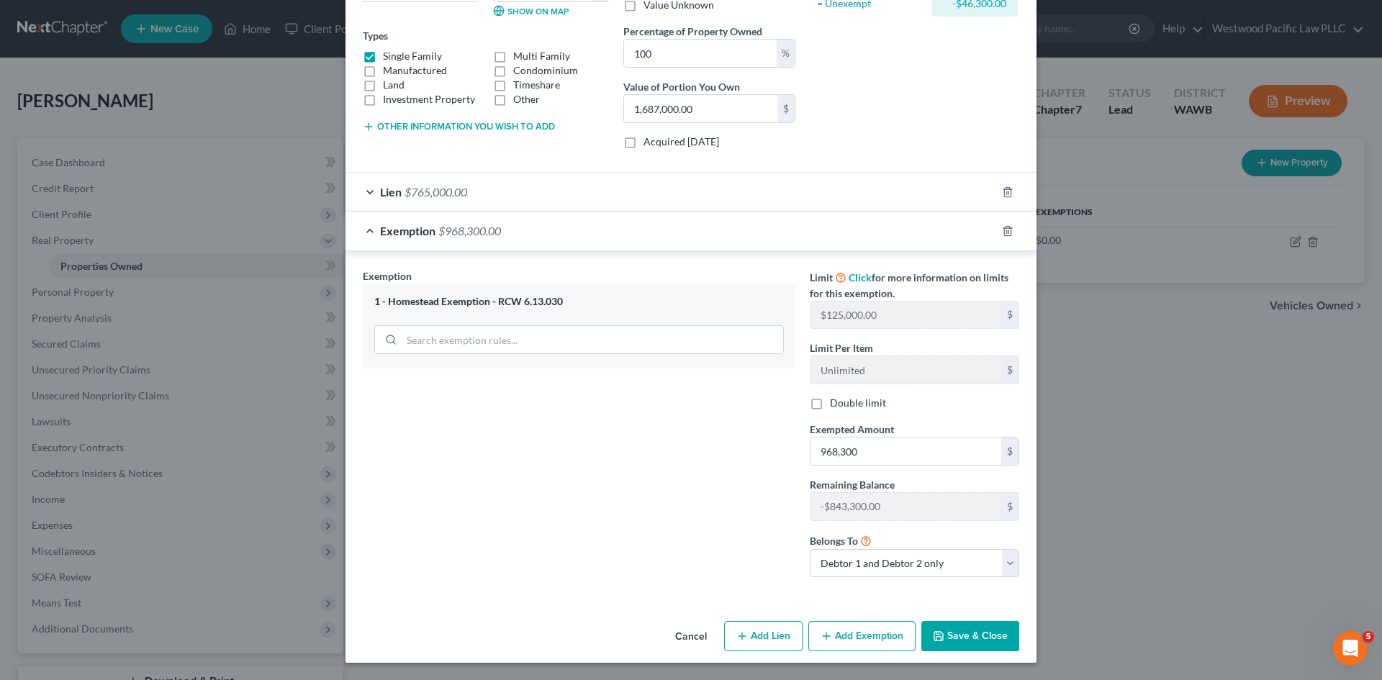
click at [975, 633] on button "Save & Close" at bounding box center [970, 636] width 98 height 30
